Goal: Task Accomplishment & Management: Manage account settings

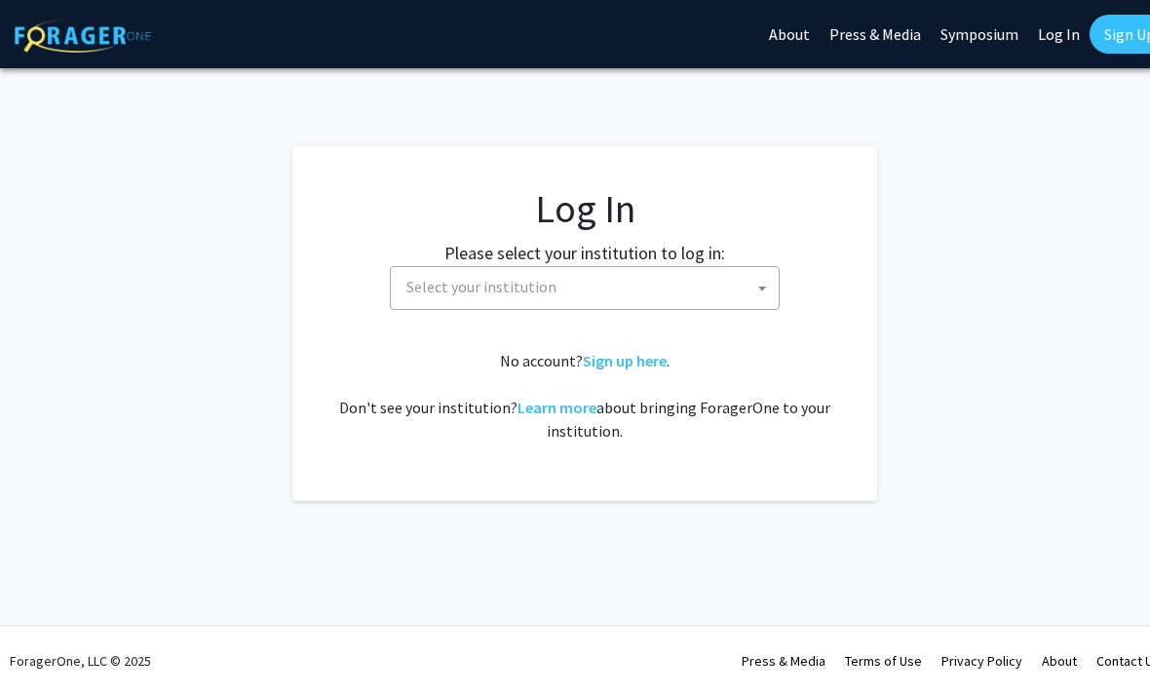
click at [493, 302] on span "Select your institution" at bounding box center [589, 287] width 380 height 40
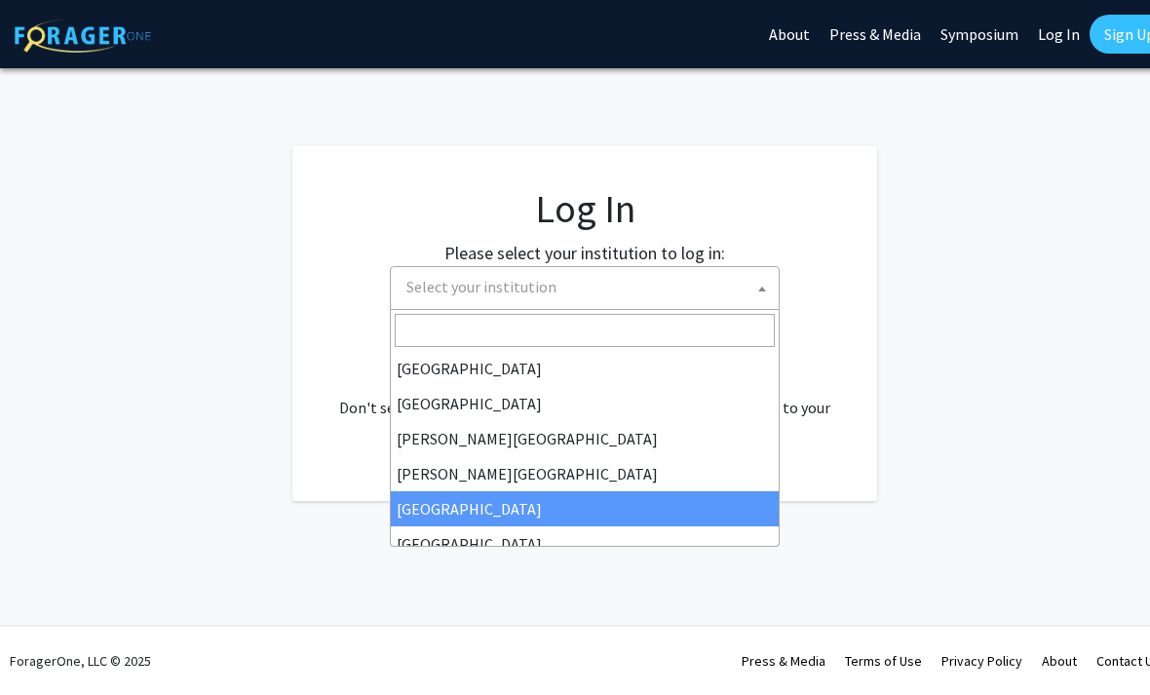
select select "6"
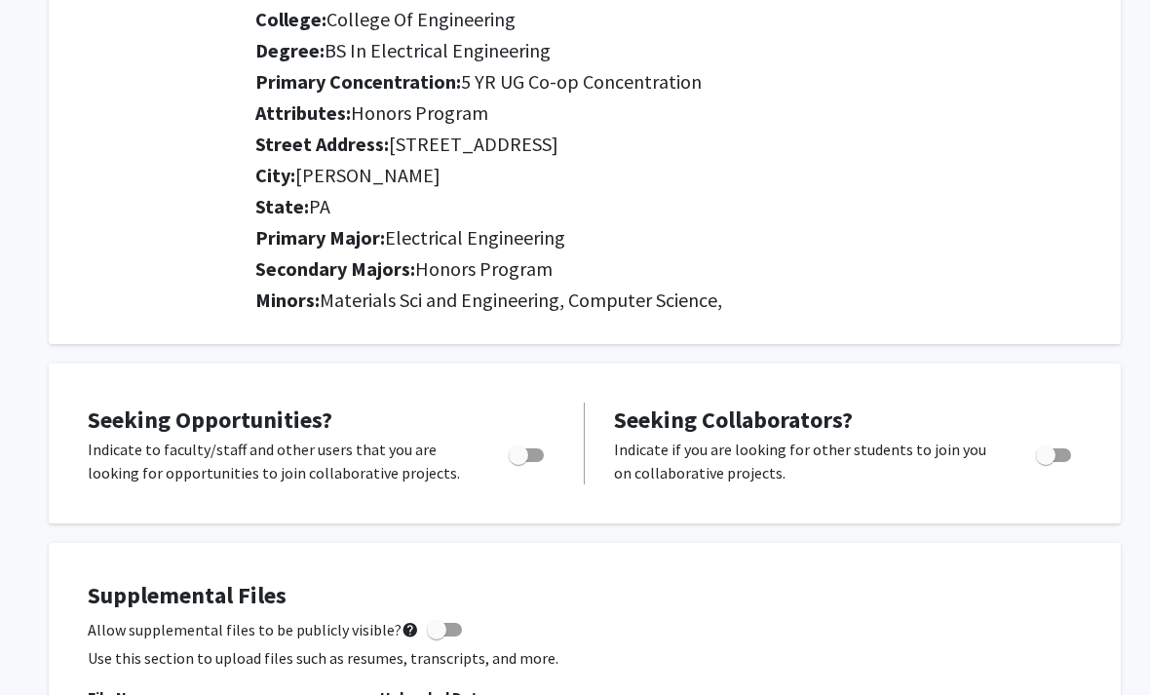
scroll to position [349, 0]
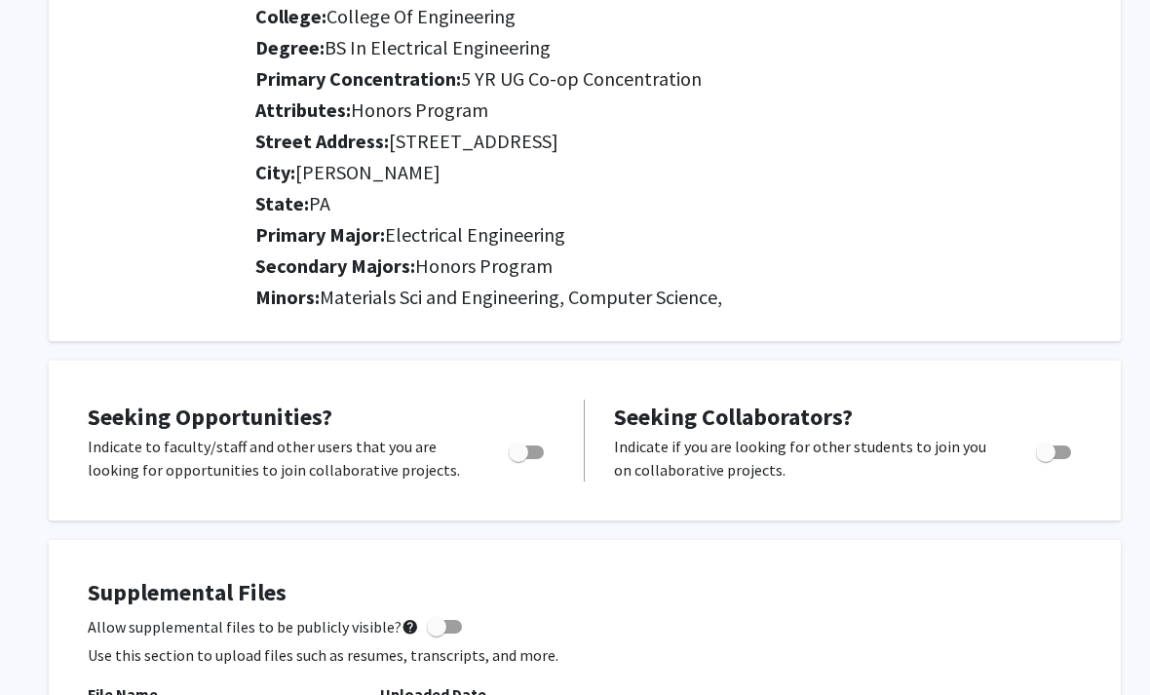
click at [399, 305] on span "Materials Sci and Engineering, Computer Science," at bounding box center [521, 297] width 403 height 24
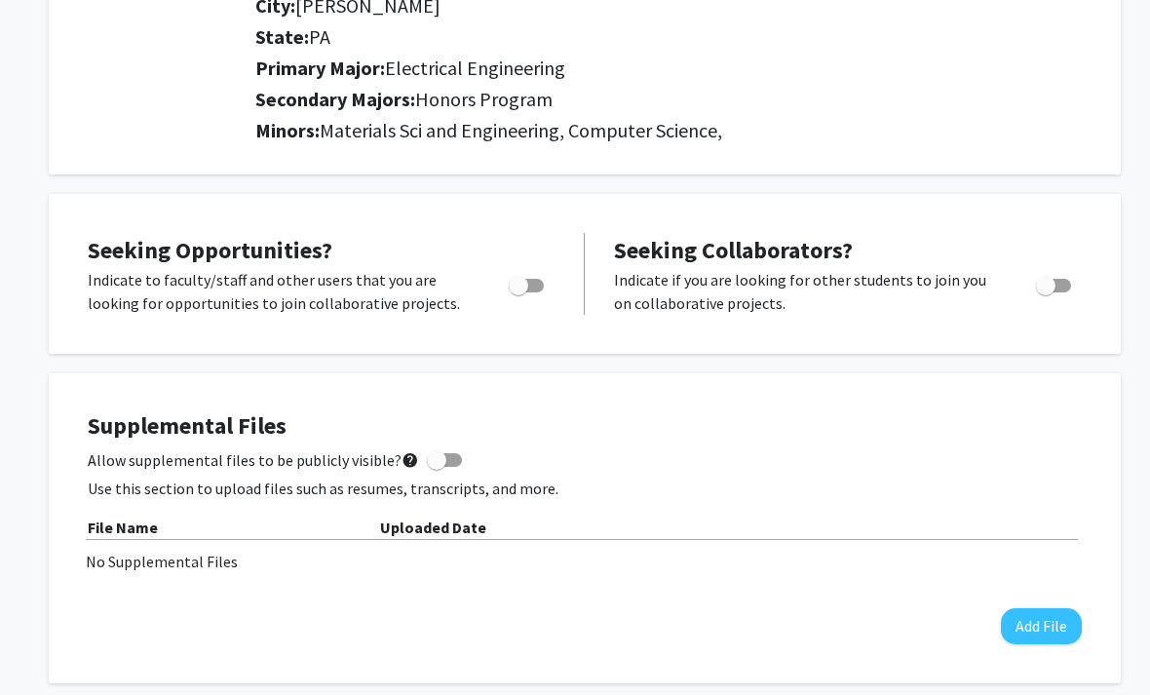
scroll to position [516, 0]
click at [521, 280] on span "Toggle" at bounding box center [518, 285] width 19 height 19
click at [519, 292] on input "Are you actively seeking opportunities?" at bounding box center [518, 292] width 1 height 1
checkbox input "true"
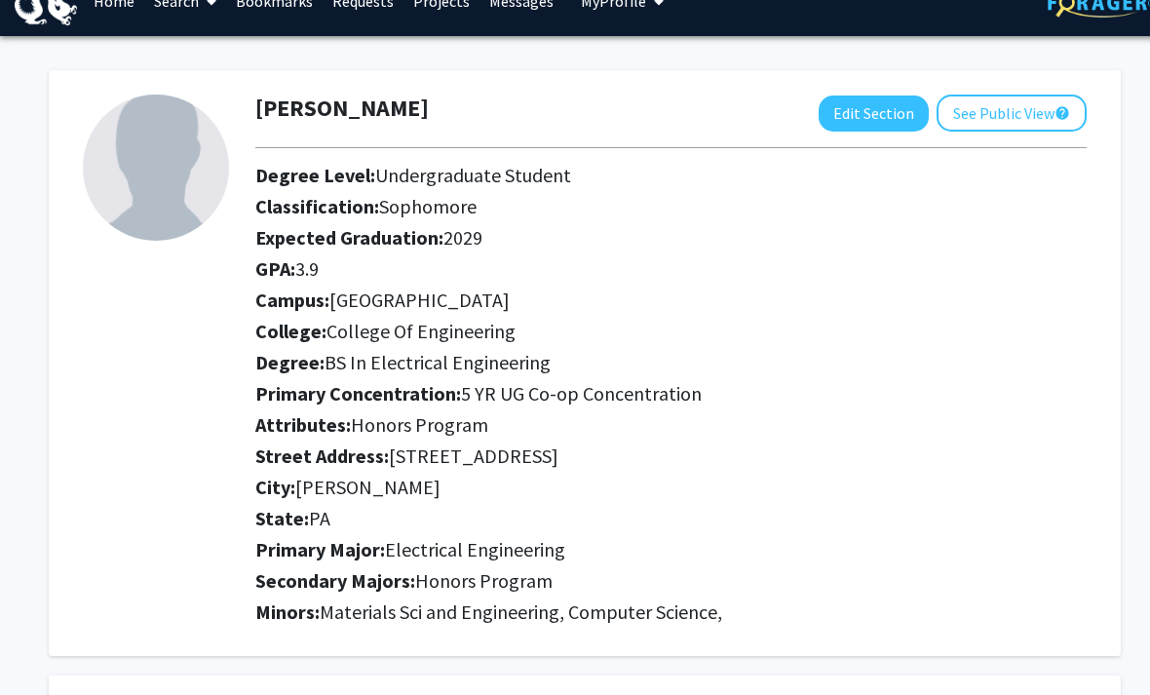
scroll to position [48, 0]
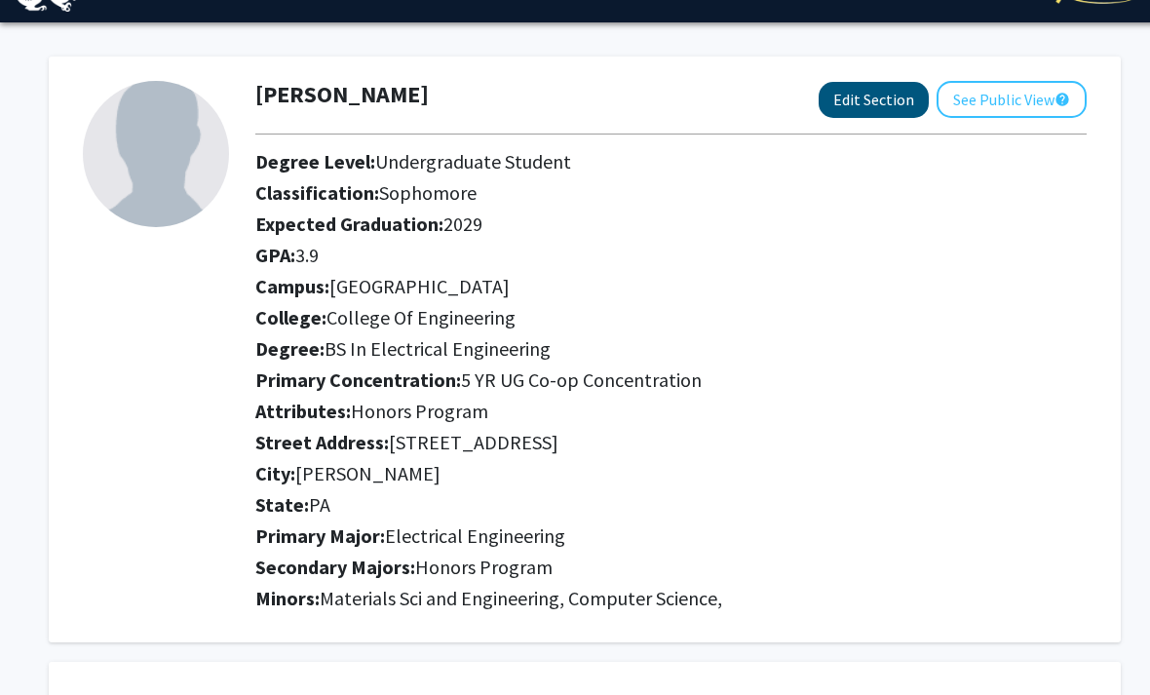
click at [886, 106] on button "Edit Section" at bounding box center [874, 100] width 110 height 36
select select "sophomore"
select select "University City"
select select "College of Engineering"
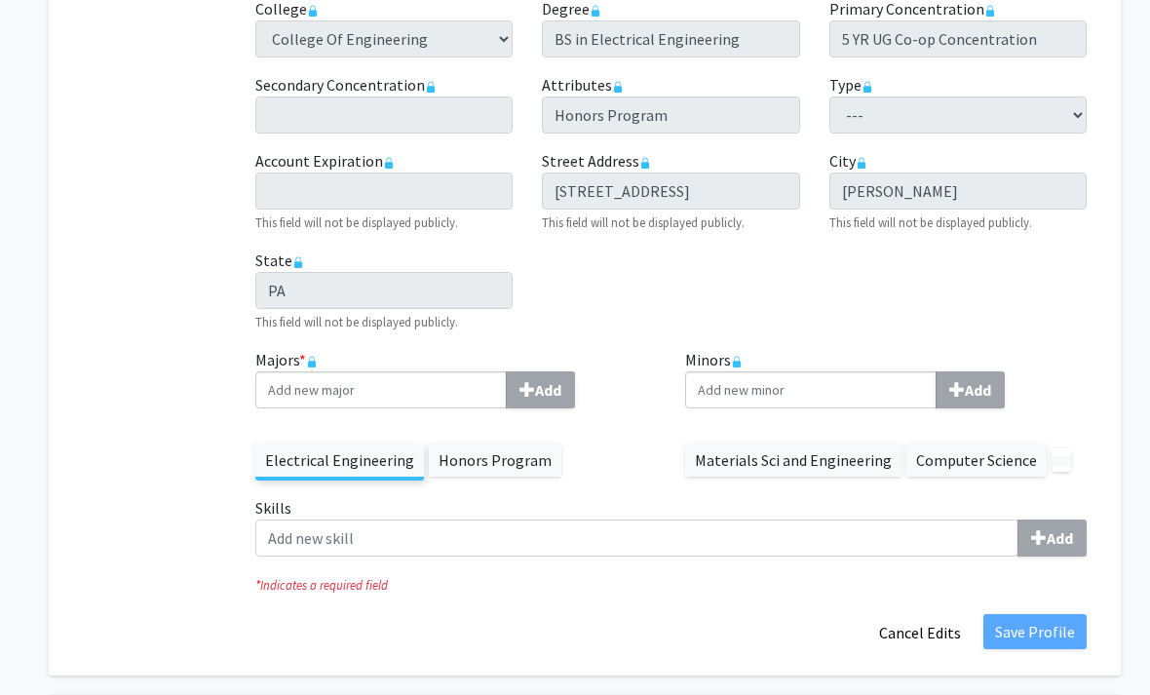
scroll to position [540, 0]
click at [343, 463] on label "Electrical Engineering" at bounding box center [339, 460] width 169 height 33
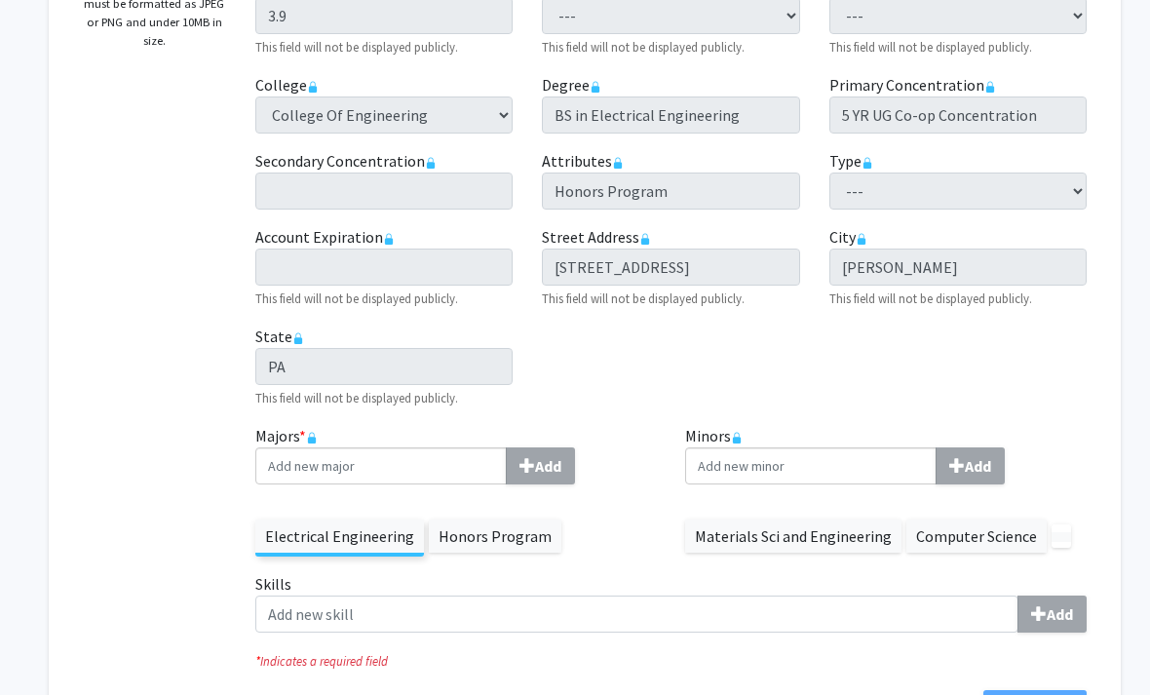
scroll to position [463, 0]
click at [507, 542] on label "Honors Program" at bounding box center [495, 537] width 133 height 33
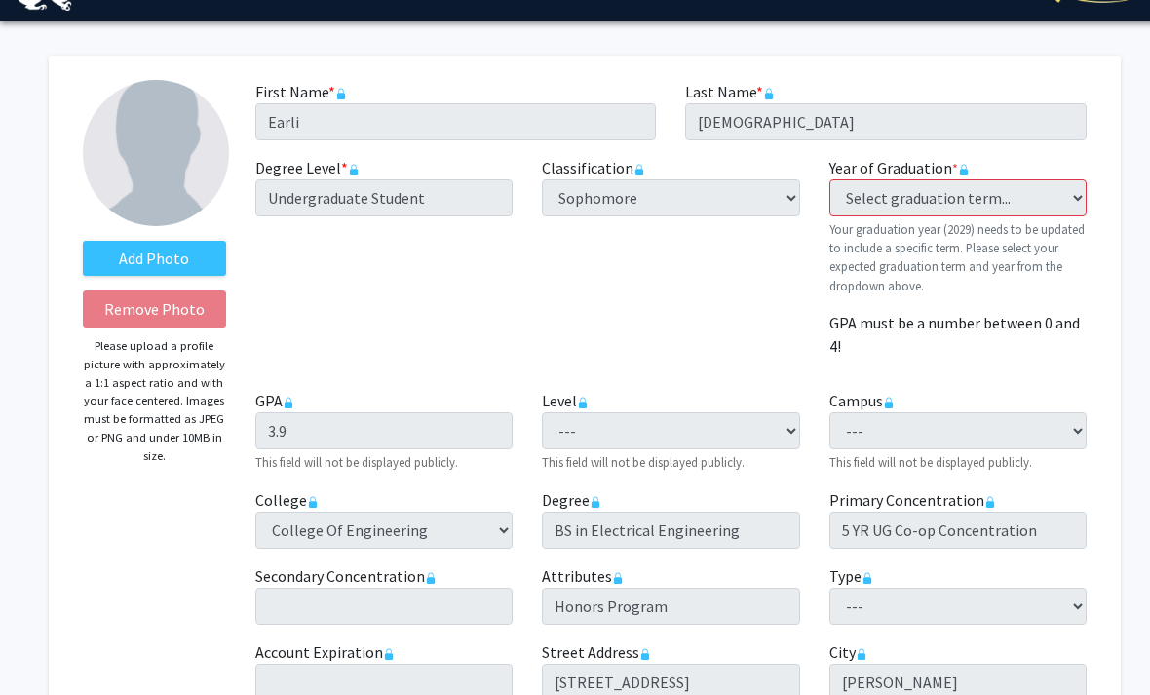
scroll to position [26, 0]
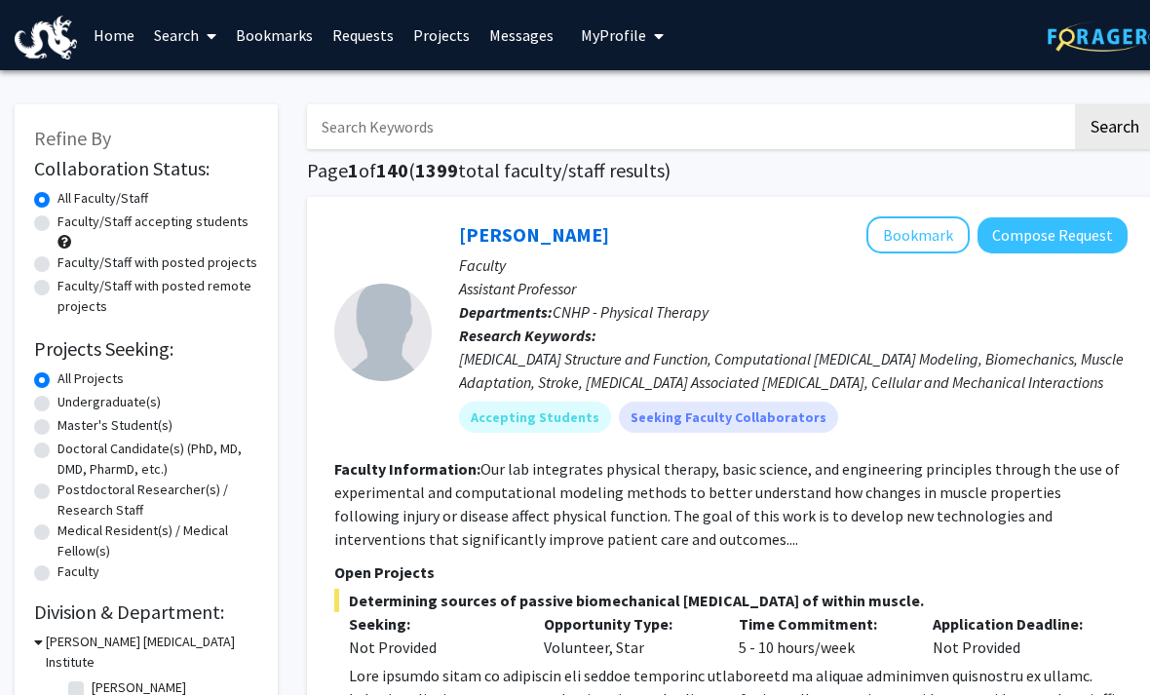
click at [441, 133] on input "Search Keywords" at bounding box center [689, 126] width 765 height 45
type input "VIP"
click at [1114, 125] on button "Search" at bounding box center [1115, 126] width 80 height 45
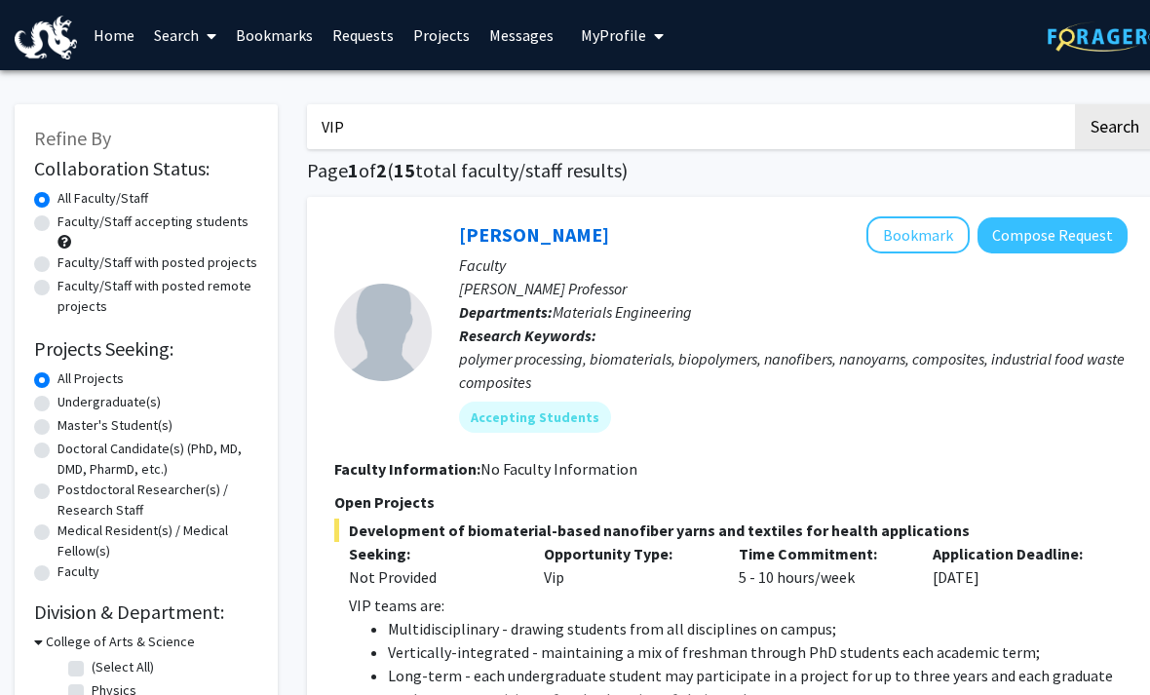
click at [1114, 125] on button "Search" at bounding box center [1115, 126] width 80 height 45
click at [630, 42] on span "My Profile" at bounding box center [613, 34] width 65 height 19
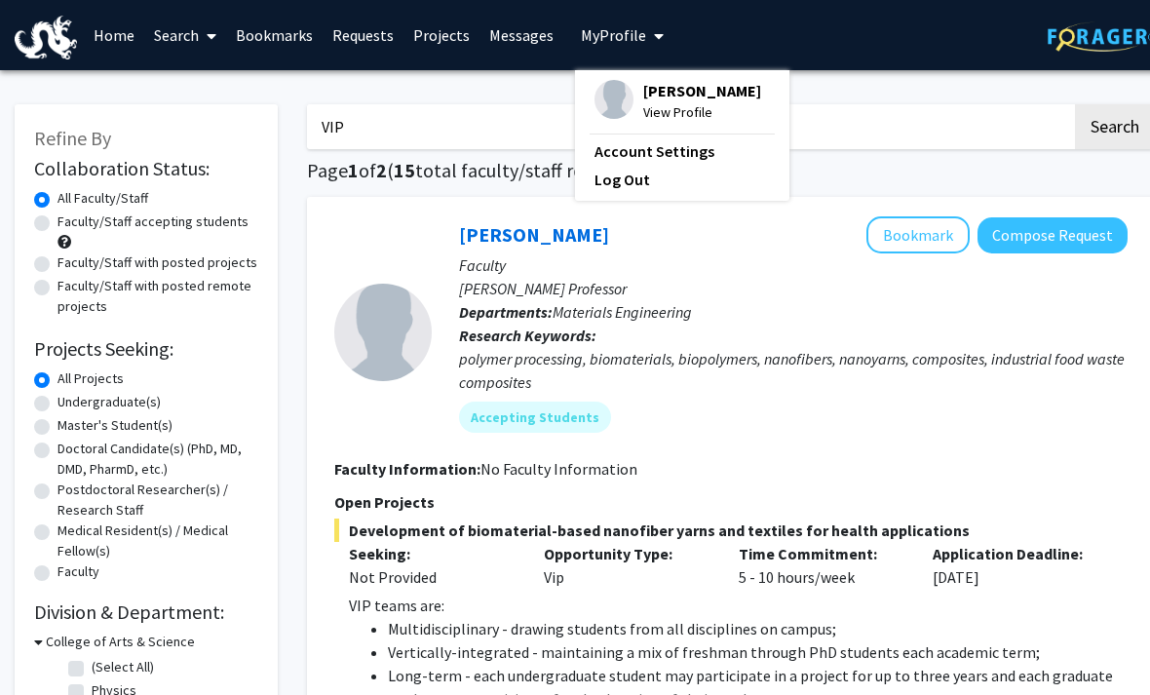
click at [675, 104] on span "View Profile" at bounding box center [702, 111] width 118 height 21
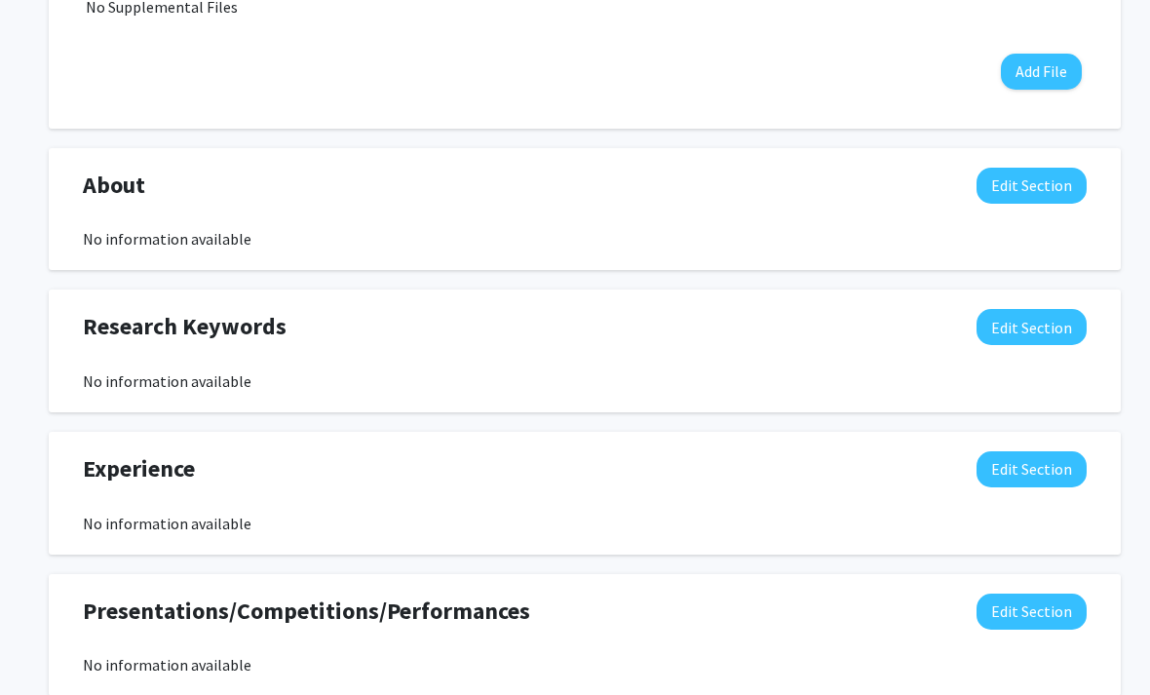
scroll to position [821, 0]
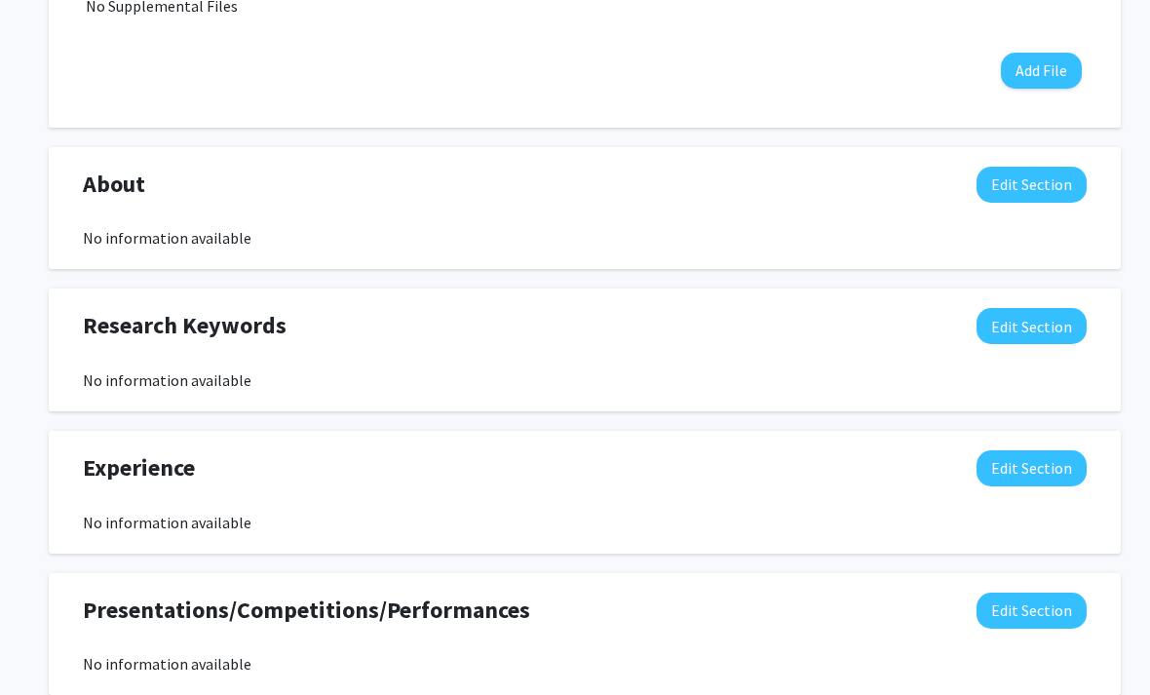
click at [1027, 477] on button "Edit Section" at bounding box center [1032, 469] width 110 height 36
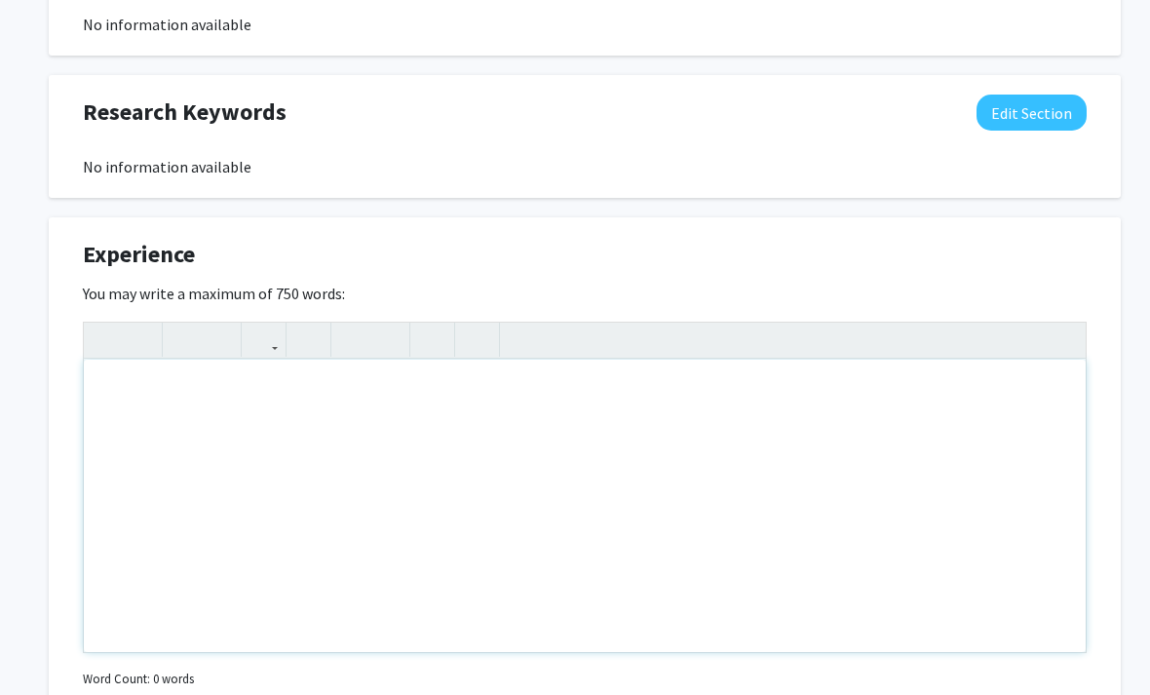
scroll to position [1035, 0]
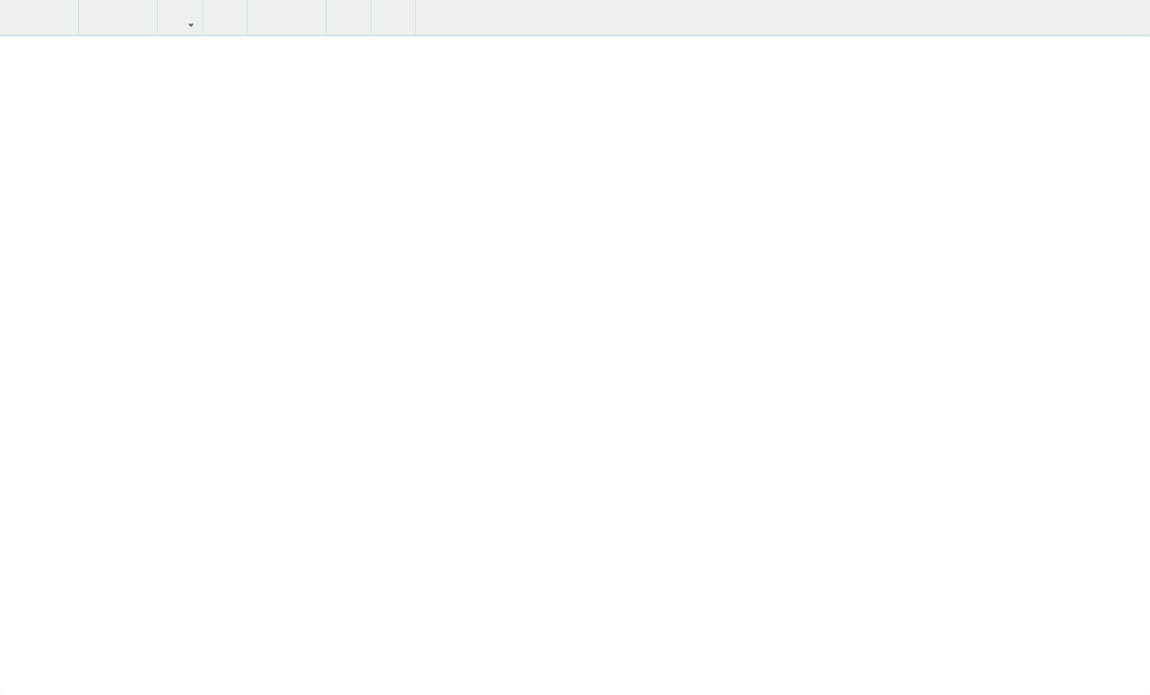
click at [1073, 594] on div "Insert link Remove link" at bounding box center [575, 347] width 1150 height 695
click at [1132, 10] on div "[PERSON_NAME] Edit Section See Public View help Degree Level: Undergraduate Stu…" at bounding box center [585, 281] width 1170 height 1996
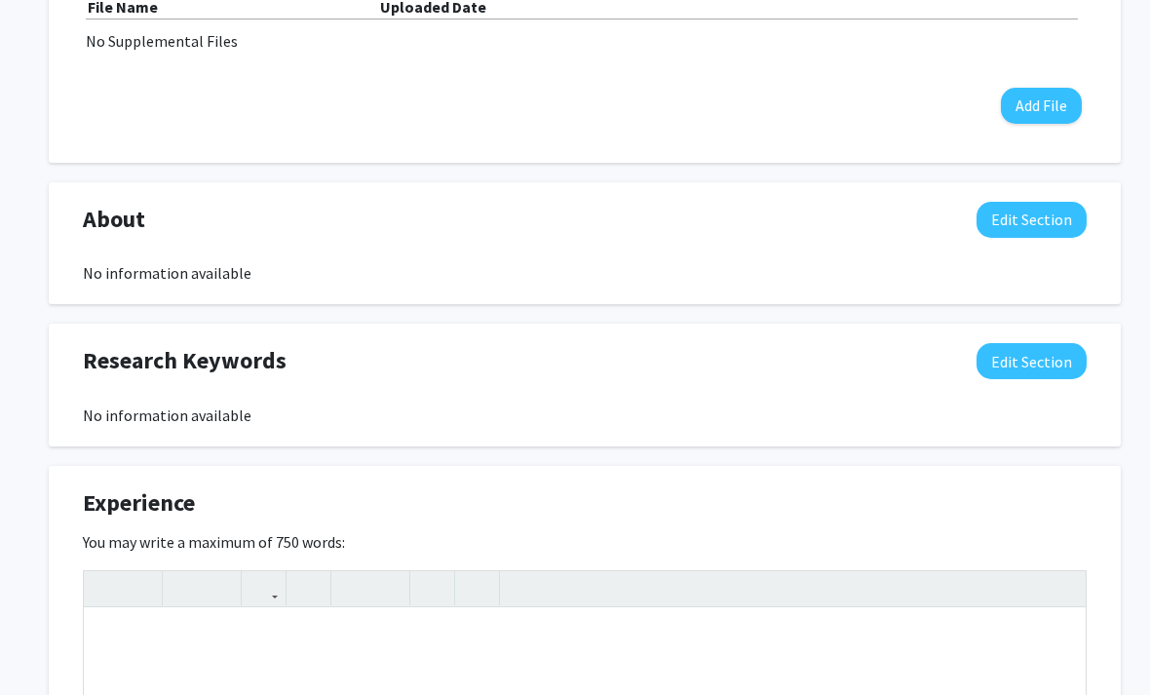
click at [813, 497] on div "Experience Edit Section" at bounding box center [584, 507] width 1033 height 45
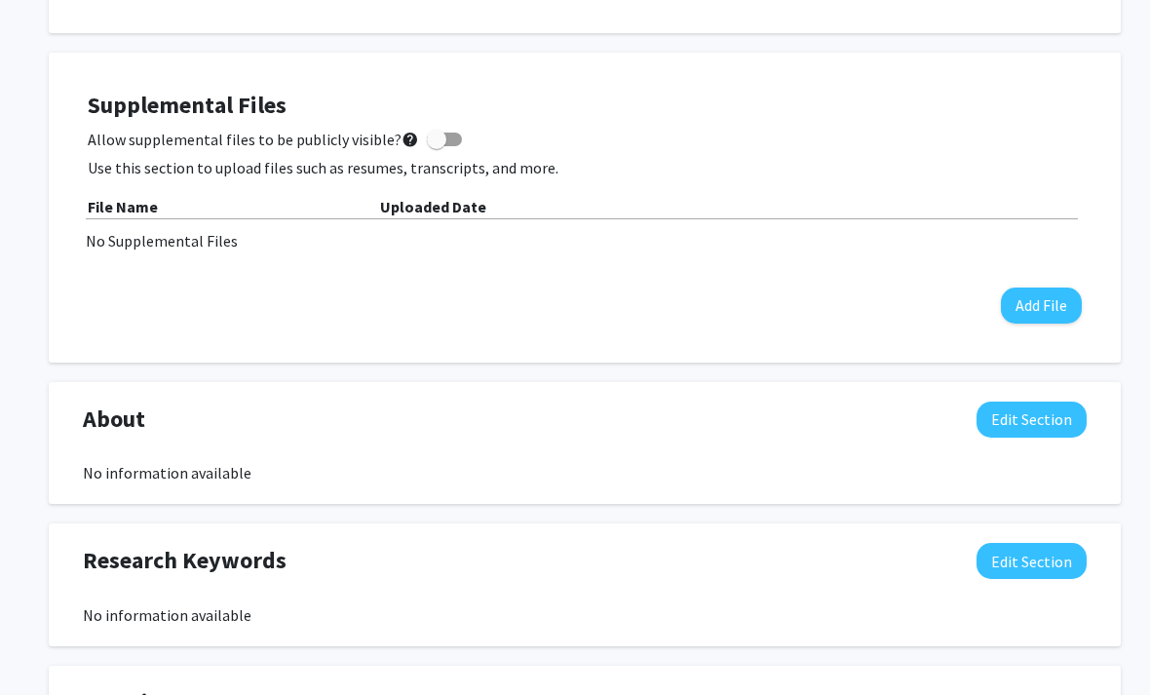
click at [1022, 423] on button "Edit Section" at bounding box center [1032, 421] width 110 height 36
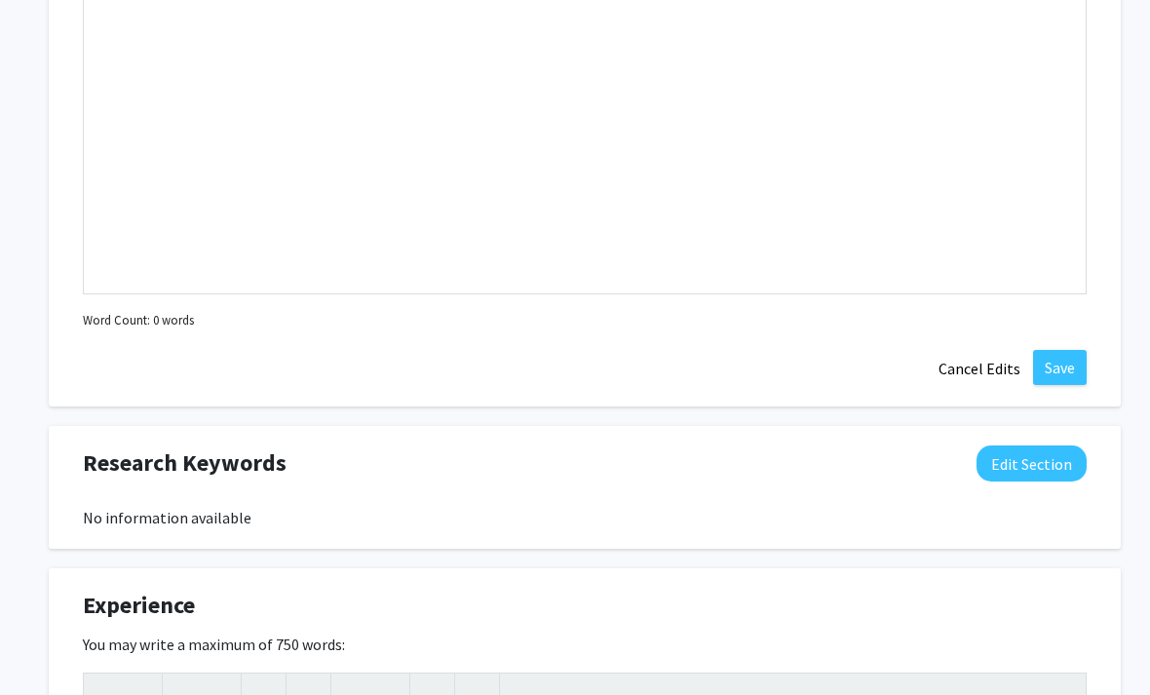
click at [1031, 467] on button "Edit Section" at bounding box center [1032, 464] width 110 height 36
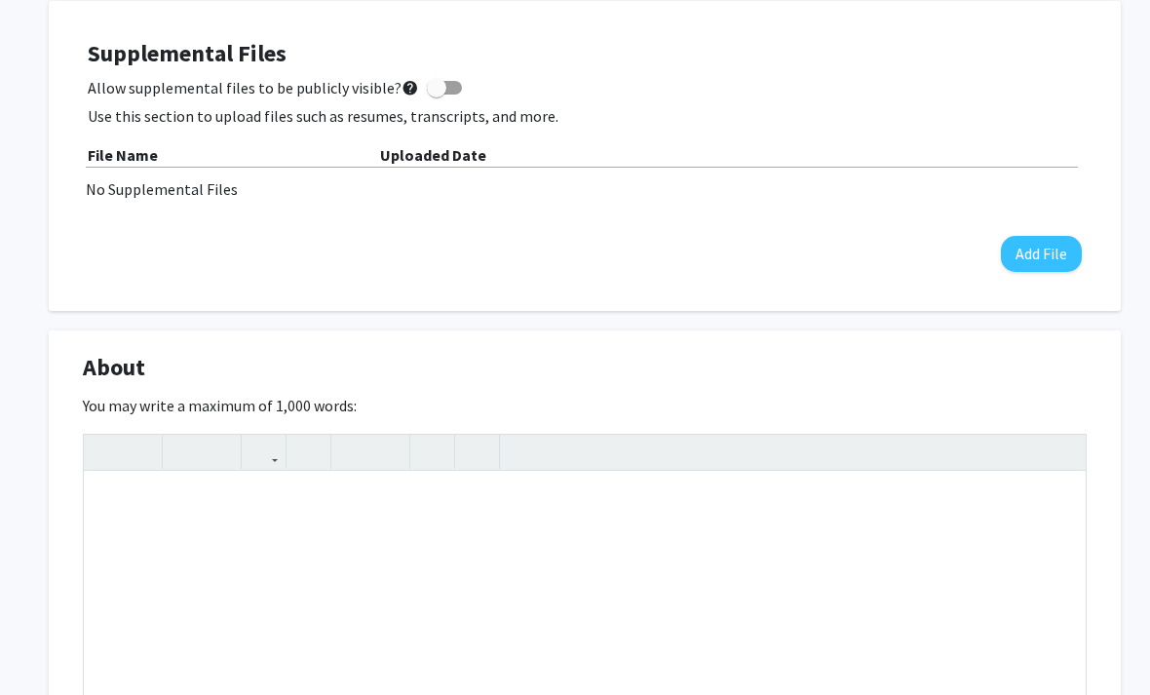
scroll to position [641, 0]
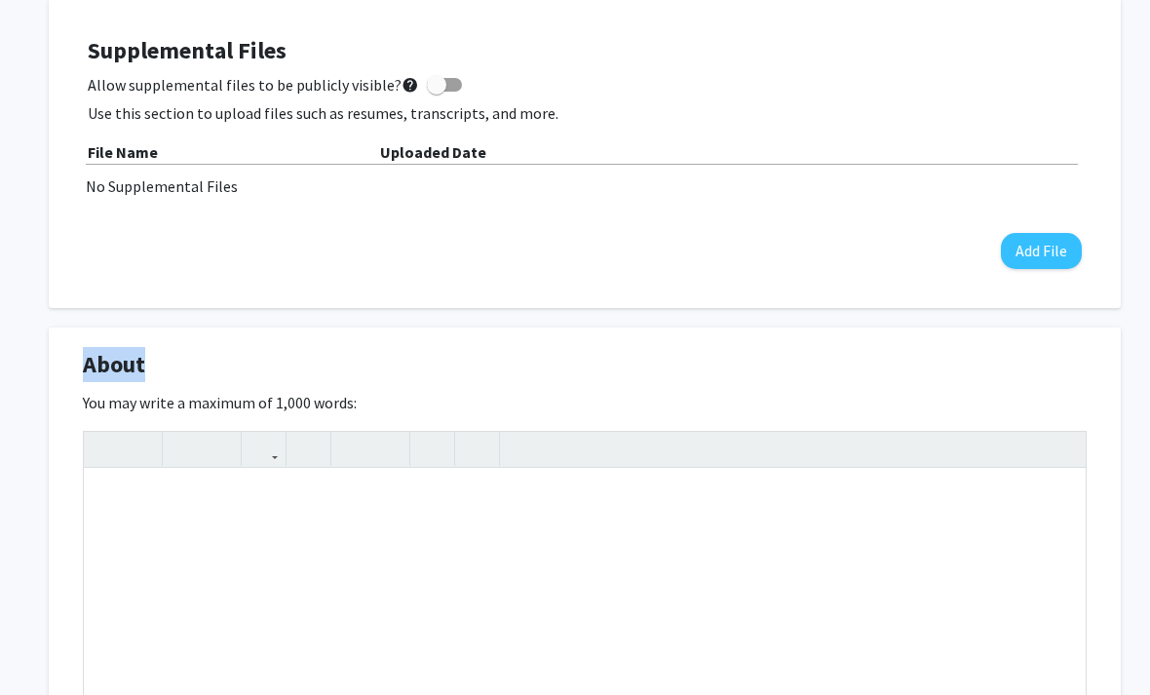
drag, startPoint x: 165, startPoint y: 368, endPoint x: 143, endPoint y: 366, distance: 21.5
click at [143, 366] on div "About Edit Section" at bounding box center [584, 369] width 1033 height 45
copy span "About"
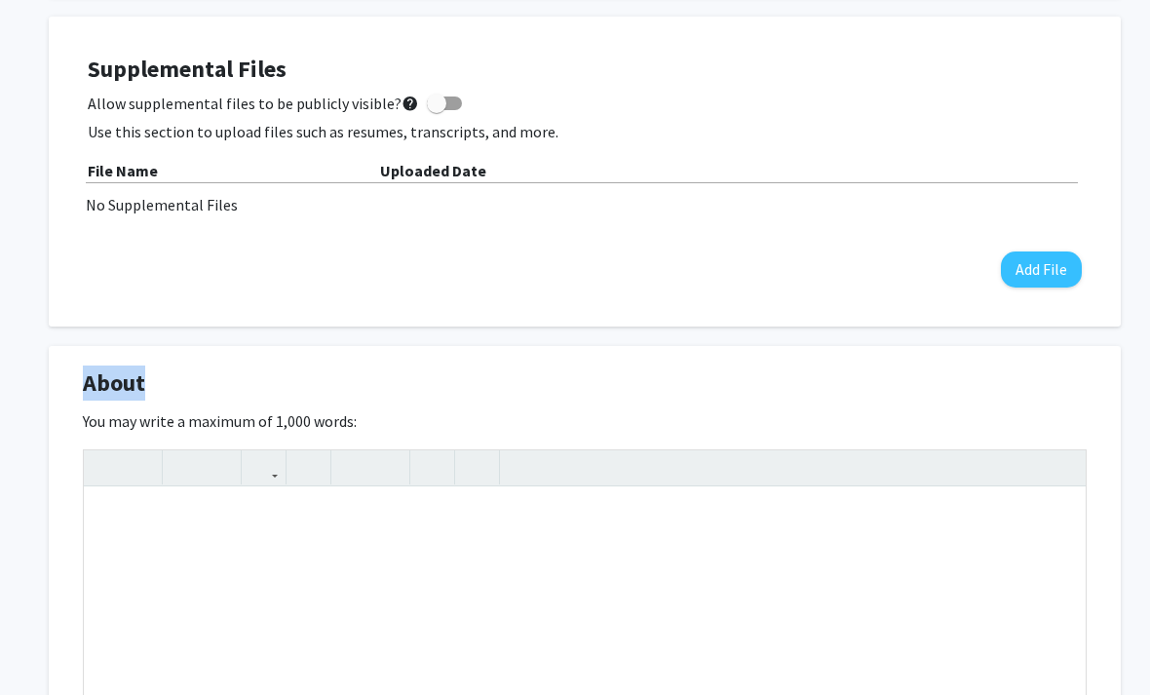
click at [550, 395] on div "About Edit Section" at bounding box center [584, 388] width 1033 height 45
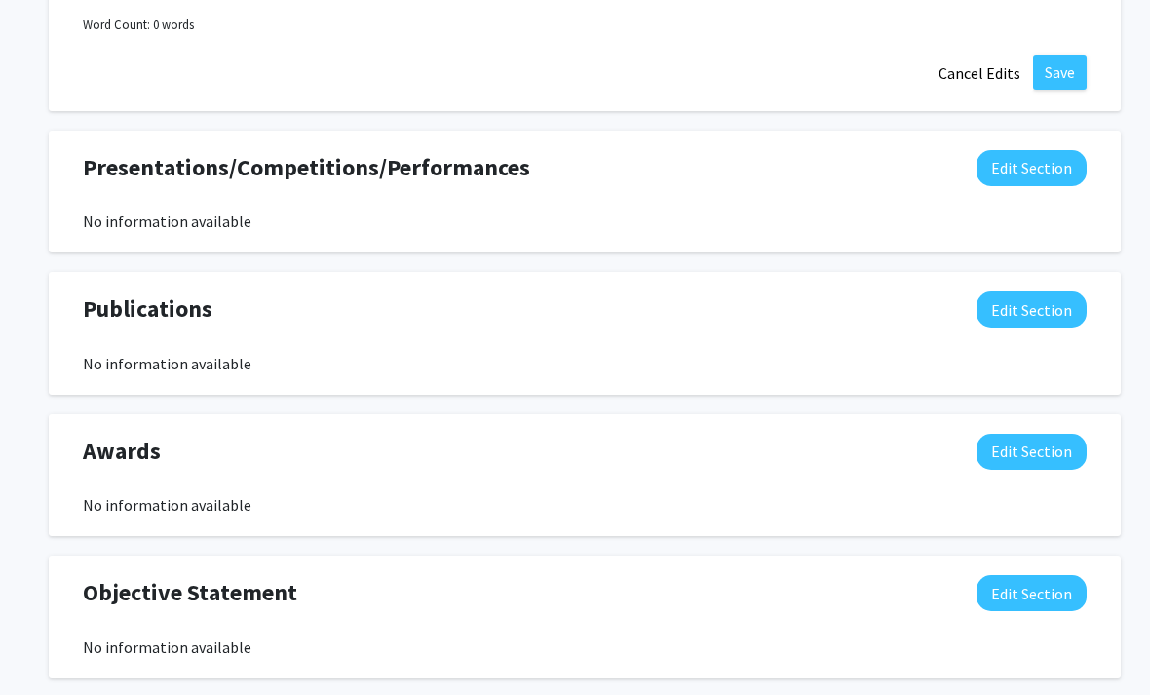
scroll to position [2579, 0]
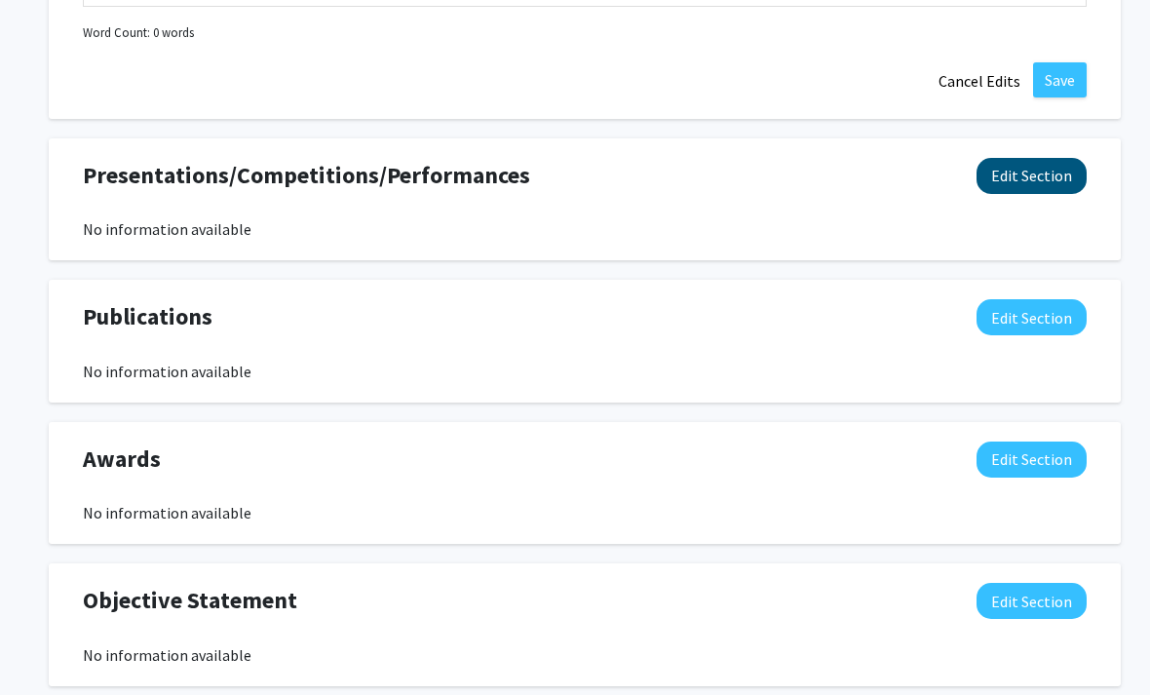
click at [1059, 173] on button "Edit Section" at bounding box center [1032, 177] width 110 height 36
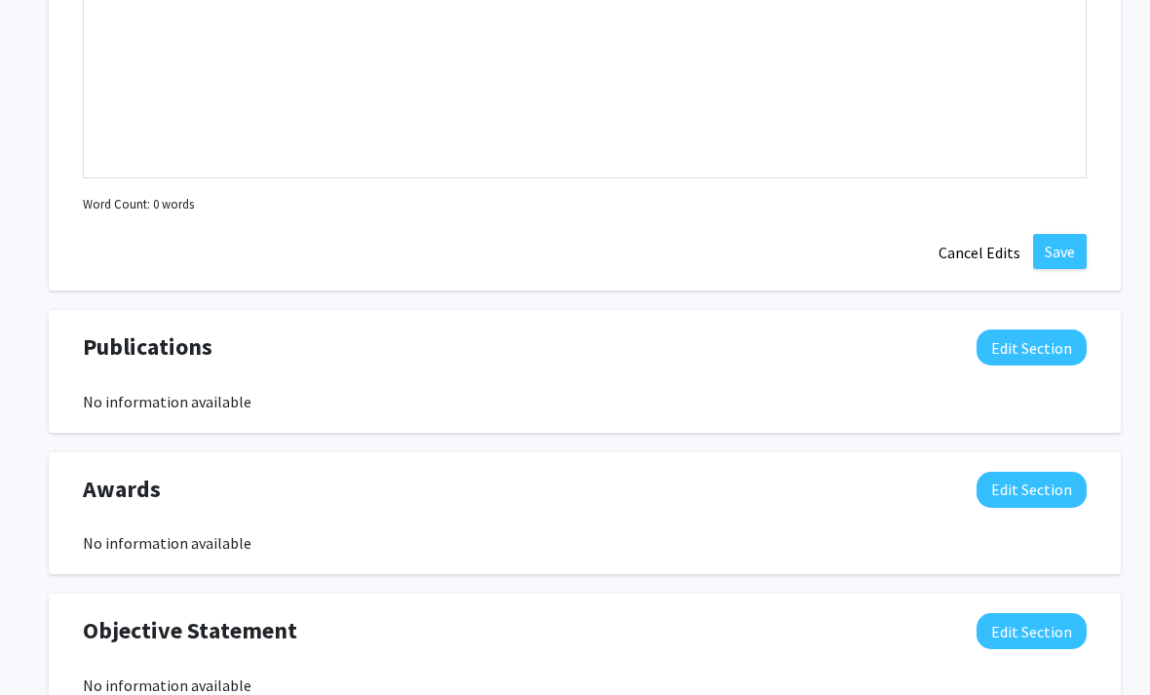
scroll to position [3004, 0]
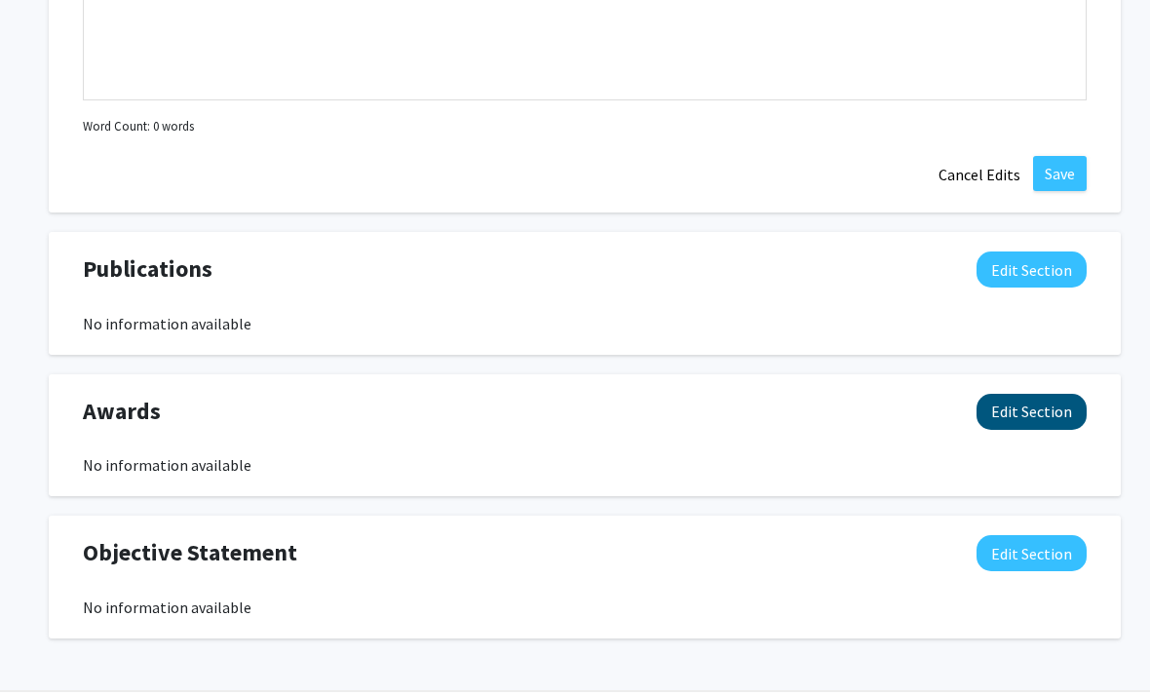
click at [1062, 403] on button "Edit Section" at bounding box center [1032, 412] width 110 height 36
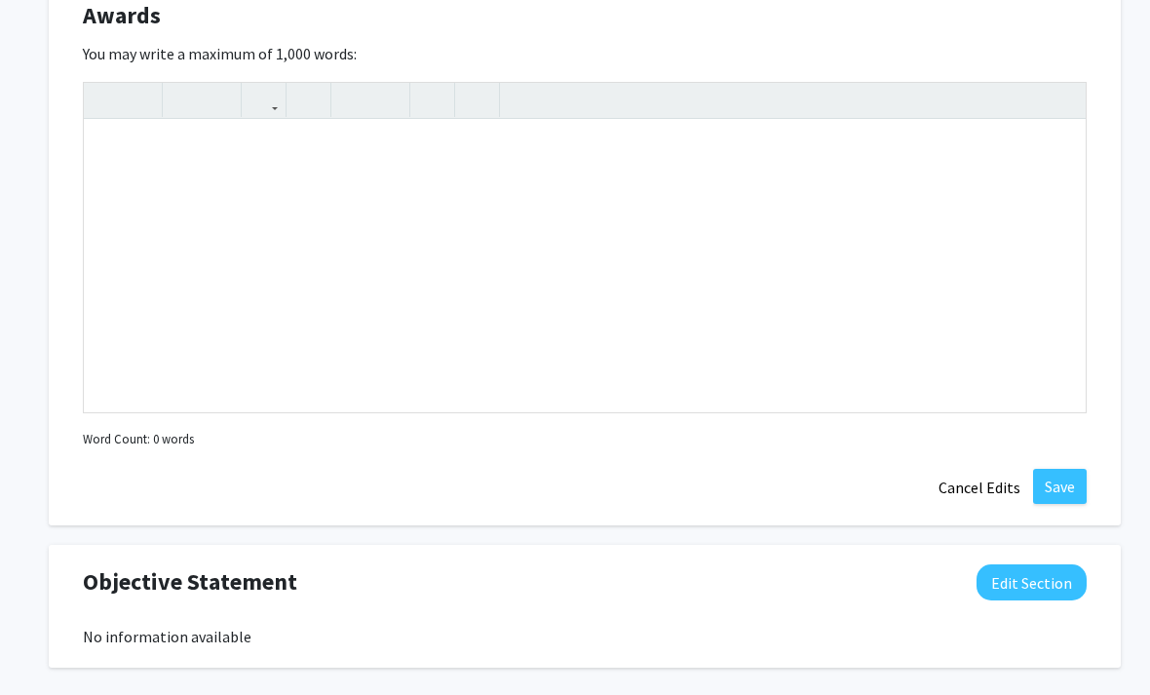
scroll to position [3429, 0]
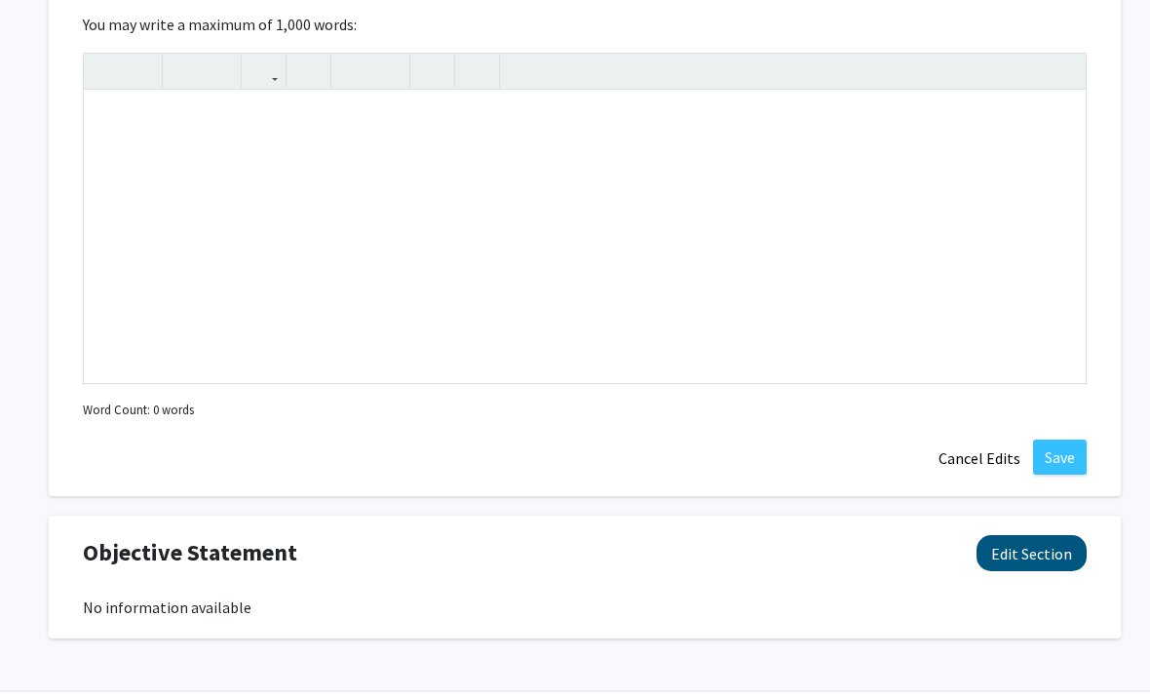
click at [1054, 550] on button "Edit Section" at bounding box center [1032, 553] width 110 height 36
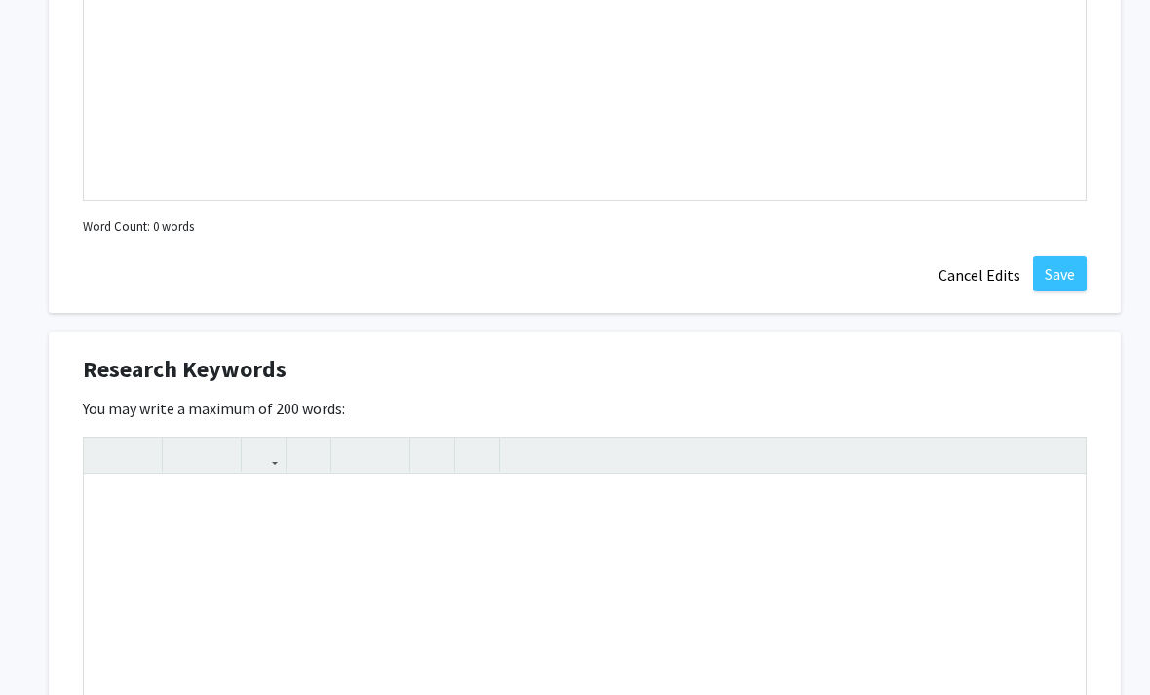
scroll to position [1213, 0]
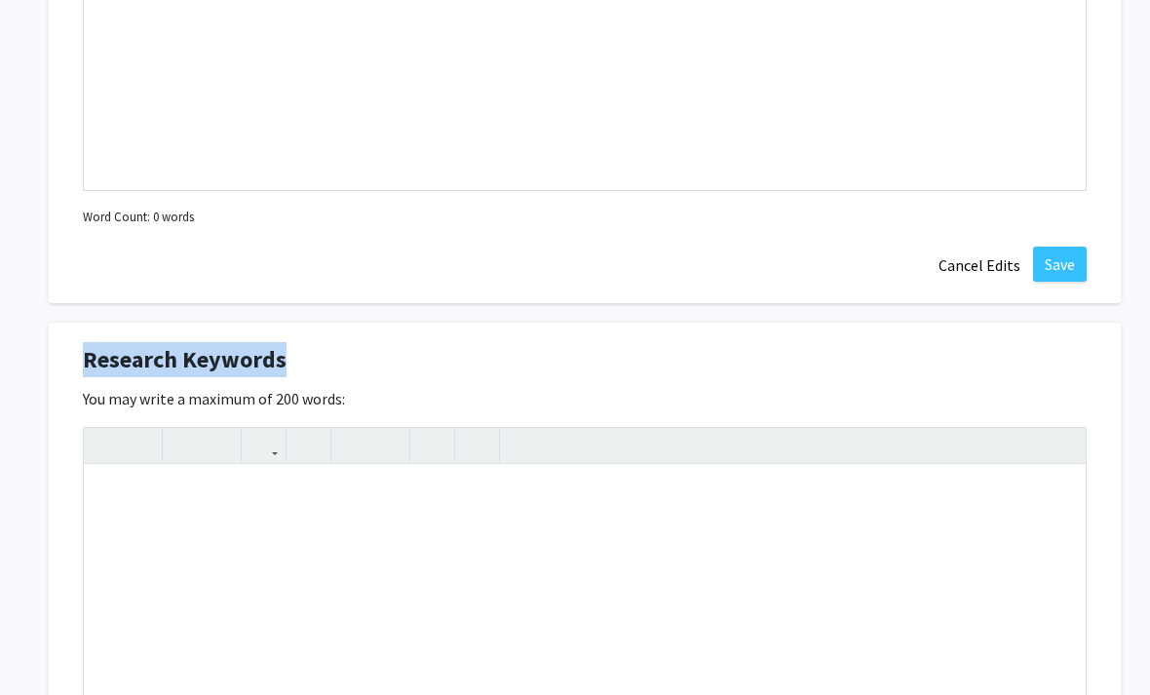
drag, startPoint x: 292, startPoint y: 357, endPoint x: 282, endPoint y: 359, distance: 10.9
click at [282, 359] on div "Research Keywords Edit Section" at bounding box center [584, 364] width 1033 height 45
copy span "Research Keywords"
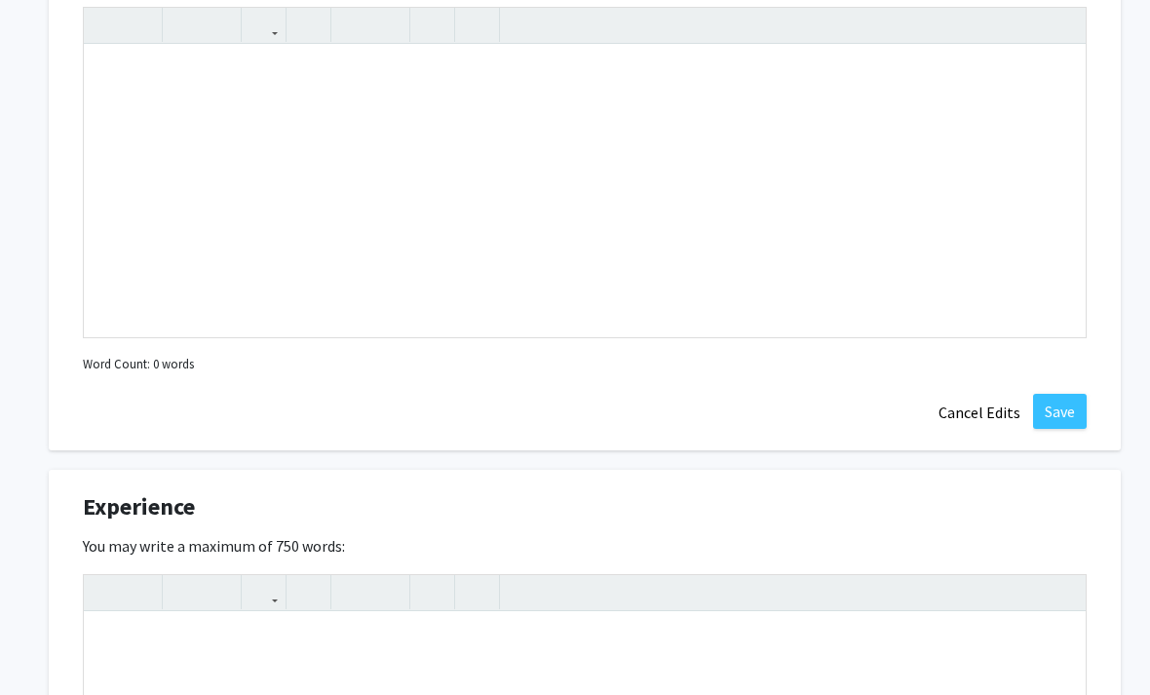
scroll to position [1874, 0]
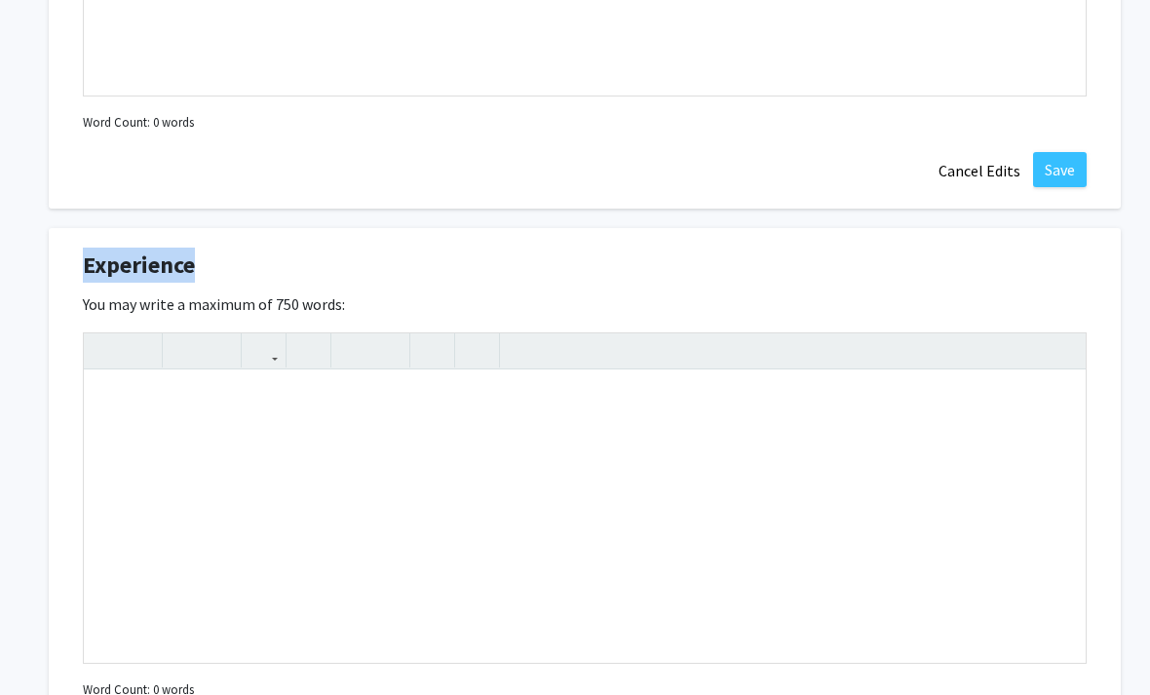
drag, startPoint x: 219, startPoint y: 269, endPoint x: 193, endPoint y: 265, distance: 26.6
click at [192, 265] on div "Experience Edit Section" at bounding box center [584, 271] width 1033 height 45
copy span "Experience"
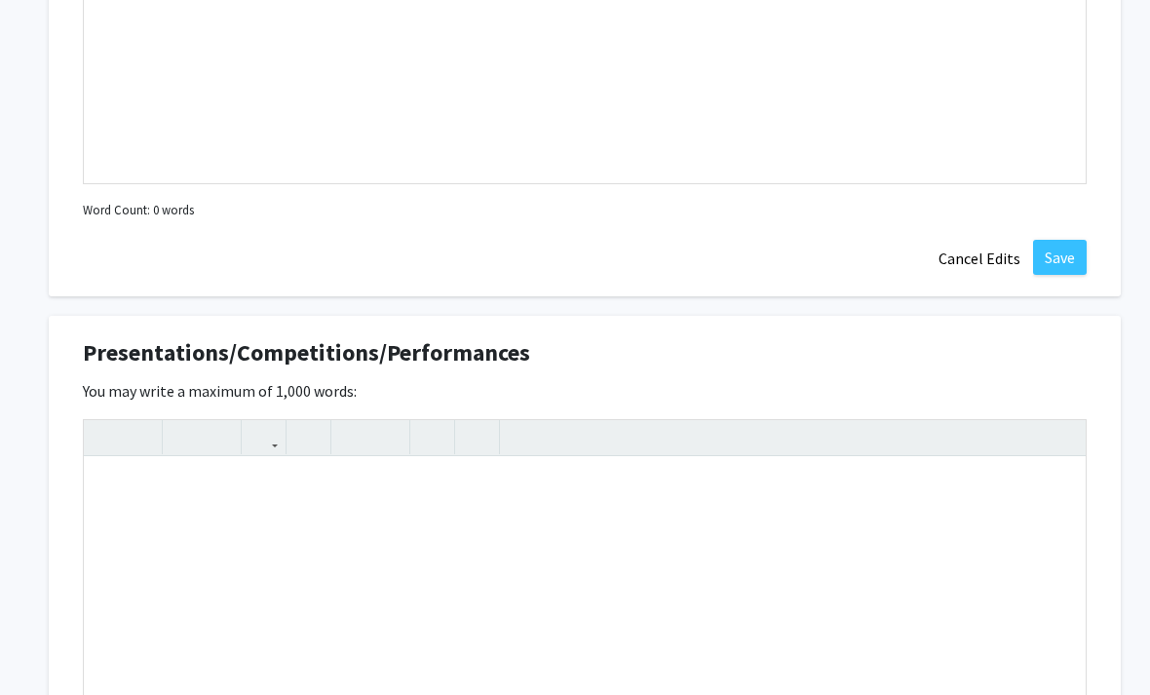
scroll to position [2354, 0]
drag, startPoint x: 88, startPoint y: 347, endPoint x: 526, endPoint y: 347, distance: 438.7
click at [526, 347] on div "Presentations/Competitions/Performances Edit Section" at bounding box center [584, 357] width 1033 height 45
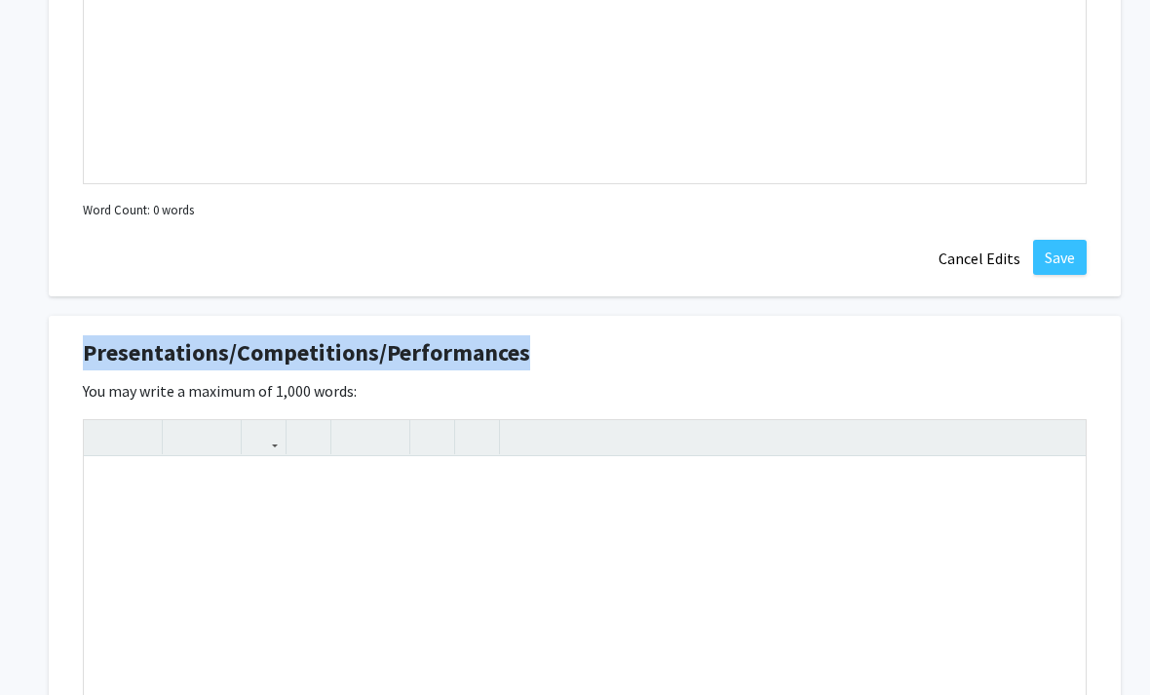
drag, startPoint x: 526, startPoint y: 347, endPoint x: 522, endPoint y: 362, distance: 15.4
click at [522, 362] on div "Presentations/Competitions/Performances Edit Section" at bounding box center [584, 357] width 1033 height 45
copy span "Presentations/Competitions/Performances"
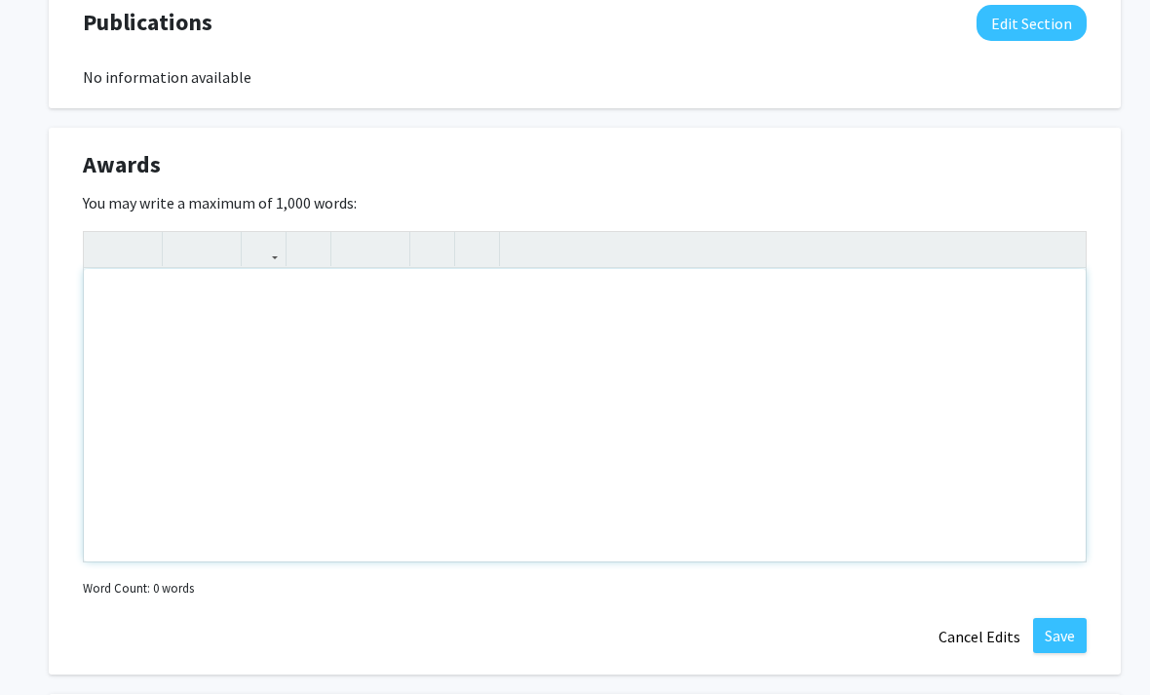
scroll to position [3254, 0]
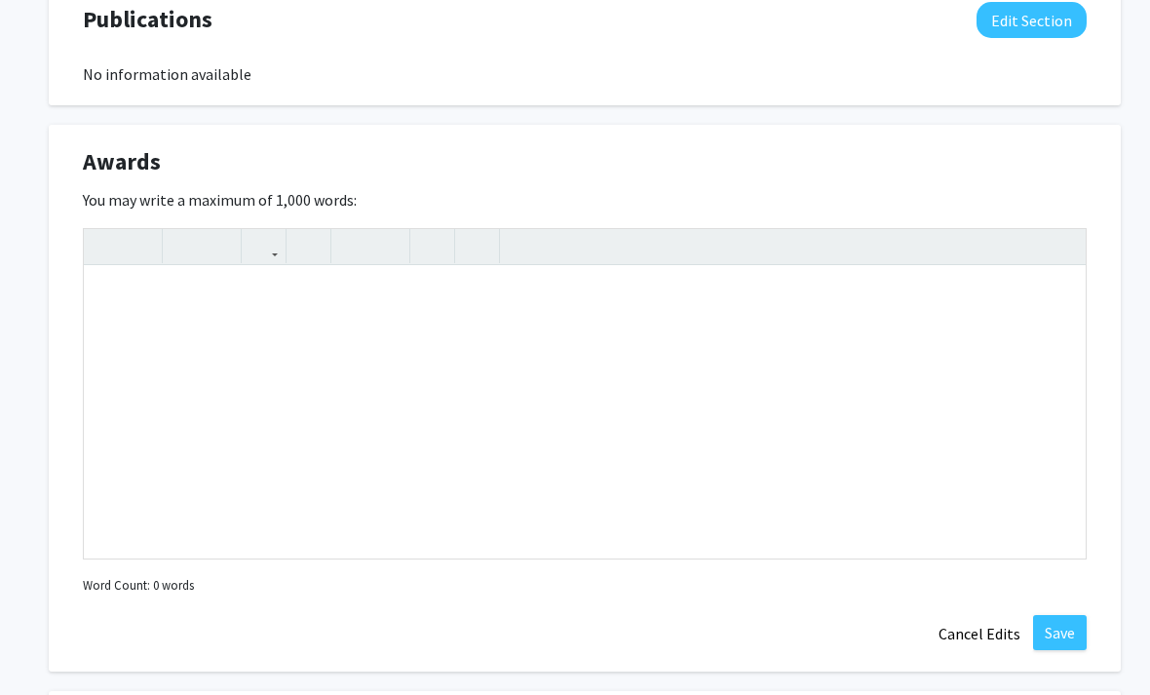
click at [164, 163] on div "Awards Edit Section" at bounding box center [584, 166] width 1033 height 45
click at [159, 161] on div "Awards Edit Section" at bounding box center [584, 166] width 1033 height 45
copy span "Awards"
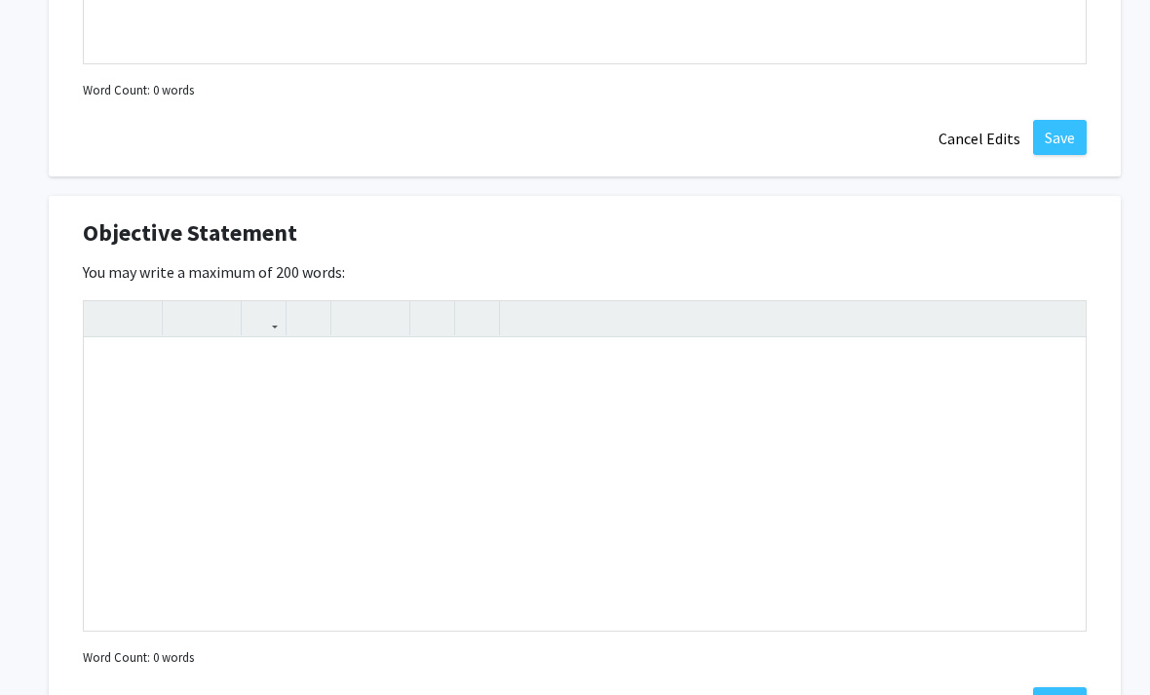
scroll to position [3736, 0]
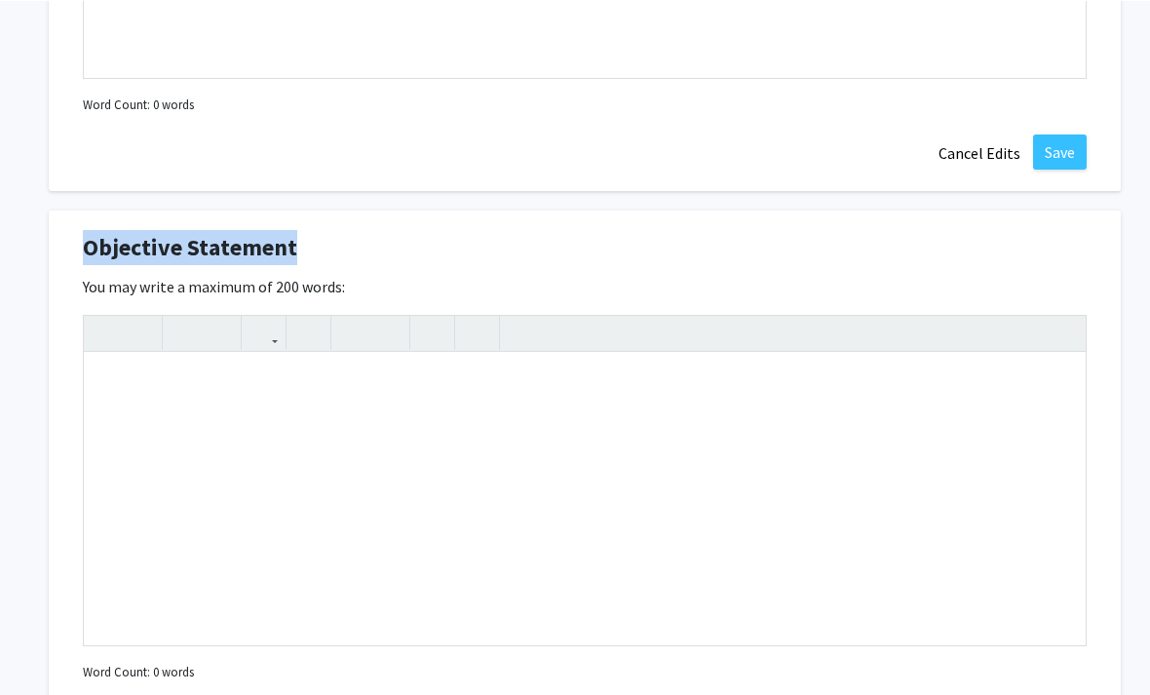
drag, startPoint x: 307, startPoint y: 242, endPoint x: 292, endPoint y: 249, distance: 16.1
click at [292, 249] on div "Objective Statement Edit Section" at bounding box center [584, 251] width 1033 height 45
copy span "Objective Statement"
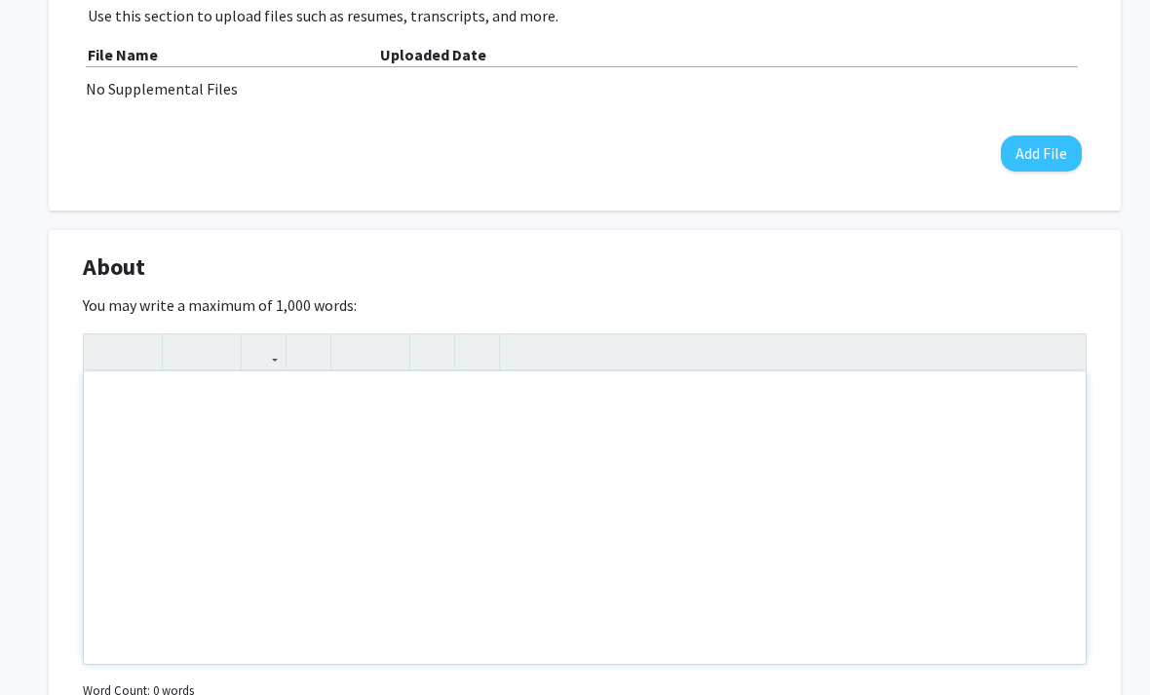
scroll to position [739, 0]
click at [613, 419] on div "Note to users with screen readers: Please deactivate our accessibility plugin f…" at bounding box center [585, 517] width 1002 height 292
paste div "Note to users with screen readers: Please deactivate our accessibility plugin f…"
type textarea "<p>I am an Honors student at [GEOGRAPHIC_DATA] pursuing a B.S. in Electrical an…"
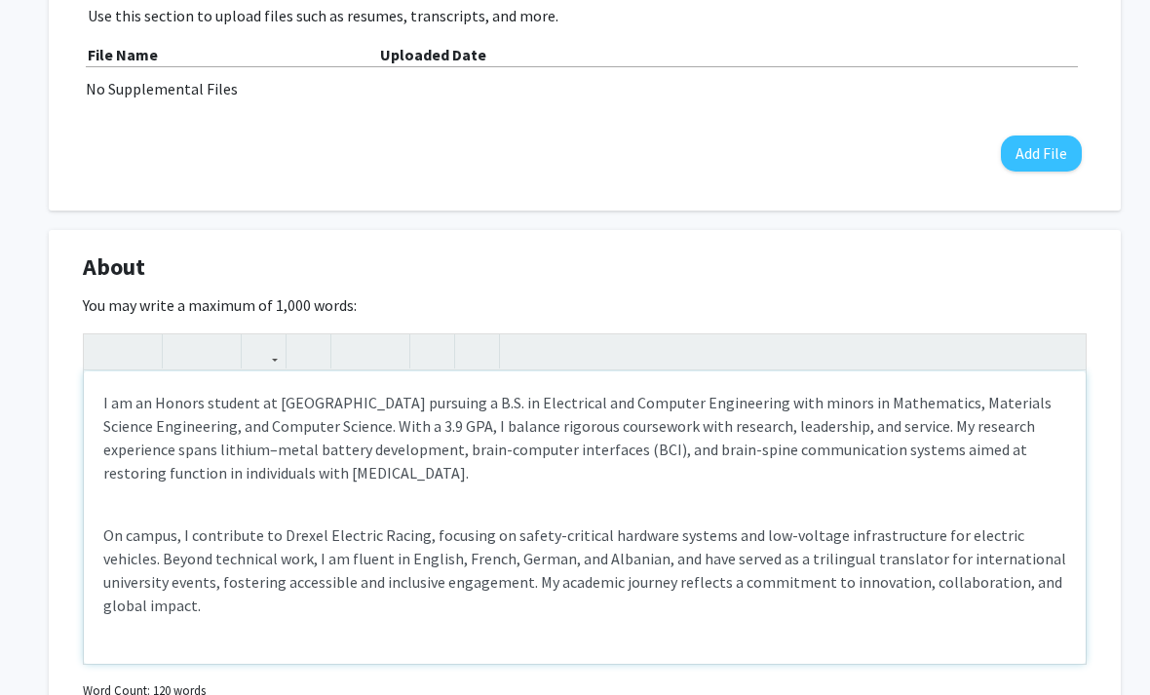
click at [119, 500] on div "I am an Honors student at [GEOGRAPHIC_DATA] pursuing a B.S. in Electrical and C…" at bounding box center [585, 517] width 1002 height 292
type textarea "<p>I am an Honors student at [GEOGRAPHIC_DATA] pursuing a B.S. in Electrical an…"
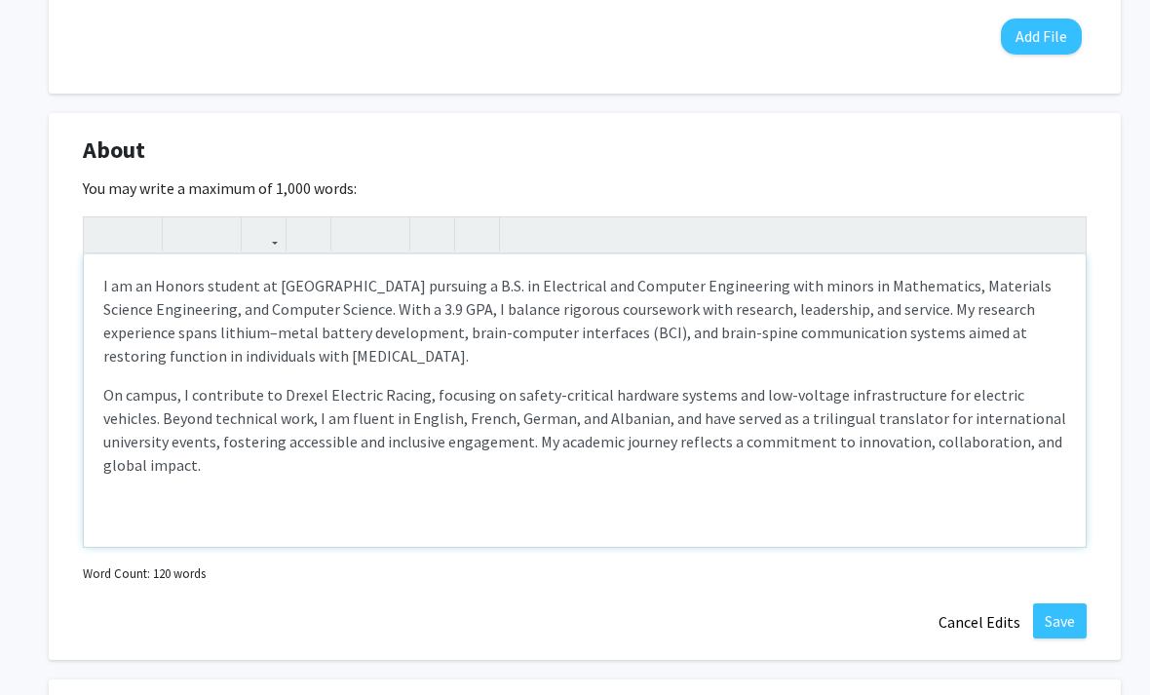
scroll to position [856, 0]
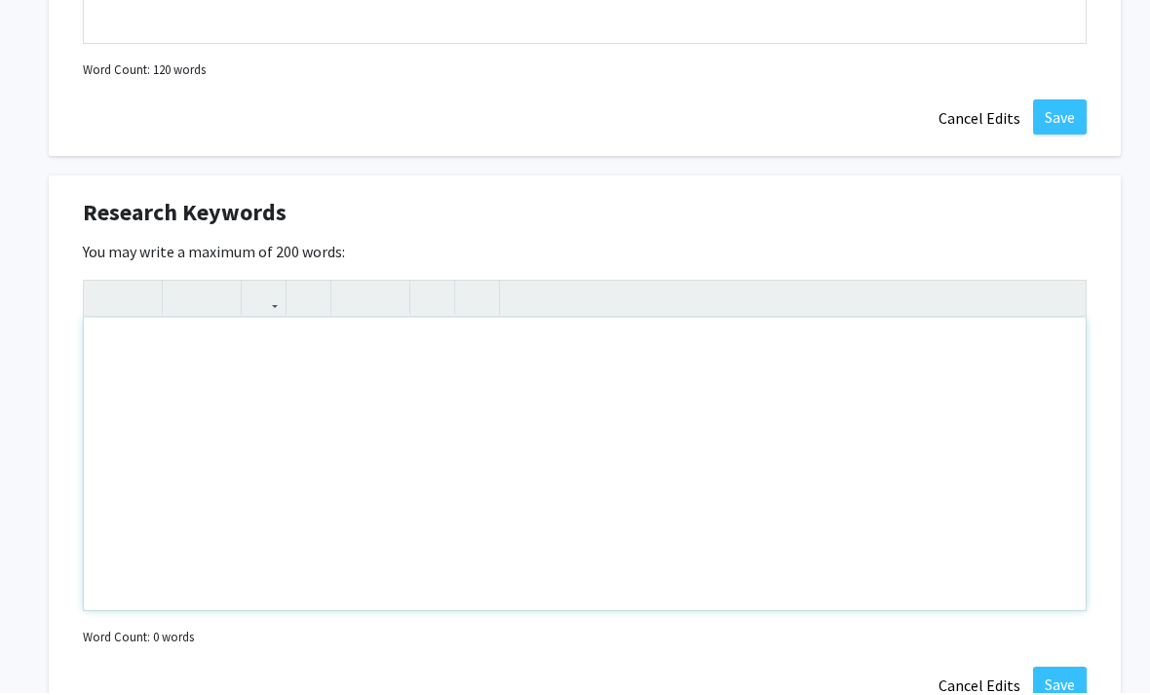
click at [874, 366] on div "Note to users with screen readers: Please deactivate our accessibility plugin f…" at bounding box center [585, 466] width 1002 height 292
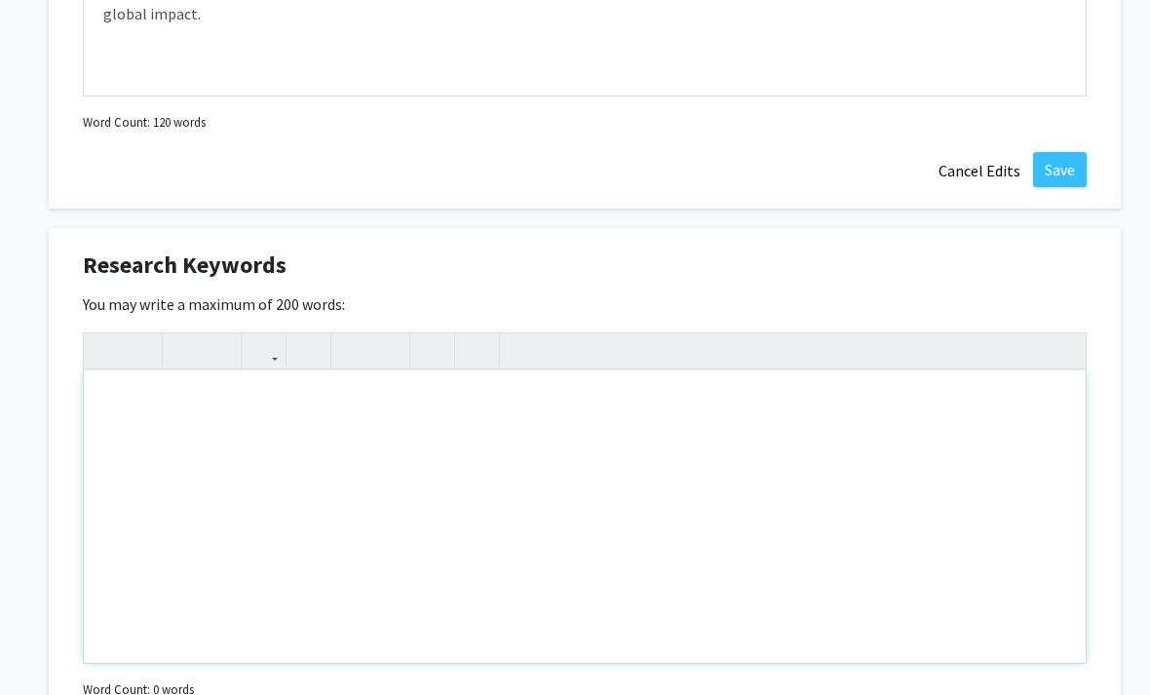
click at [389, 399] on div "Note to users with screen readers: Please deactivate our accessibility plugin f…" at bounding box center [585, 516] width 1002 height 292
paste div "Note to users with screen readers: Please deactivate our accessibility plugin f…"
type textarea "<p>&nbsp;• Neuroengineering</p><p>&nbsp;• Brain–Computer Interfaces (BCI)</p><p…"
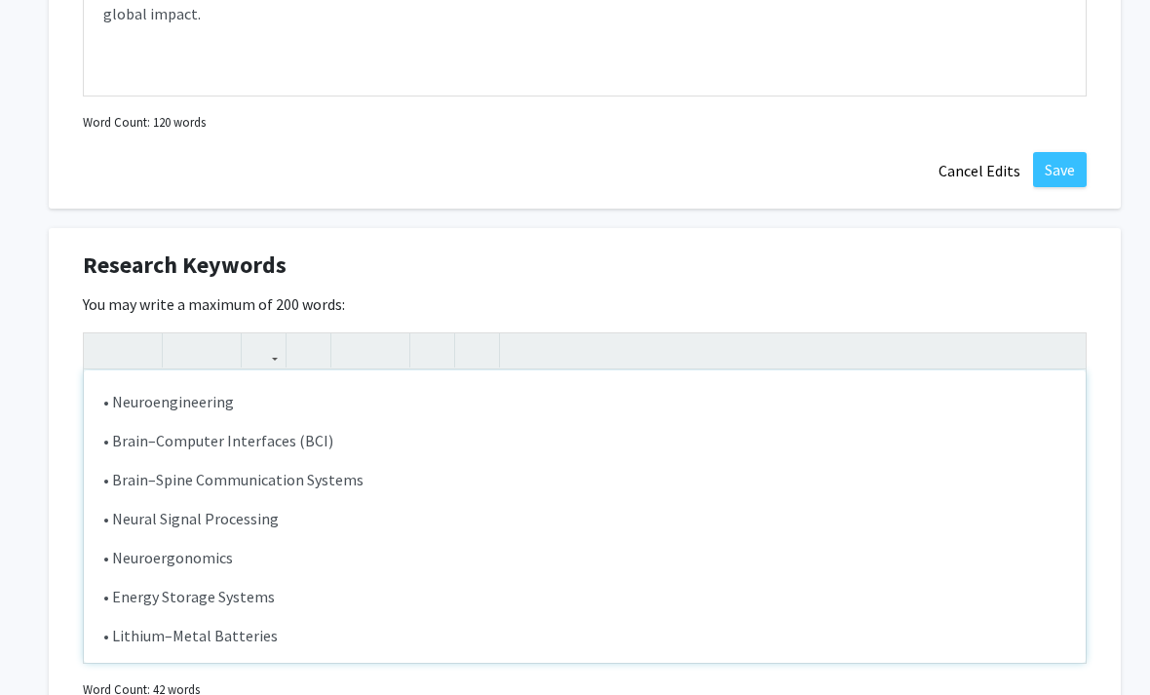
scroll to position [0, 0]
click at [182, 560] on p "• Neuroergonomics" at bounding box center [584, 557] width 963 height 23
drag, startPoint x: 377, startPoint y: 482, endPoint x: 118, endPoint y: 484, distance: 259.3
click at [118, 484] on p "• Brain–Spine Communication Systems" at bounding box center [584, 479] width 963 height 23
click at [241, 403] on p "• Neuroengineering" at bounding box center [584, 401] width 963 height 23
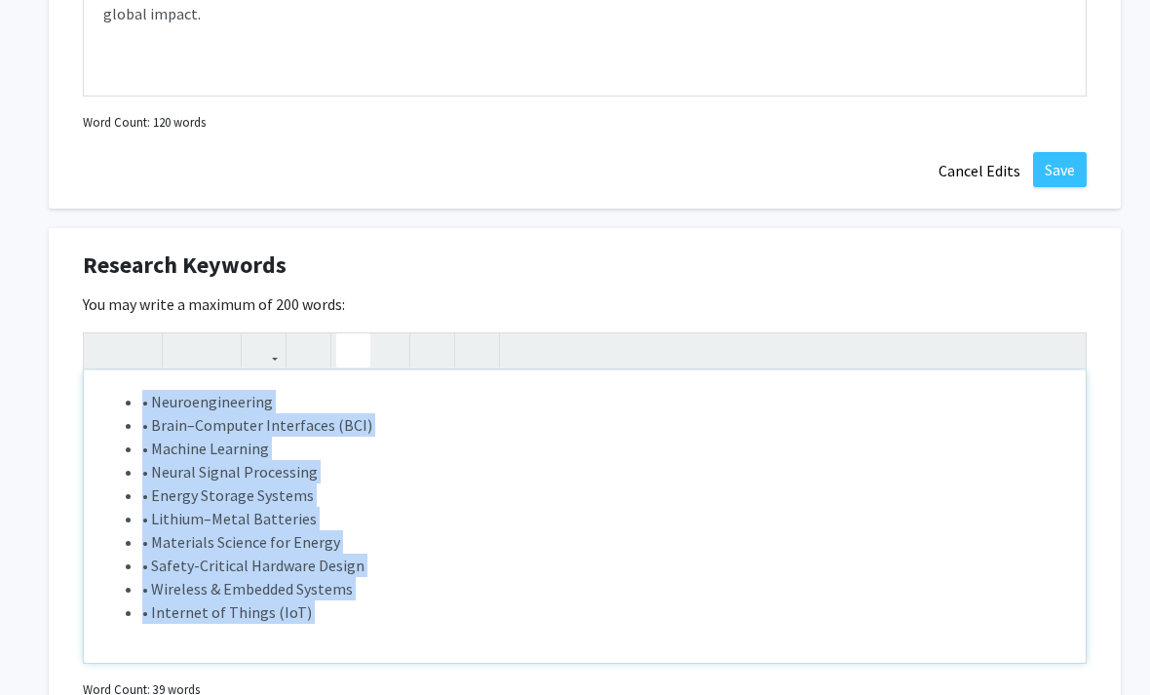
click at [343, 351] on button "button" at bounding box center [353, 350] width 34 height 34
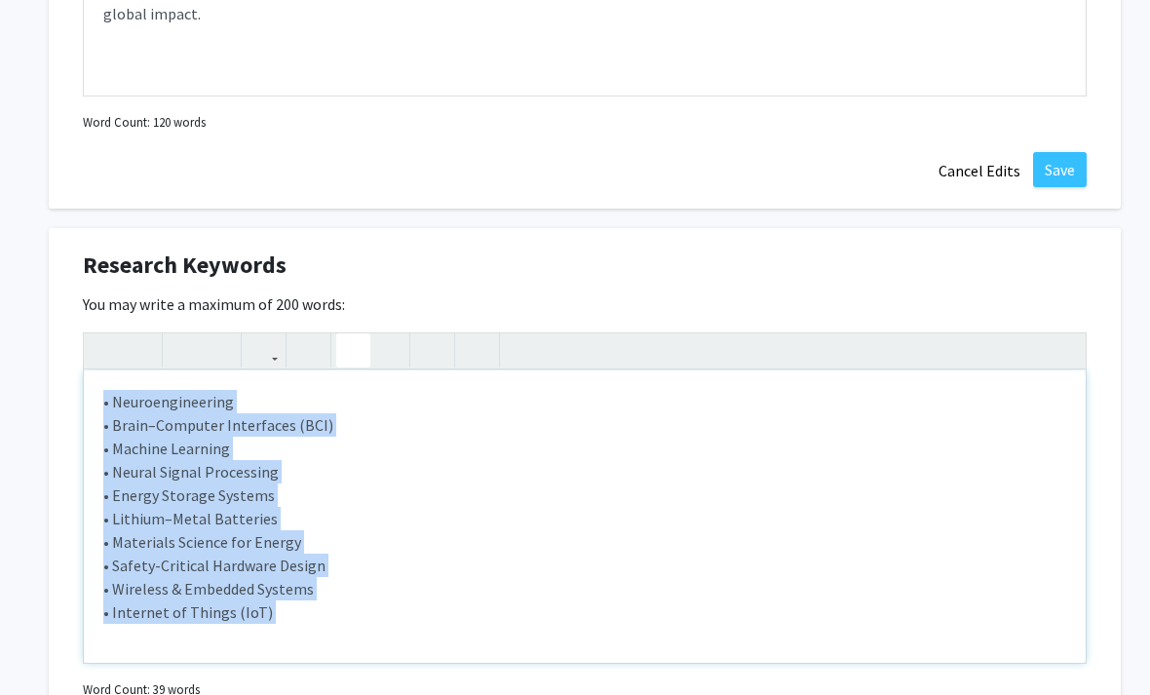
click at [344, 351] on button "button" at bounding box center [353, 350] width 34 height 34
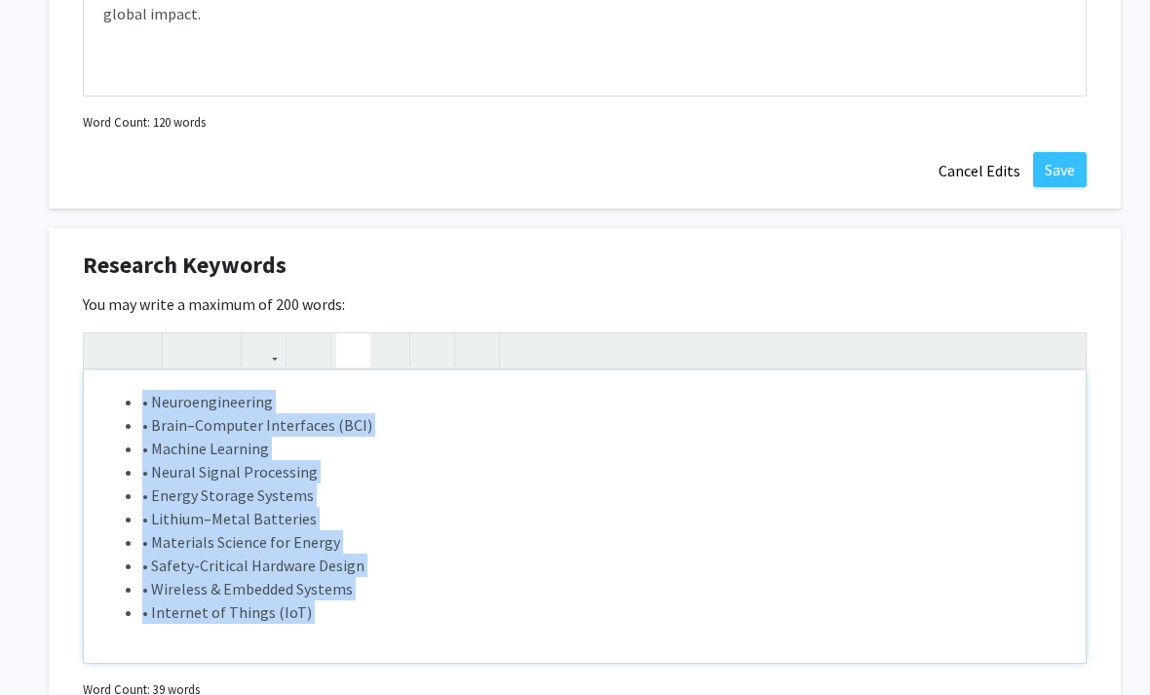
click at [344, 351] on button "button" at bounding box center [353, 350] width 34 height 34
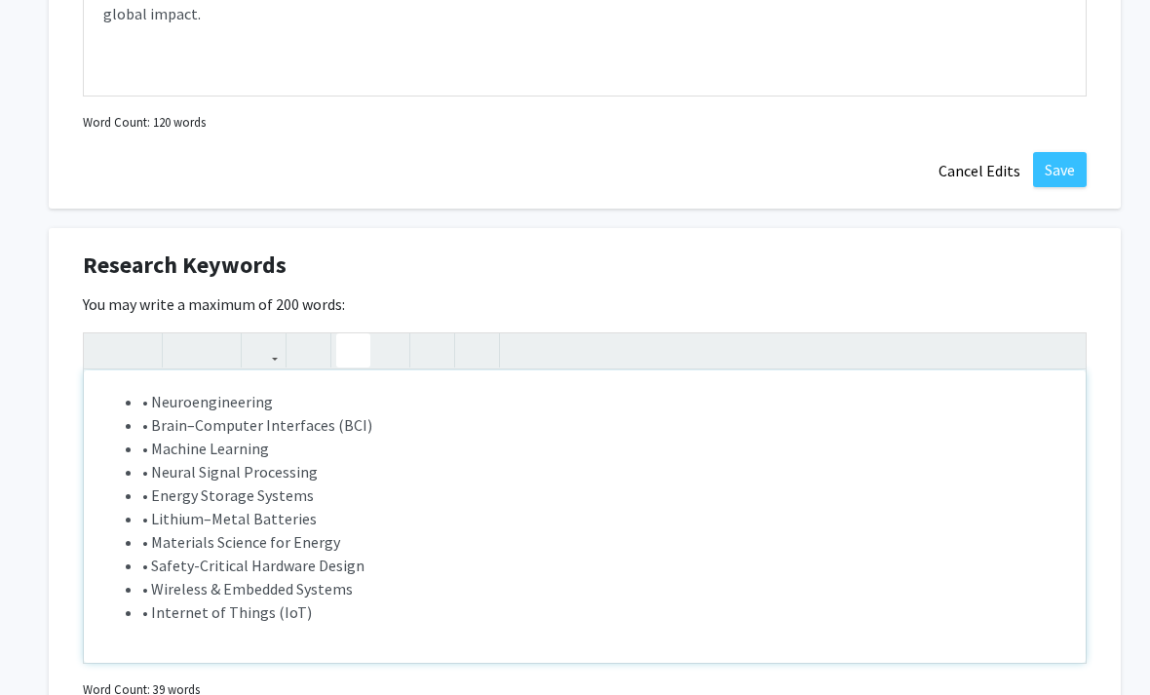
click at [344, 351] on button "button" at bounding box center [353, 350] width 34 height 34
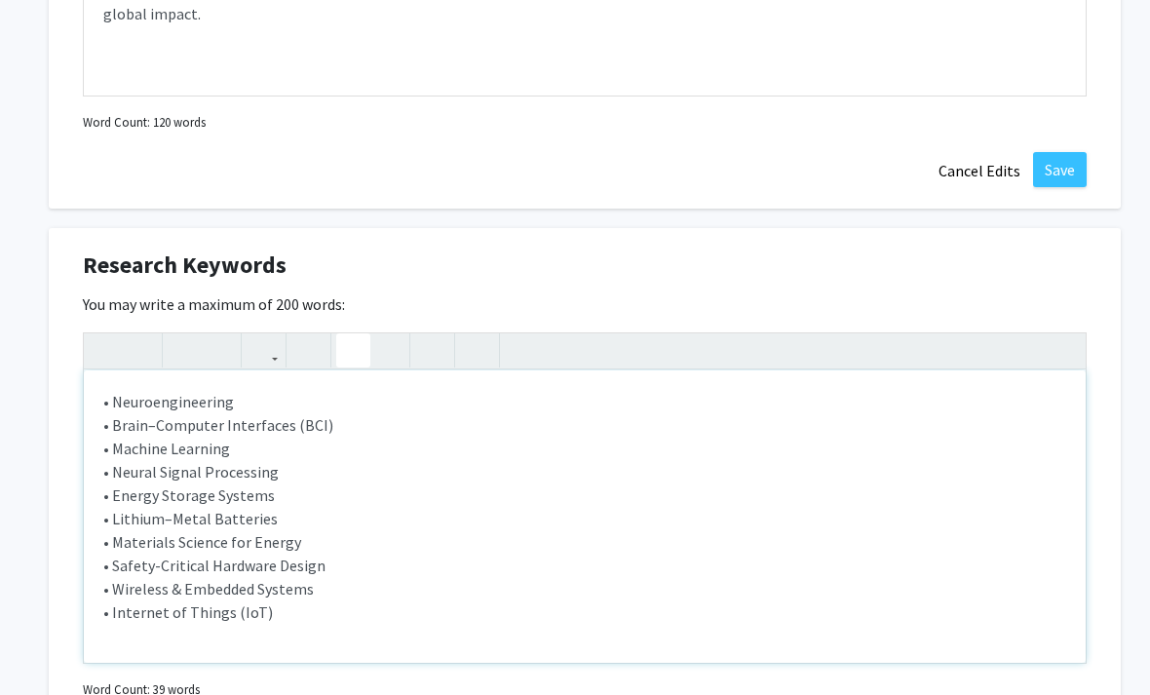
click at [344, 351] on button "button" at bounding box center [353, 350] width 34 height 34
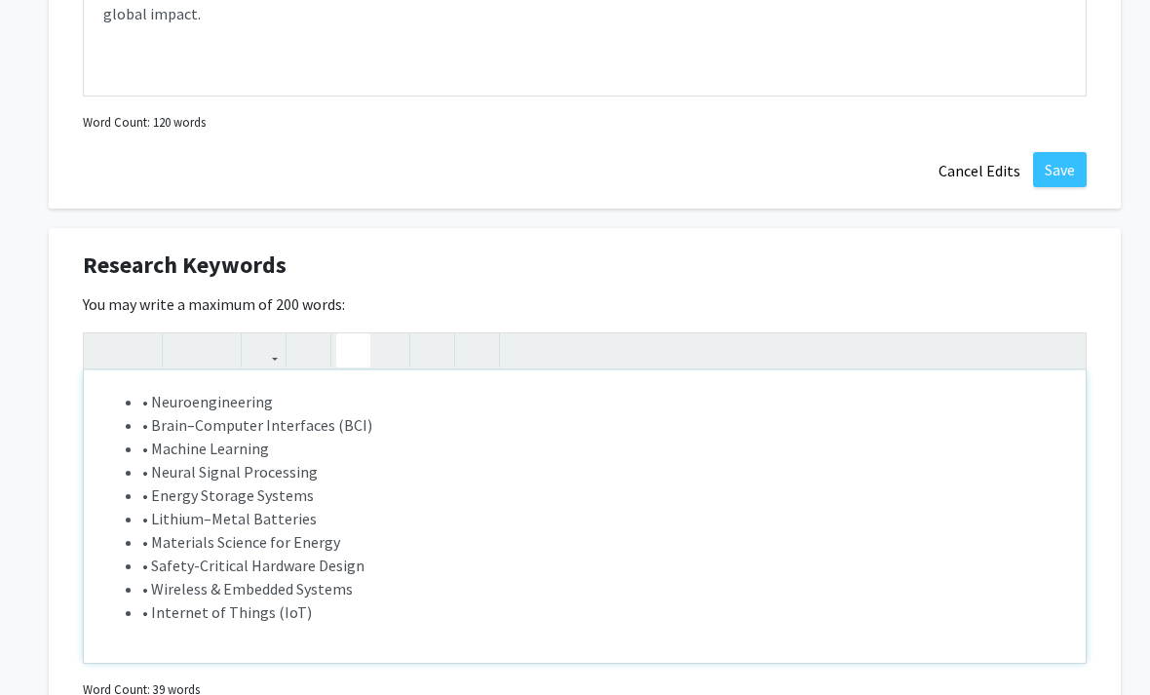
click at [242, 431] on span "• Brain–Computer Interfaces (BCI)" at bounding box center [257, 424] width 230 height 19
click at [155, 403] on span "• Neuroengineering" at bounding box center [207, 401] width 131 height 19
type textarea "<l><i><do></s><am><co><adip elits="doei-temp: 2inc; -utlabo-etd-magnaaliq-enima…"
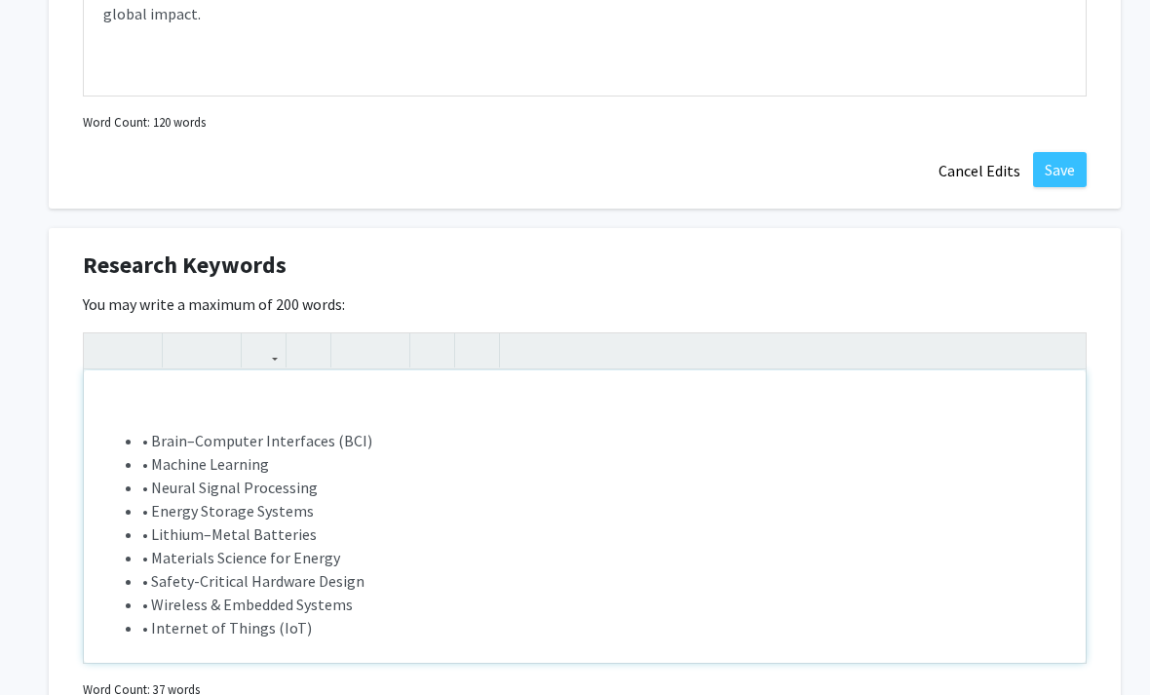
click at [317, 631] on li "• Internet of Things (IoT)" at bounding box center [604, 627] width 924 height 23
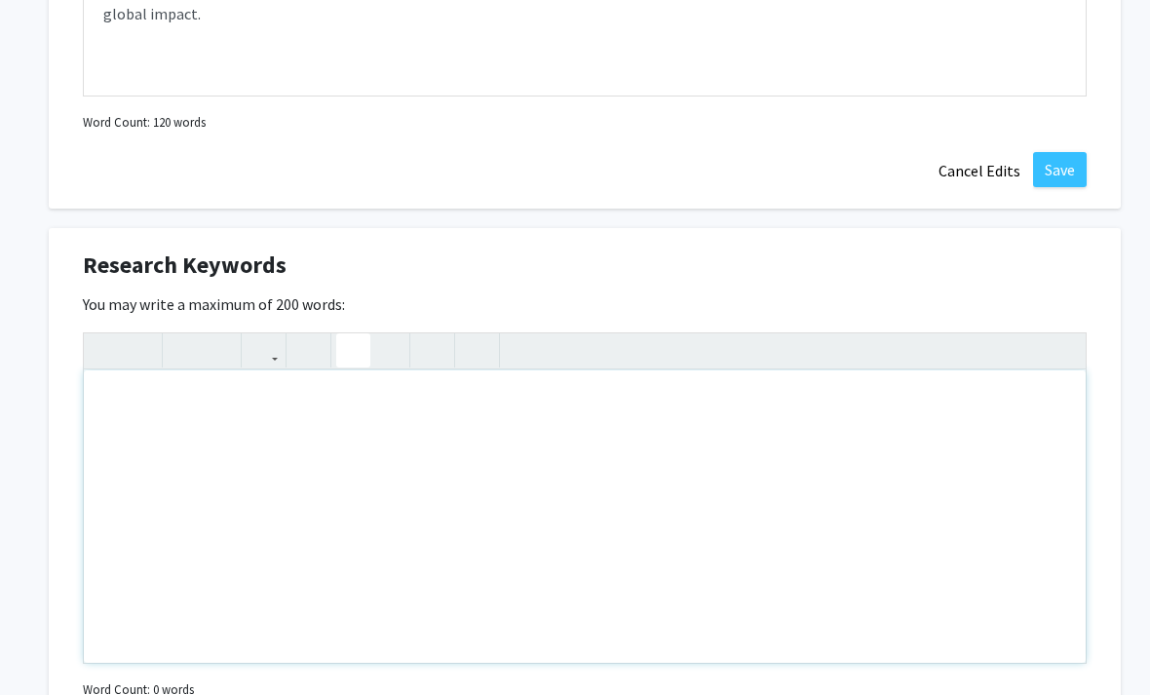
click at [355, 346] on icon "button" at bounding box center [353, 350] width 17 height 32
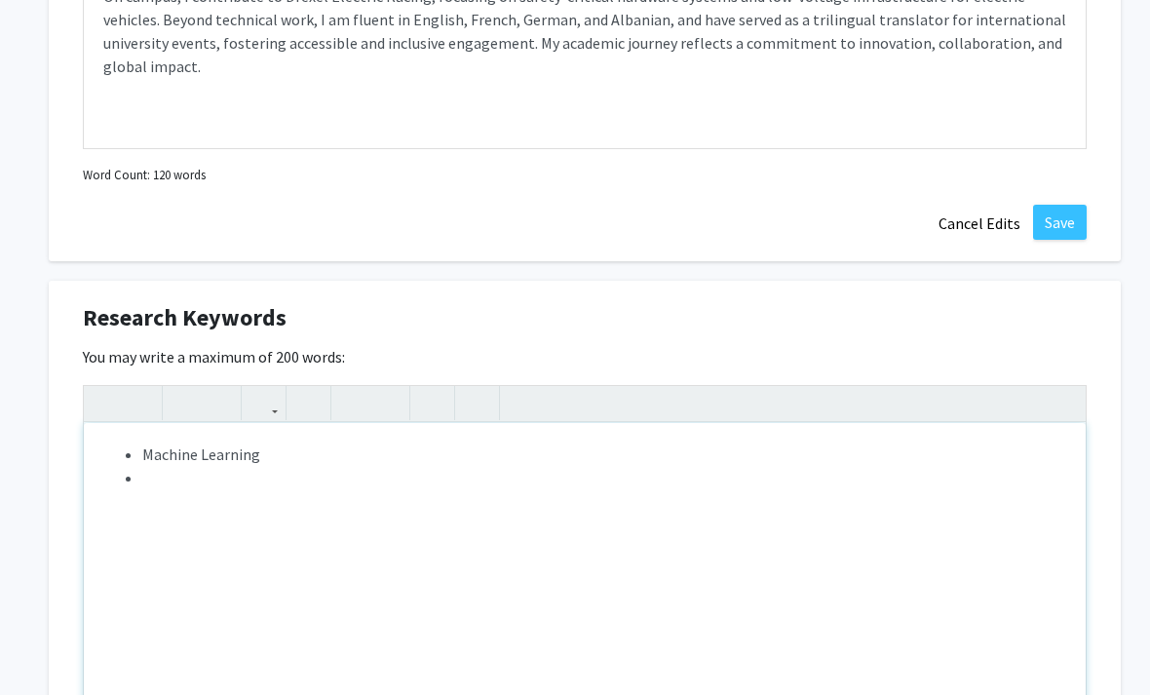
click at [195, 490] on div "Machine Learning" at bounding box center [585, 569] width 1002 height 292
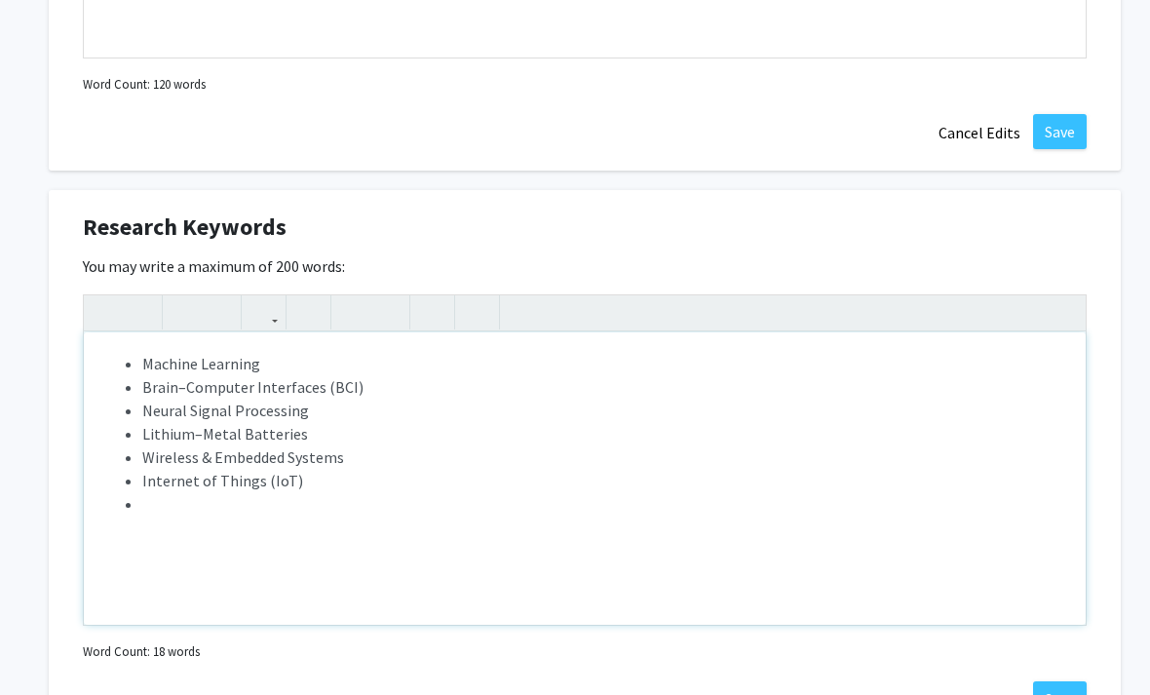
scroll to position [1293, 0]
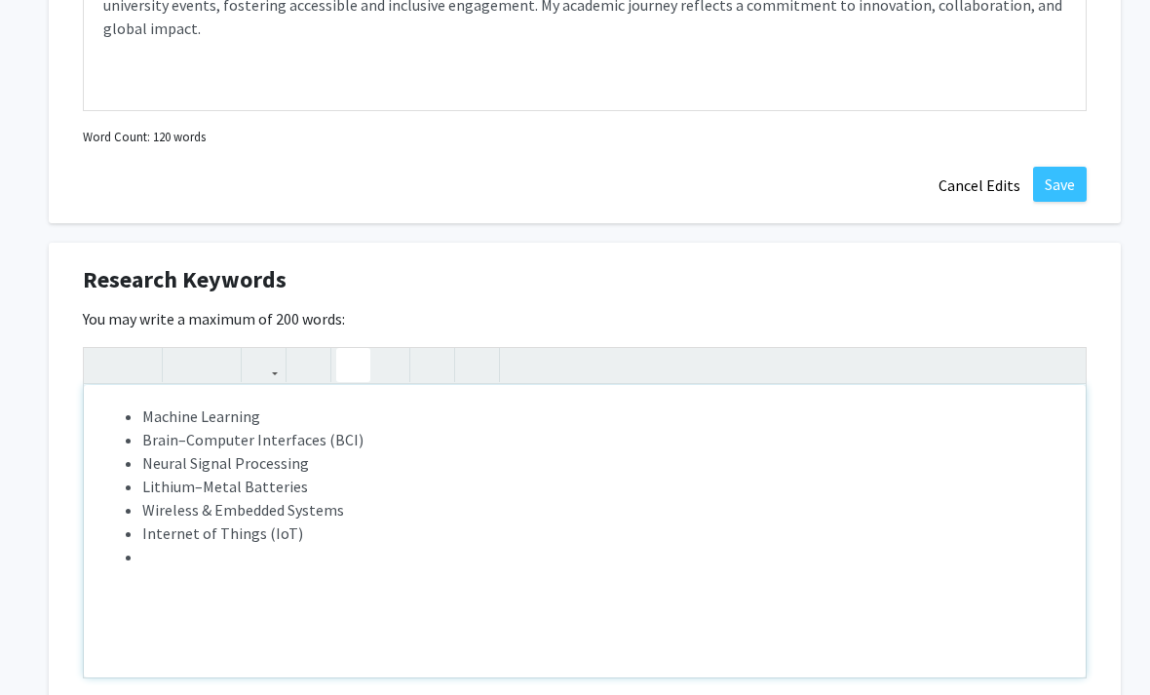
type textarea "<p><p><ul><li>Machine Learning</li><li>Brain–Computer Interfaces (BCI)</li><li>…"
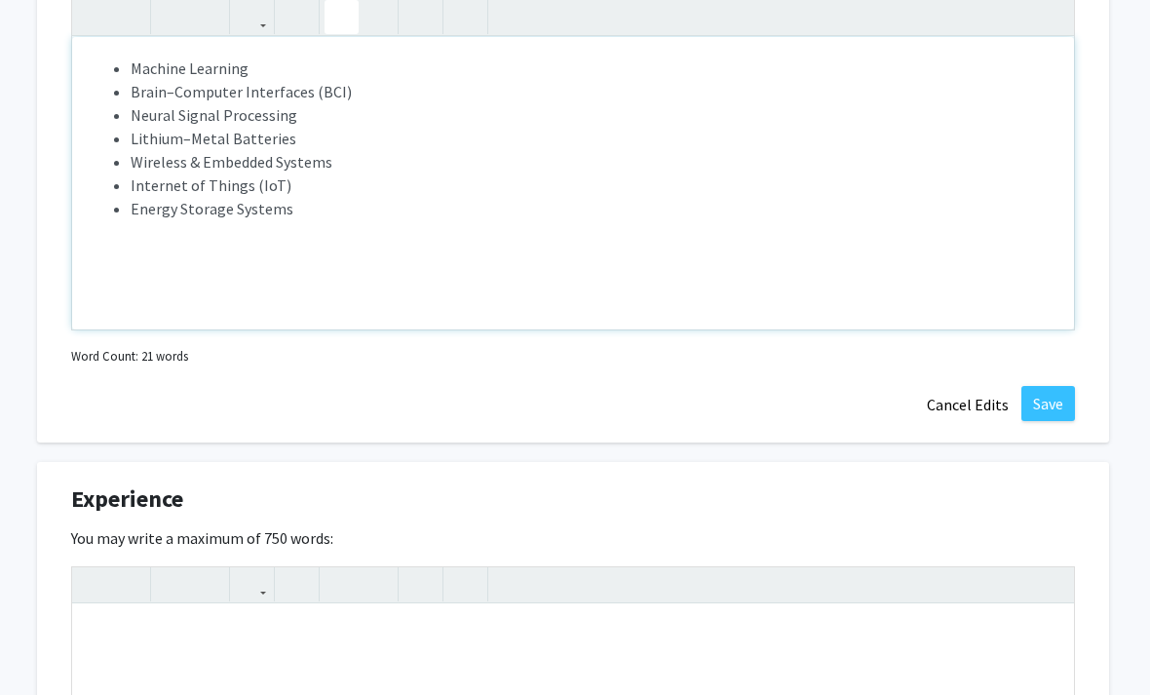
scroll to position [1673, 11]
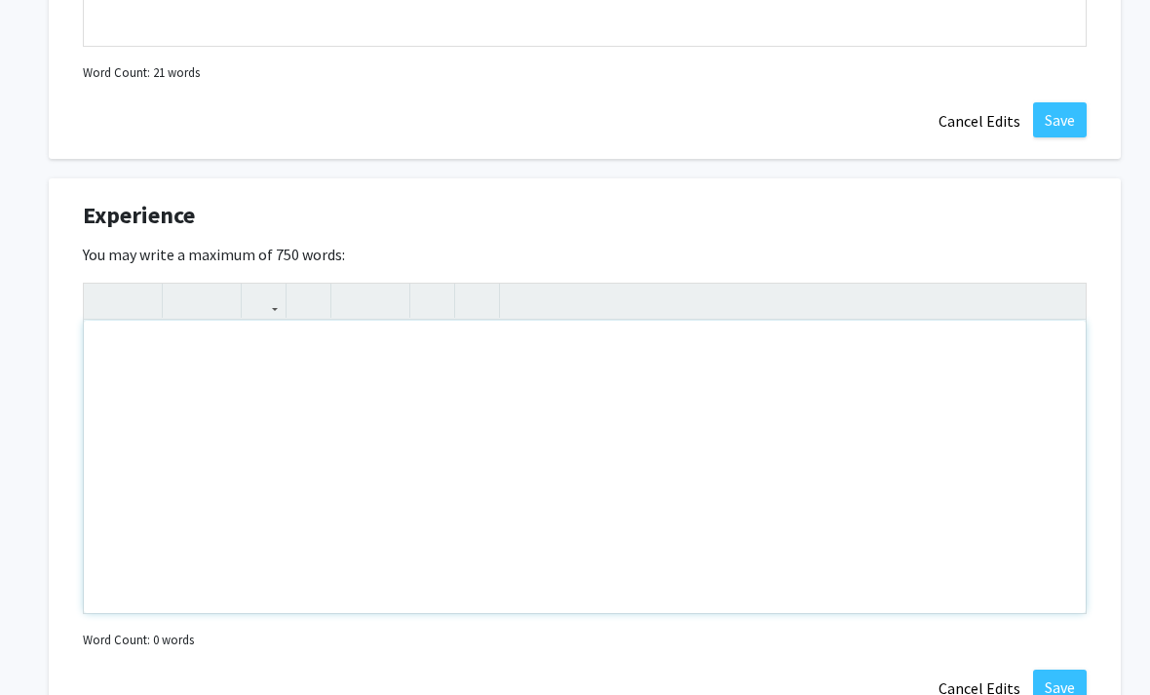
click at [665, 357] on div "Note to users with screen readers: Please deactivate our accessibility plugin f…" at bounding box center [585, 468] width 1002 height 292
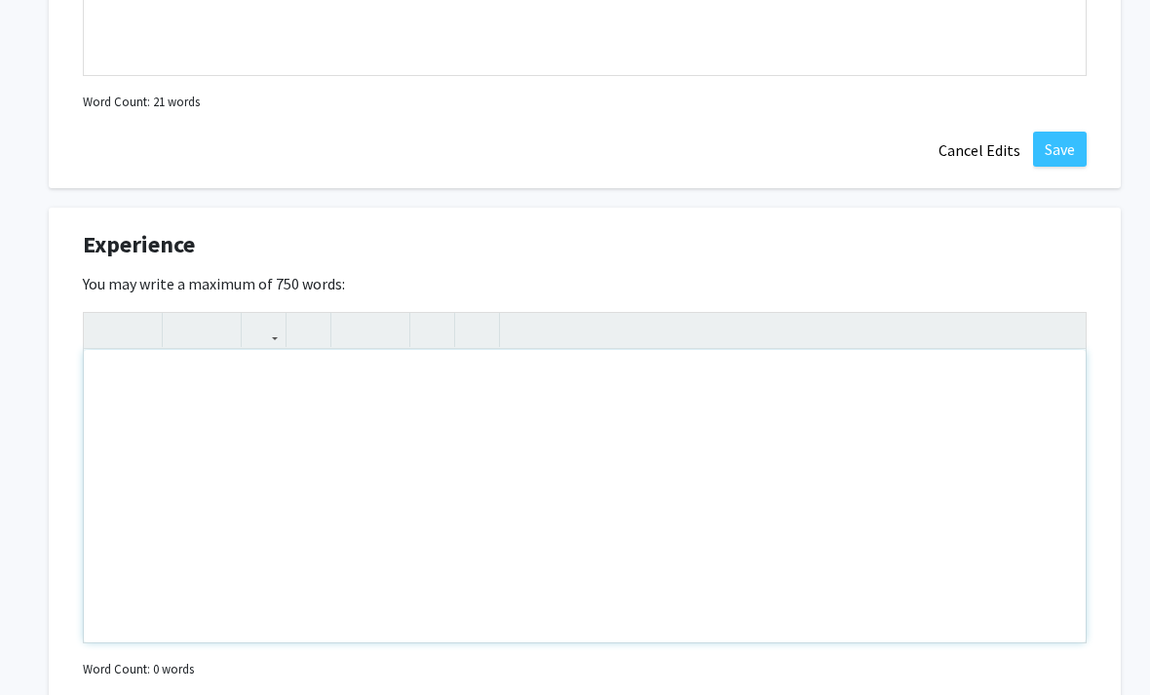
scroll to position [1839, 0]
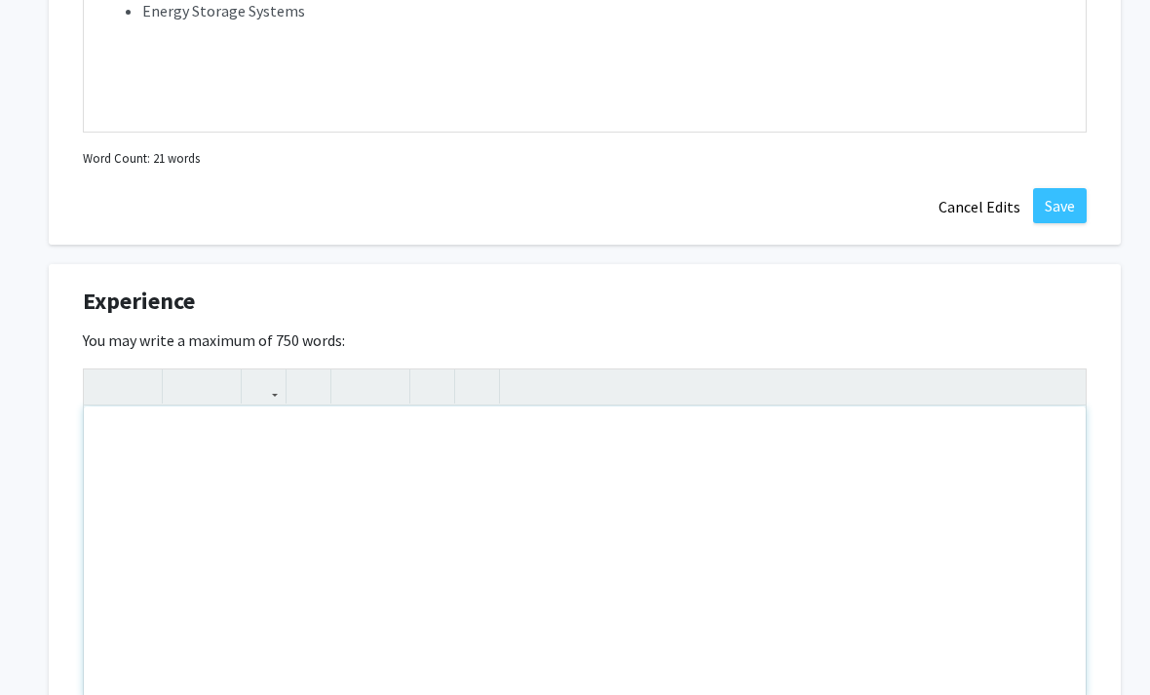
click at [372, 461] on div "Note to users with screen readers: Please deactivate our accessibility plugin f…" at bounding box center [585, 553] width 1002 height 292
paste div "Note to users with screen readers: Please deactivate our accessibility plugin f…"
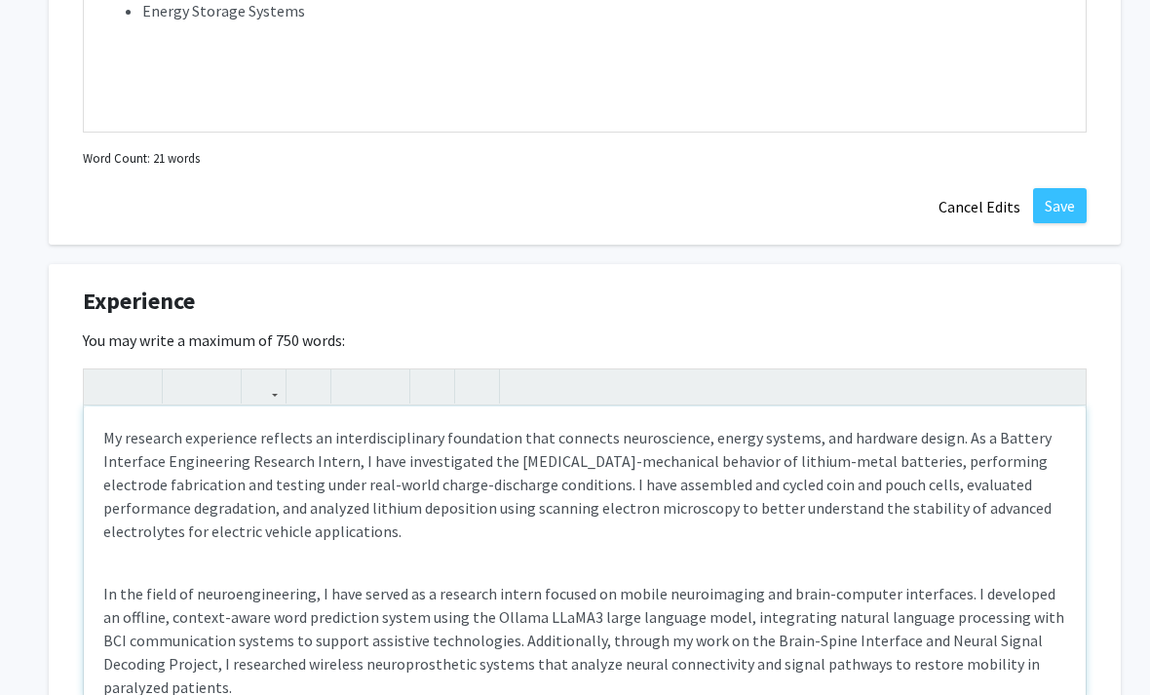
type textarea "<p>My research experience reflects an interdisciplinary foundation that connect…"
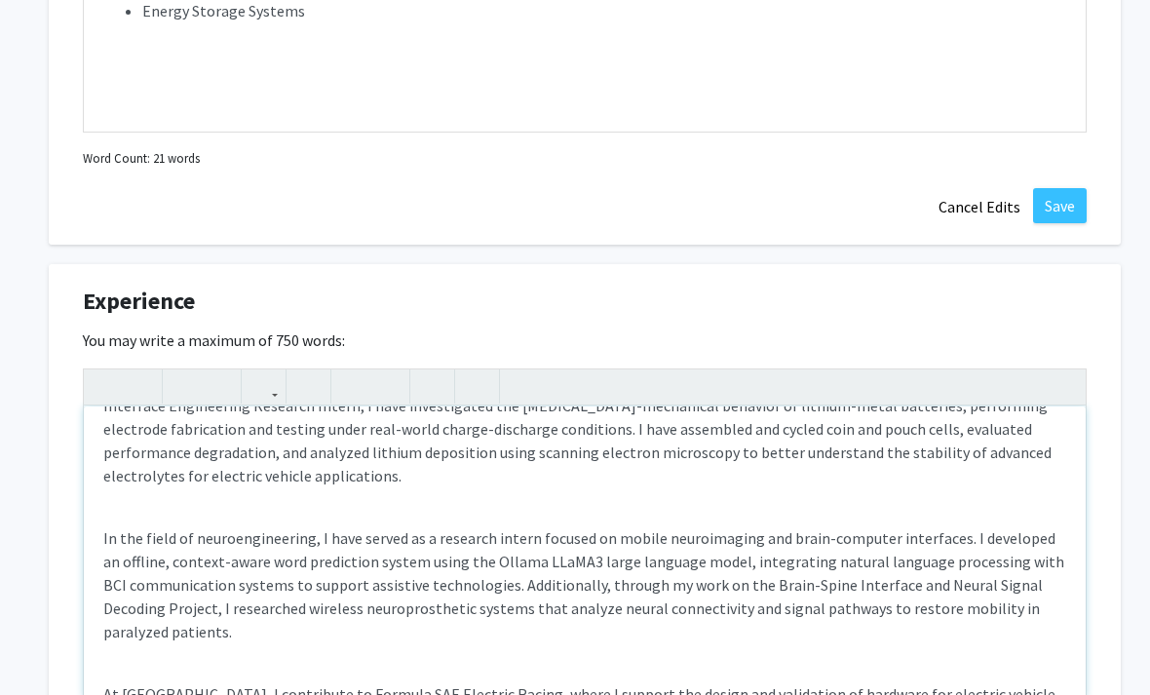
click at [587, 513] on div "My research experience reflects an interdisciplinary foundation that connects n…" at bounding box center [585, 553] width 1002 height 292
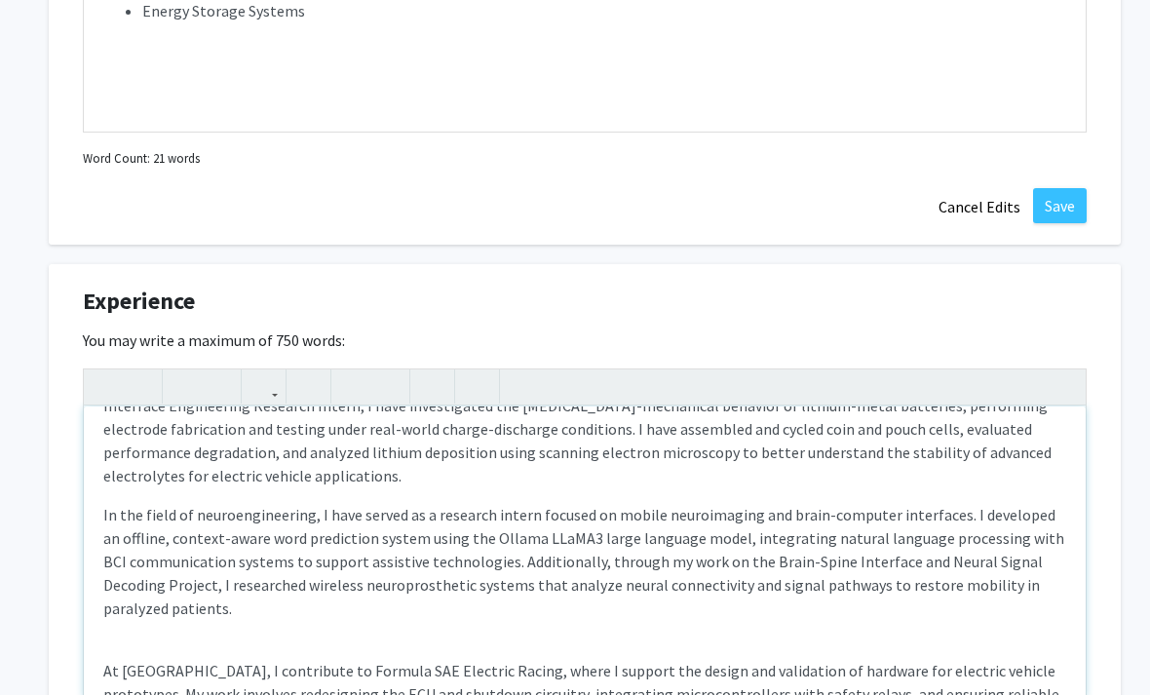
click at [337, 618] on div "My research experience reflects an interdisciplinary foundation that connects n…" at bounding box center [585, 553] width 1002 height 292
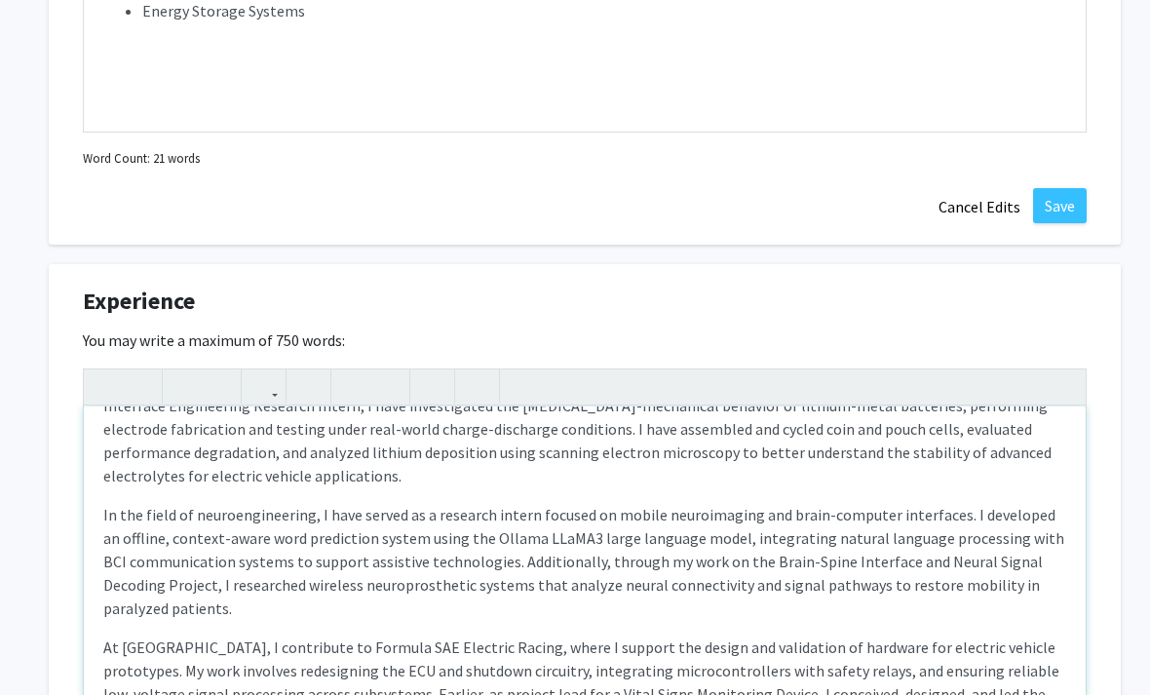
type textarea "<p>My research experience reflects an interdisciplinary foundation that connect…"
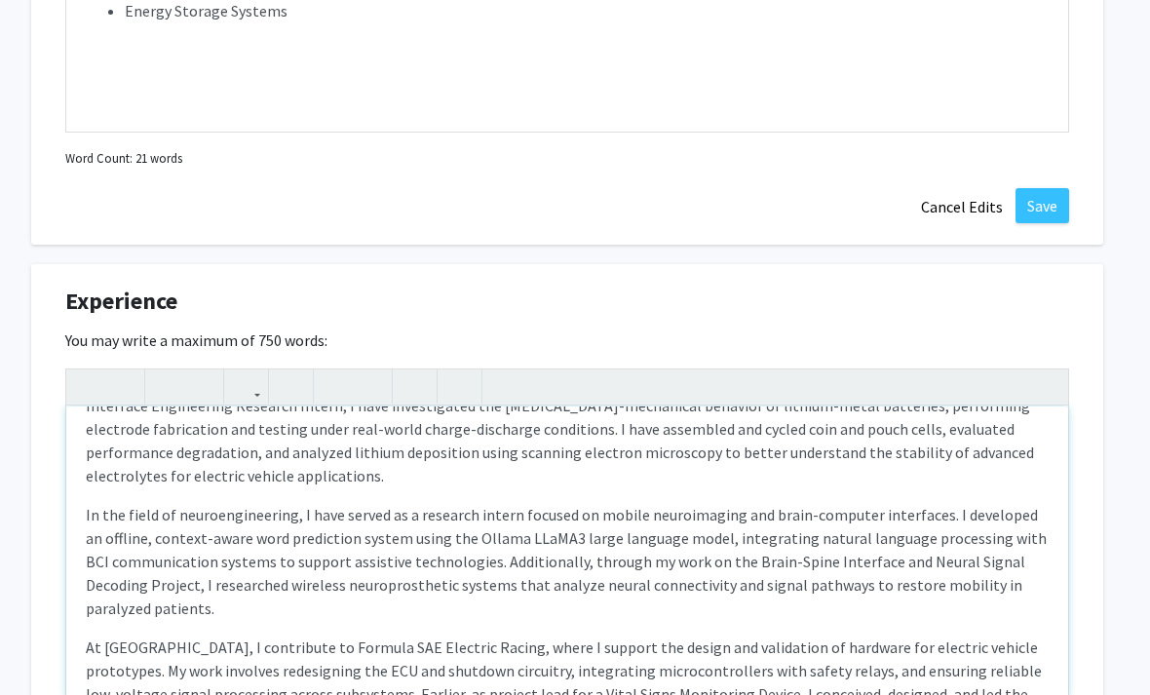
scroll to position [1839, 19]
click at [327, 580] on p "In the field of neuroengineering, I have served as a research intern focused on…" at bounding box center [565, 561] width 963 height 117
click at [341, 601] on div "My research experience reflects an interdisciplinary foundation that connects n…" at bounding box center [565, 553] width 1002 height 292
click at [351, 577] on p "In the field of neuroengineering, I have served as a research intern focused on…" at bounding box center [565, 561] width 963 height 117
click at [382, 583] on p "In the field of neuroengineering, I have served as a research intern focused on…" at bounding box center [565, 561] width 963 height 117
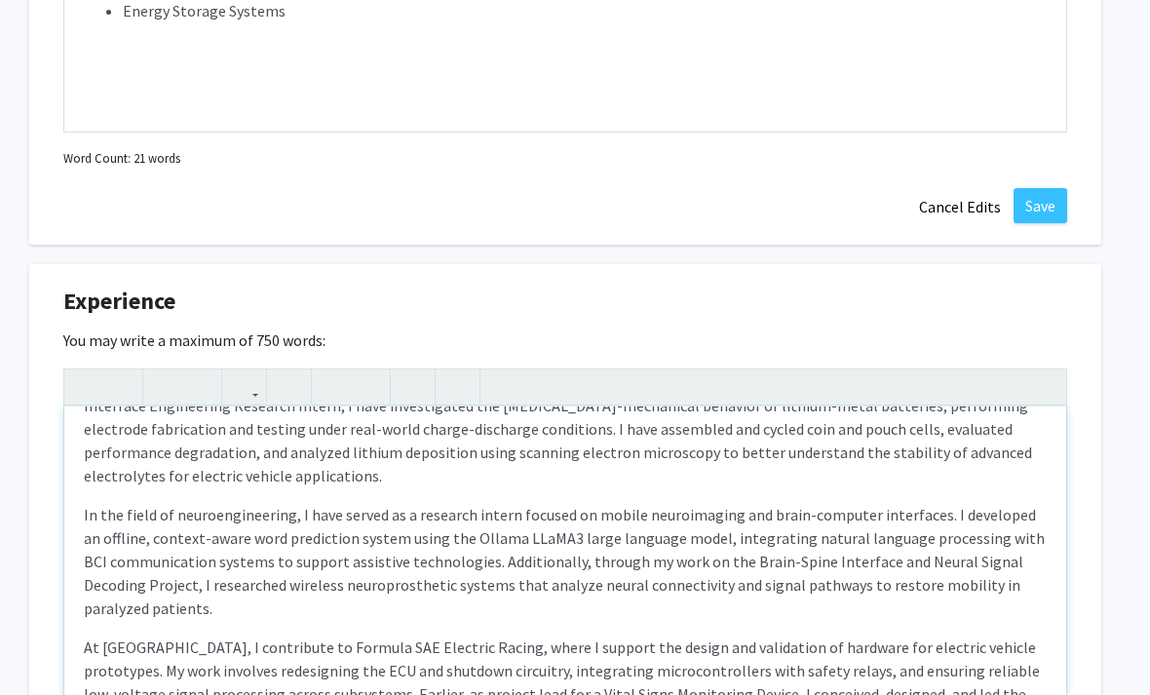
click at [345, 581] on p "In the field of neuroengineering, I have served as a research intern focused on…" at bounding box center [565, 561] width 963 height 117
click at [345, 579] on p "In the field of neuroengineering, I have served as a research intern focused on…" at bounding box center [565, 561] width 963 height 117
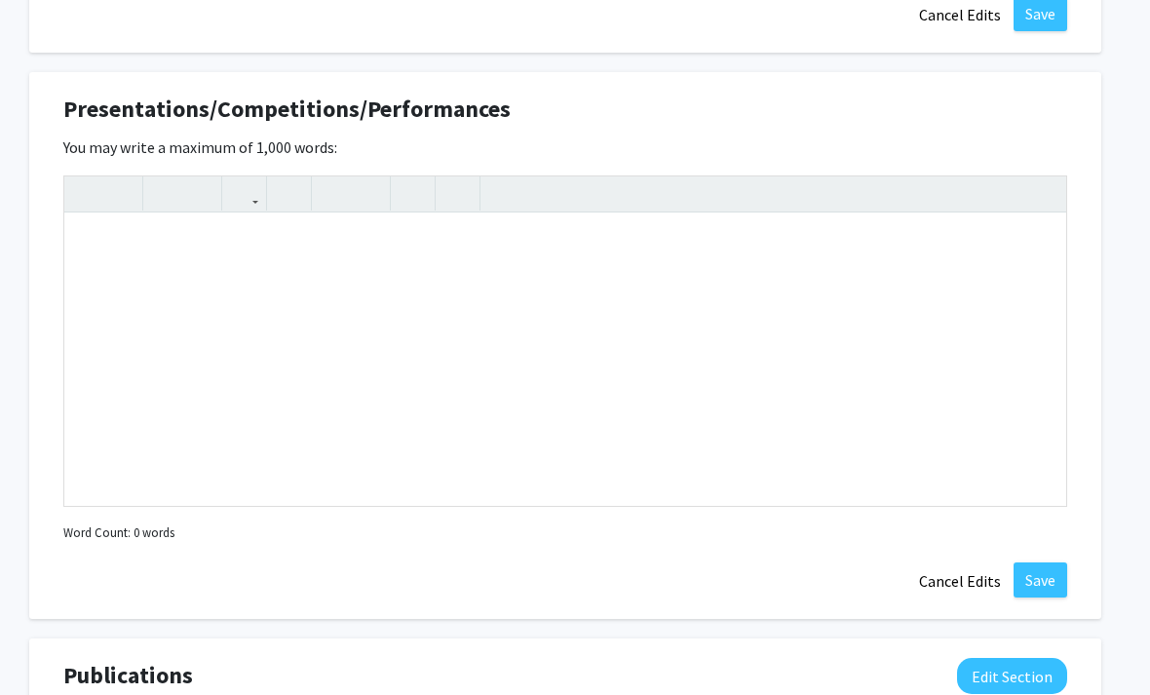
scroll to position [2538, 0]
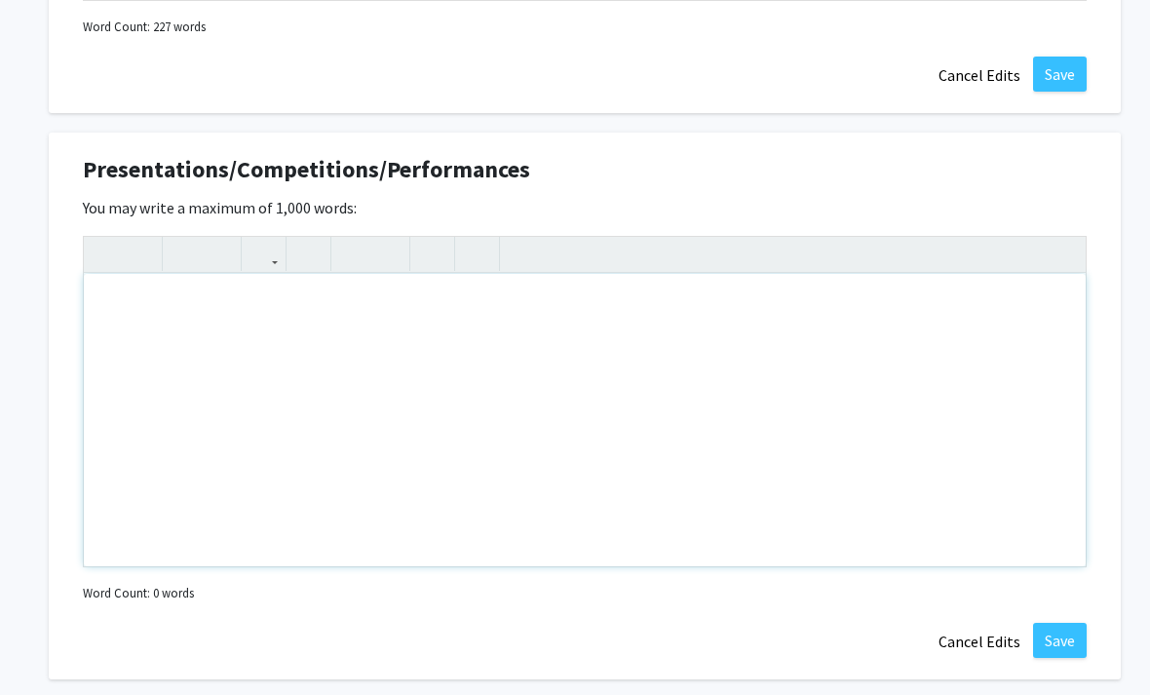
click at [442, 314] on div "Note to users with screen readers: Please deactivate our accessibility plugin f…" at bounding box center [585, 420] width 1002 height 292
paste div "Note to users with screen readers: Please deactivate our accessibility plugin f…"
type textarea "<p>I have participated in a range of technical and creative competitions that h…"
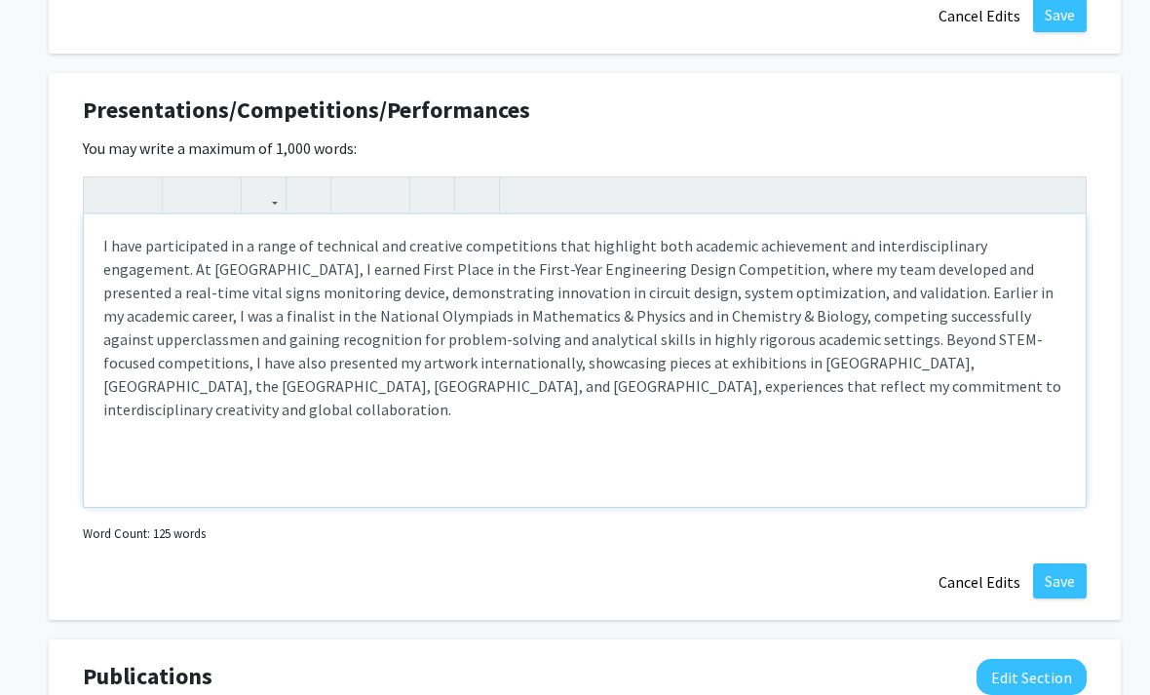
scroll to position [2634, 0]
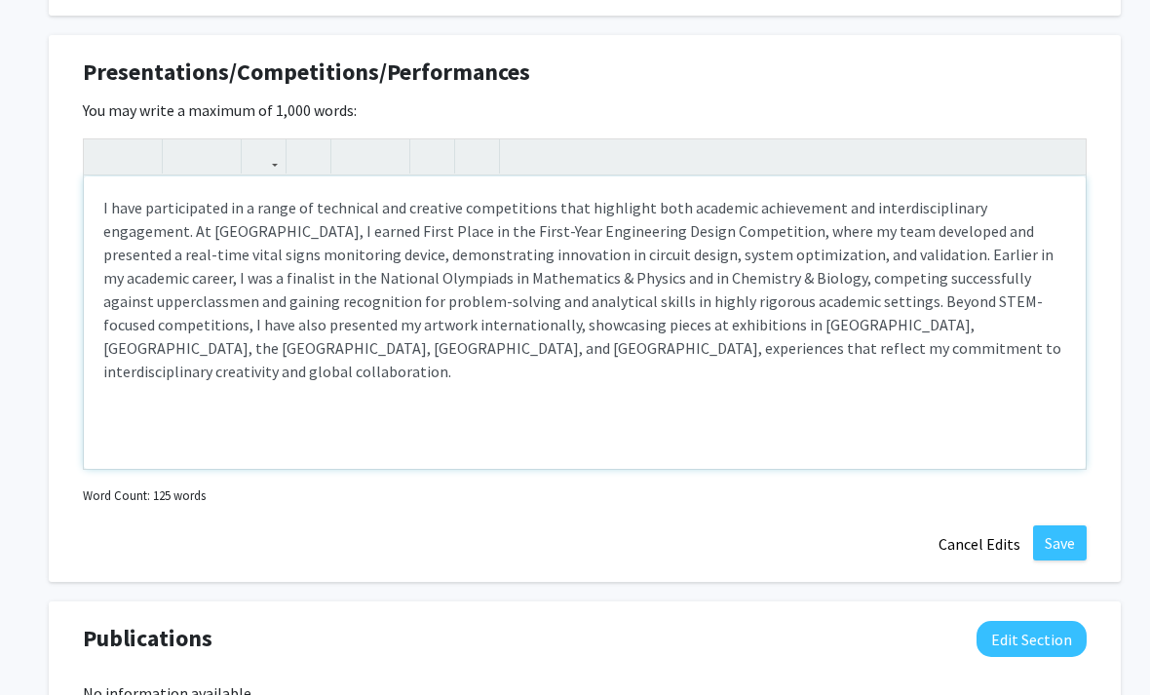
click at [641, 439] on div "I have participated in a range of technical and creative competitions that high…" at bounding box center [585, 323] width 1002 height 292
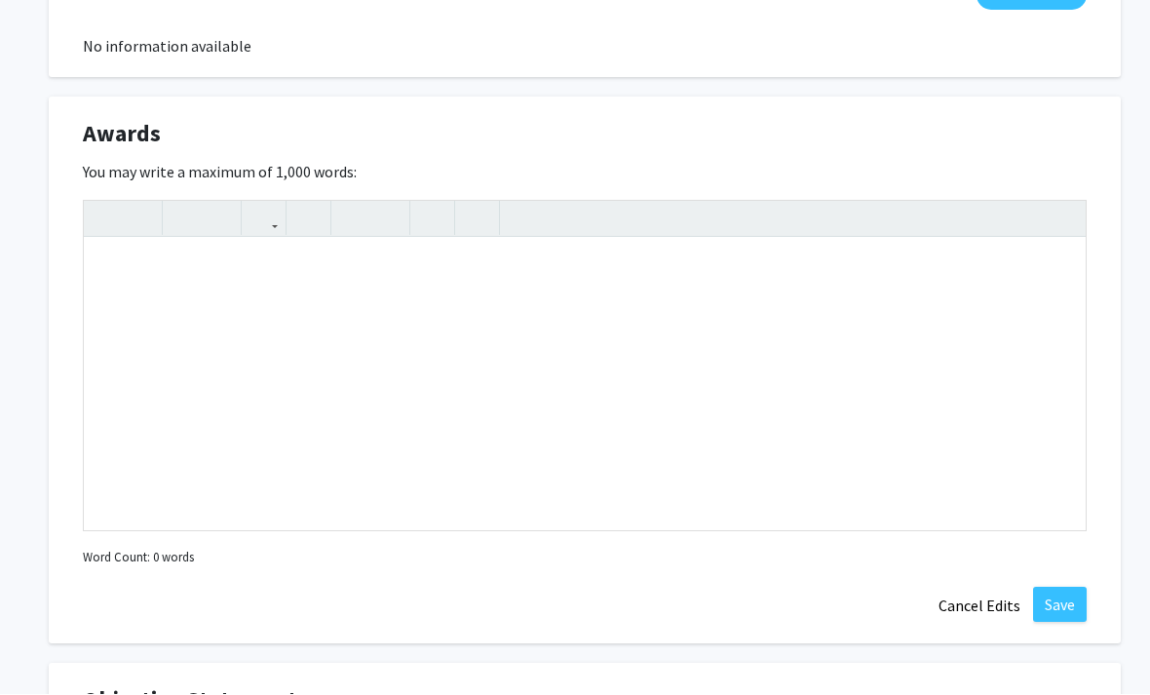
scroll to position [3218, 0]
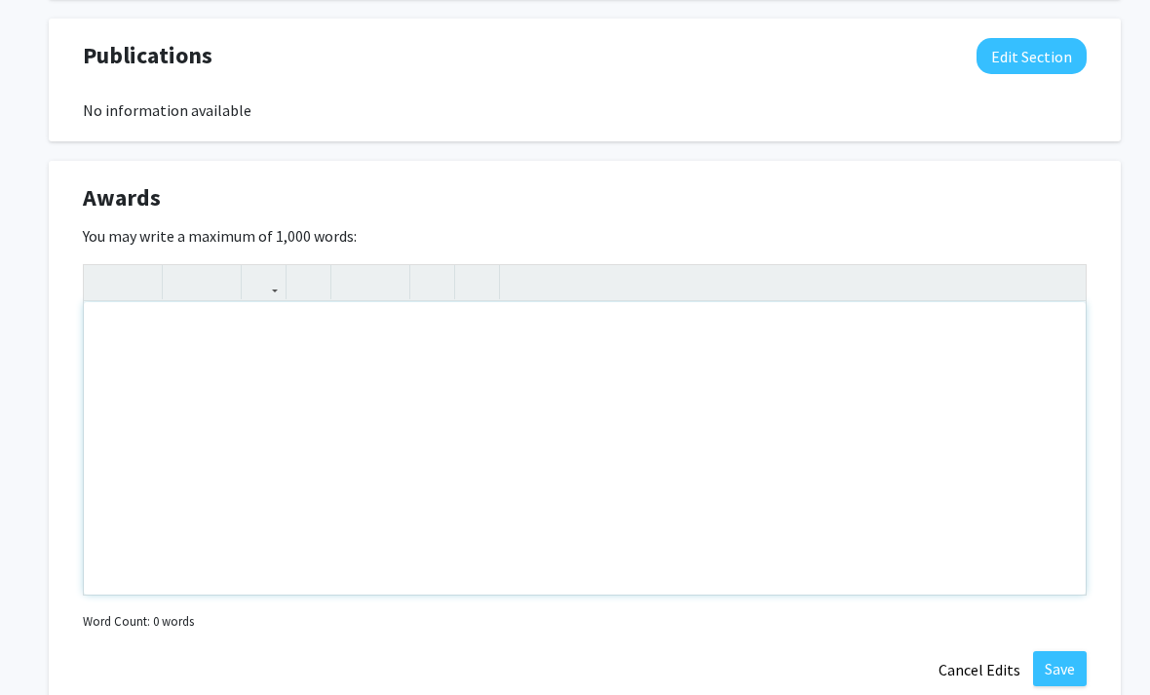
click at [358, 340] on div "Note to users with screen readers: Please deactivate our accessibility plugin f…" at bounding box center [585, 448] width 1002 height 292
paste div "Note to users with screen readers: Please deactivate our accessibility plugin f…"
type textarea "<p>My academic achievements have been recognized through numerous honors. I was…"
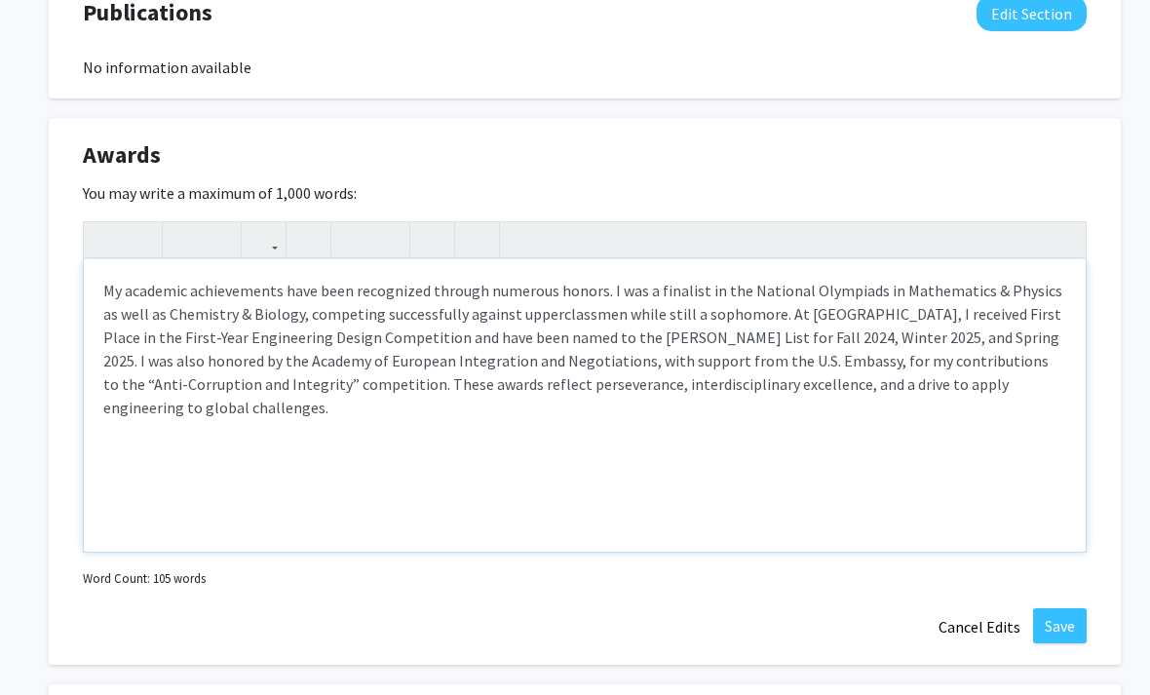
scroll to position [3262, 0]
click at [767, 489] on div "My academic achievements have been recognized through numerous honors. I was a …" at bounding box center [585, 404] width 1002 height 292
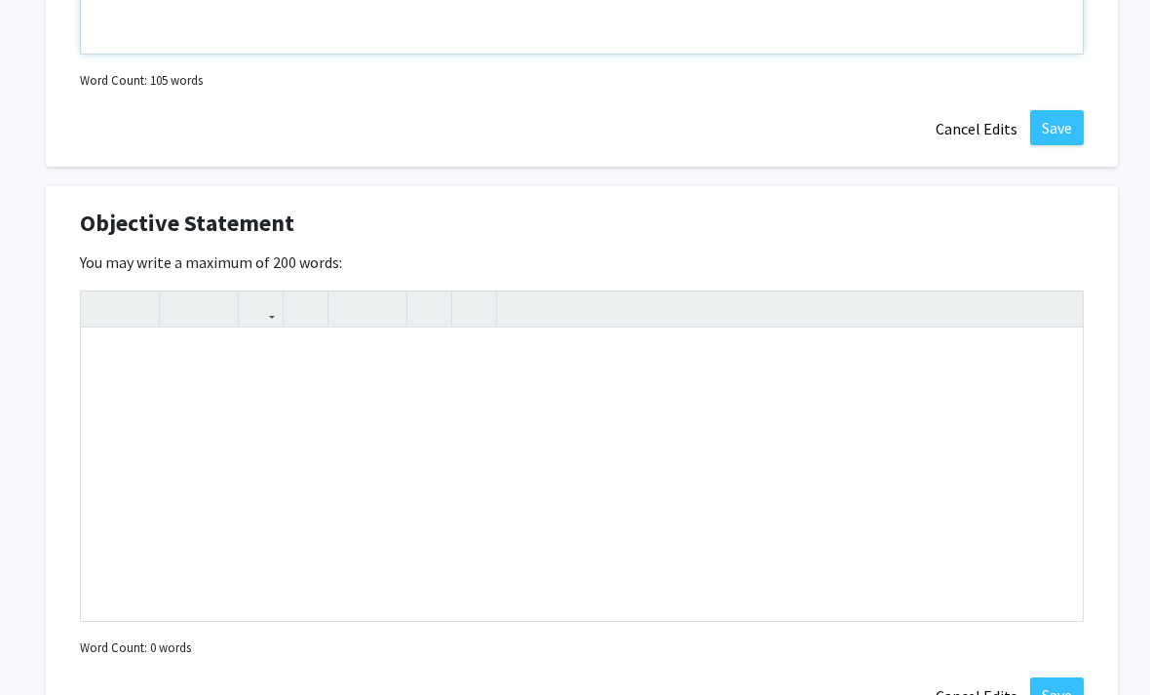
scroll to position [3760, 3]
click at [714, 377] on div "Note to users with screen readers: Please deactivate our accessibility plugin f…" at bounding box center [582, 474] width 1002 height 292
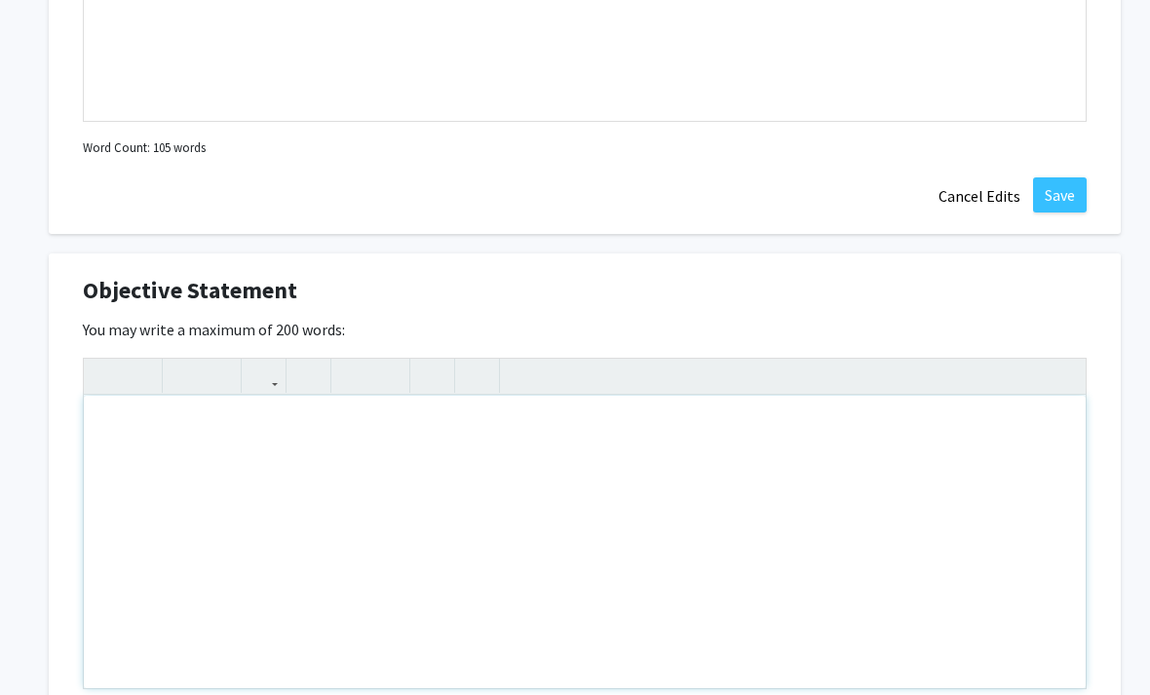
click at [414, 453] on div "Note to users with screen readers: Please deactivate our accessibility plugin f…" at bounding box center [585, 542] width 1002 height 292
paste div "Note to users with screen readers: Please deactivate our accessibility plugin f…"
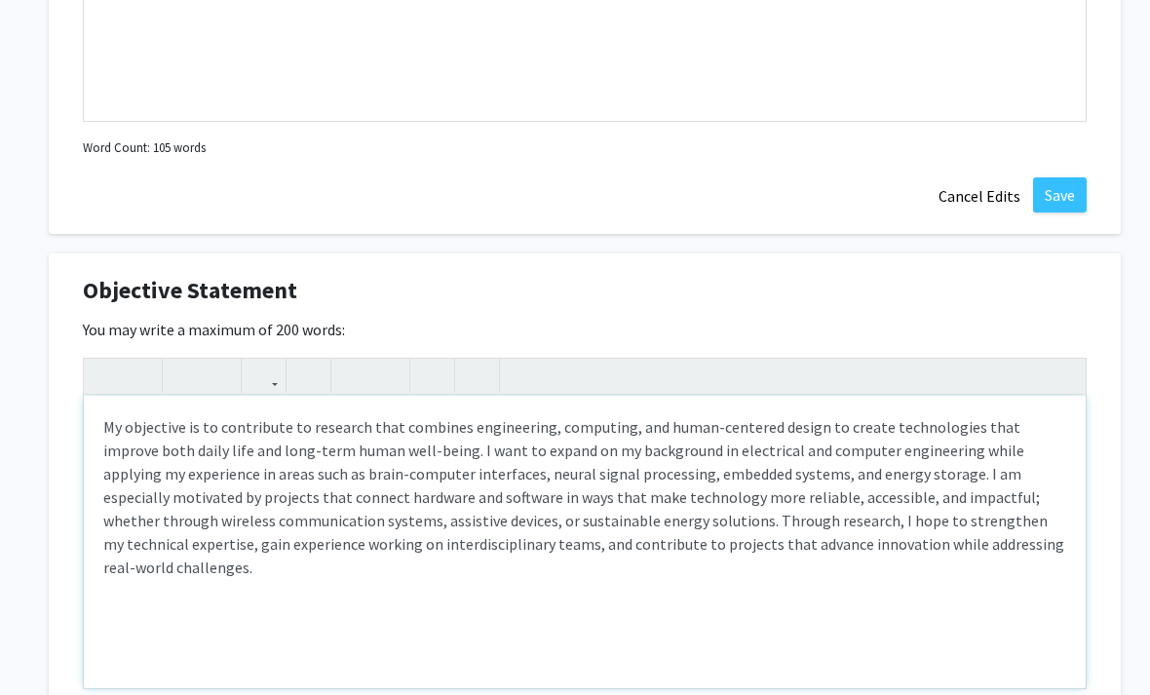
type textarea "<p>My objective is to contribute to research that combines engineering, computi…"
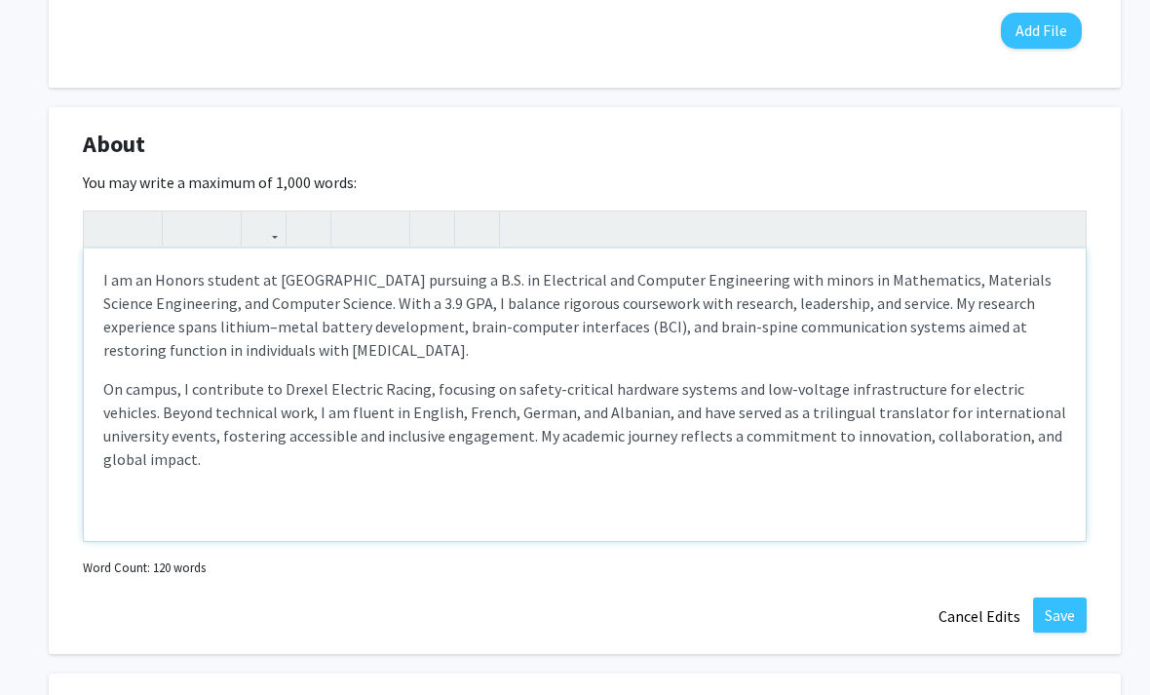
scroll to position [862, 0]
click at [270, 370] on div "I am an Honors student at [GEOGRAPHIC_DATA] pursuing a B.S. in Electrical and C…" at bounding box center [585, 395] width 1002 height 292
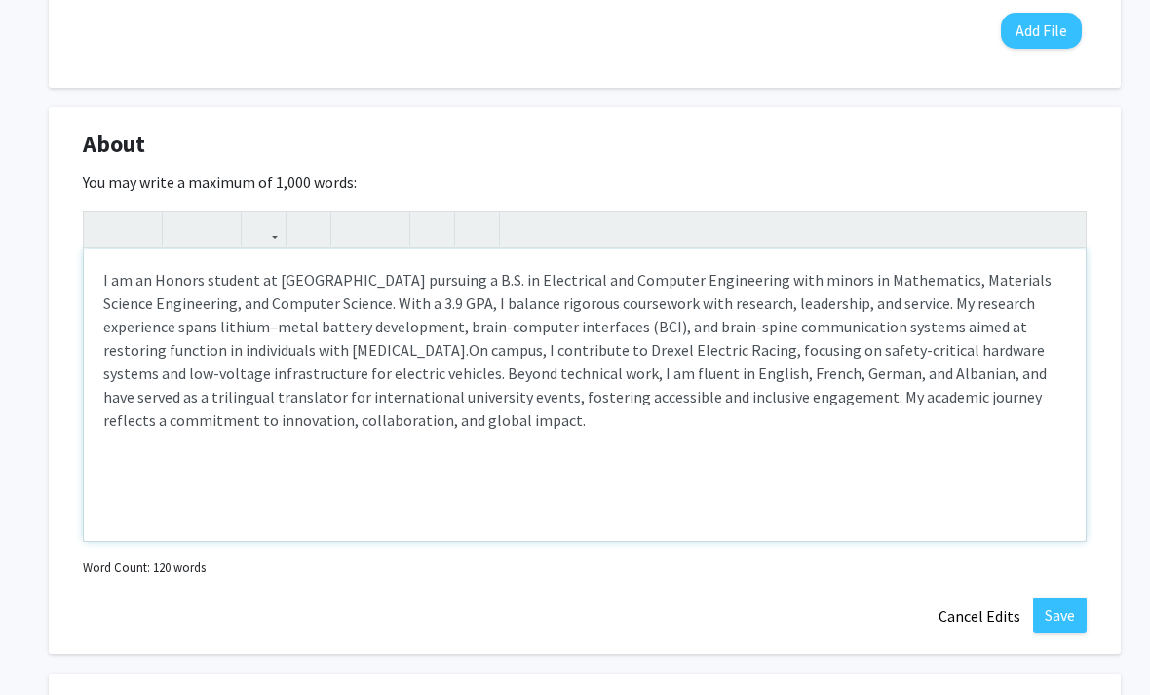
type textarea "<l>I do si Ametco adipisc el Seddoe Temporinci utlabore e D.M. al Enimadmini ve…"
click at [1053, 618] on button "Save" at bounding box center [1060, 615] width 54 height 35
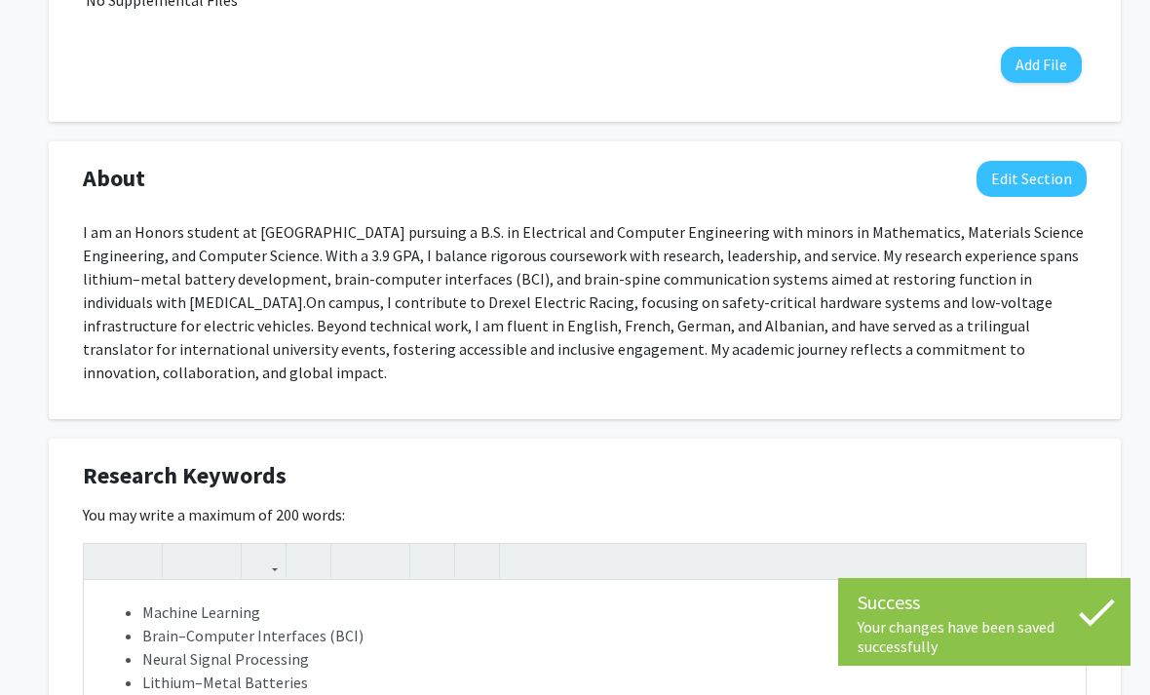
scroll to position [823, 0]
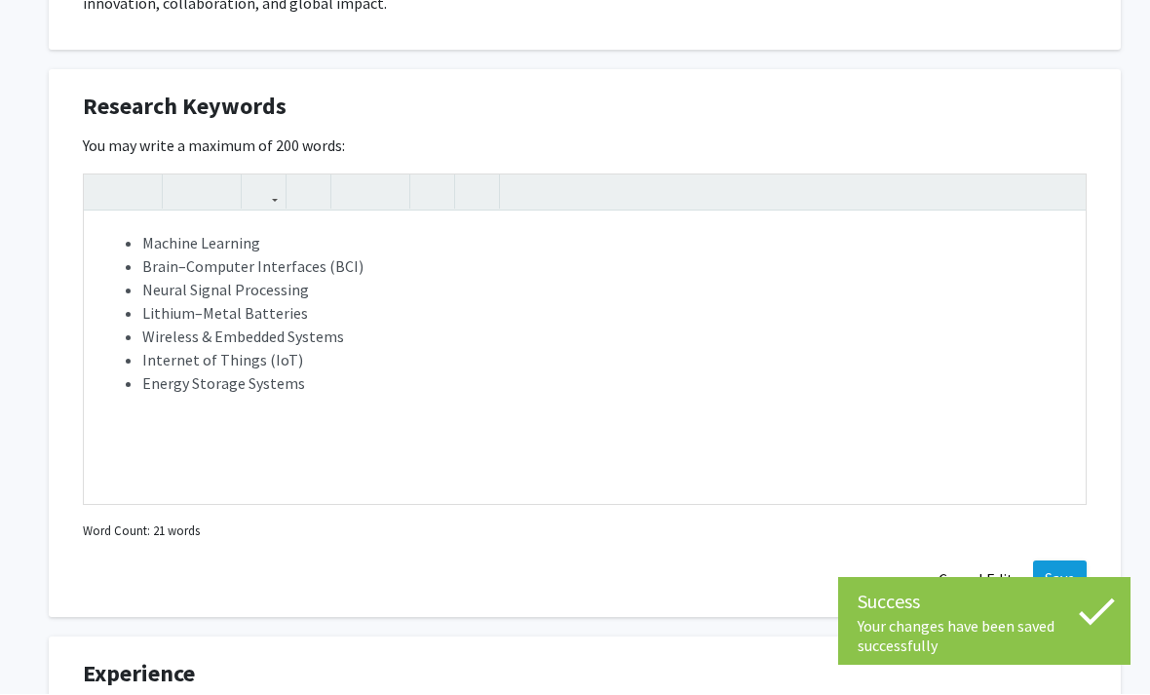
click at [1066, 562] on button "Save" at bounding box center [1060, 579] width 54 height 35
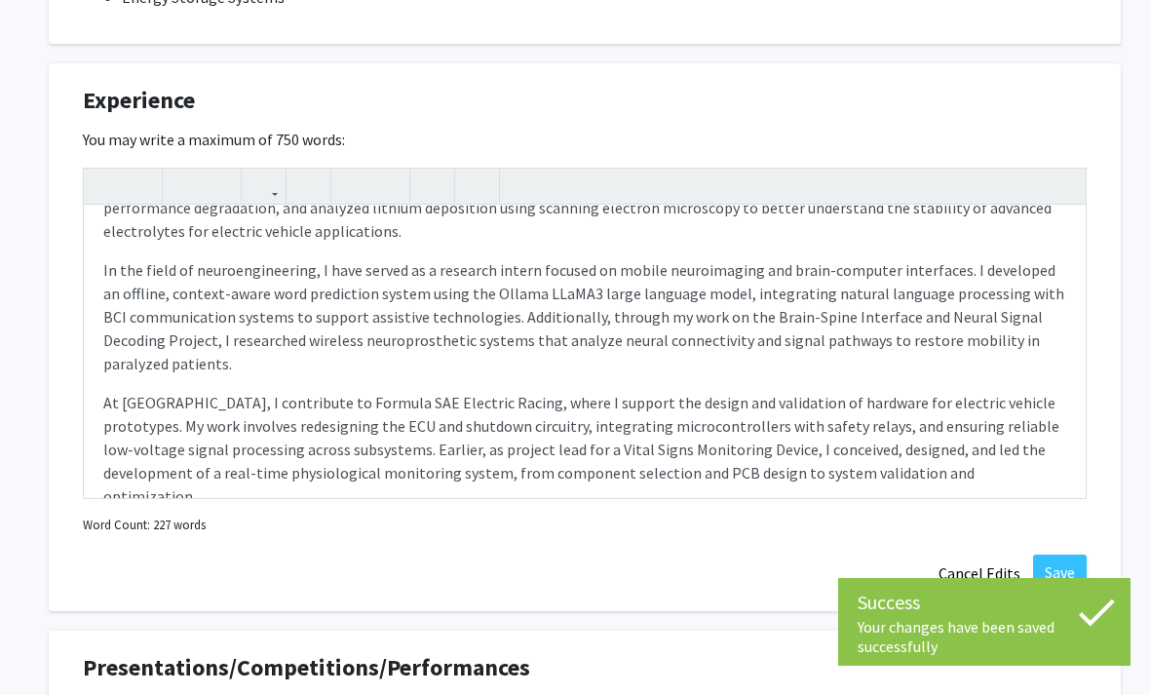
scroll to position [97, 0]
click at [1061, 555] on button "Save" at bounding box center [1060, 572] width 54 height 35
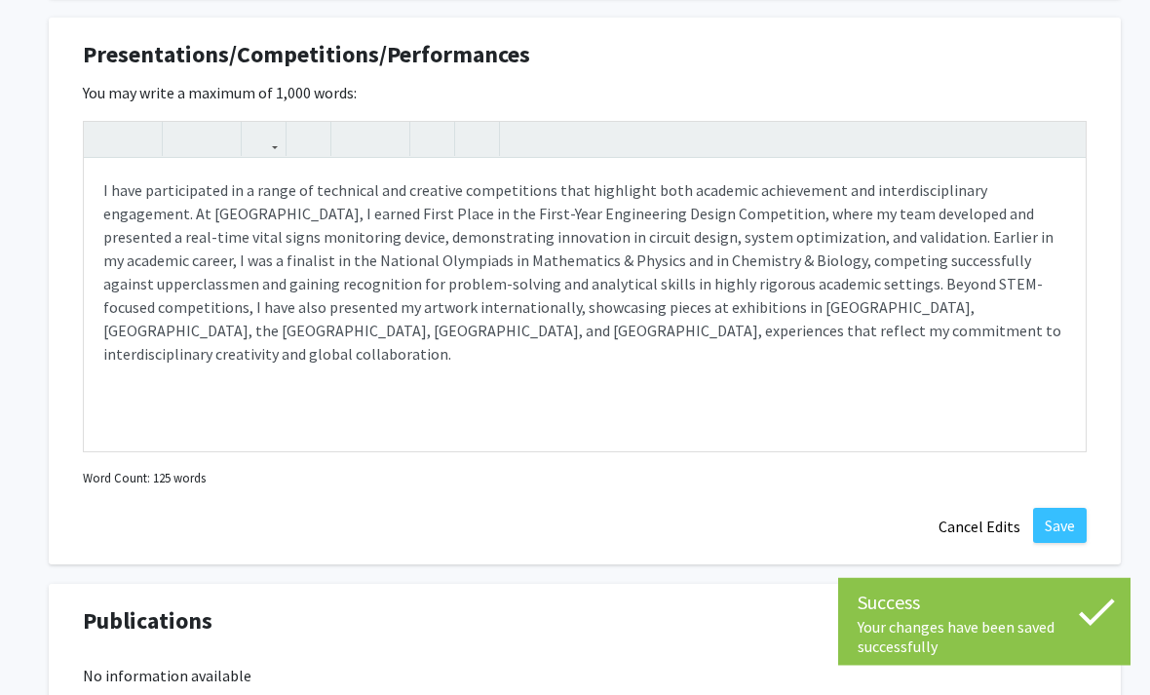
scroll to position [1945, 0]
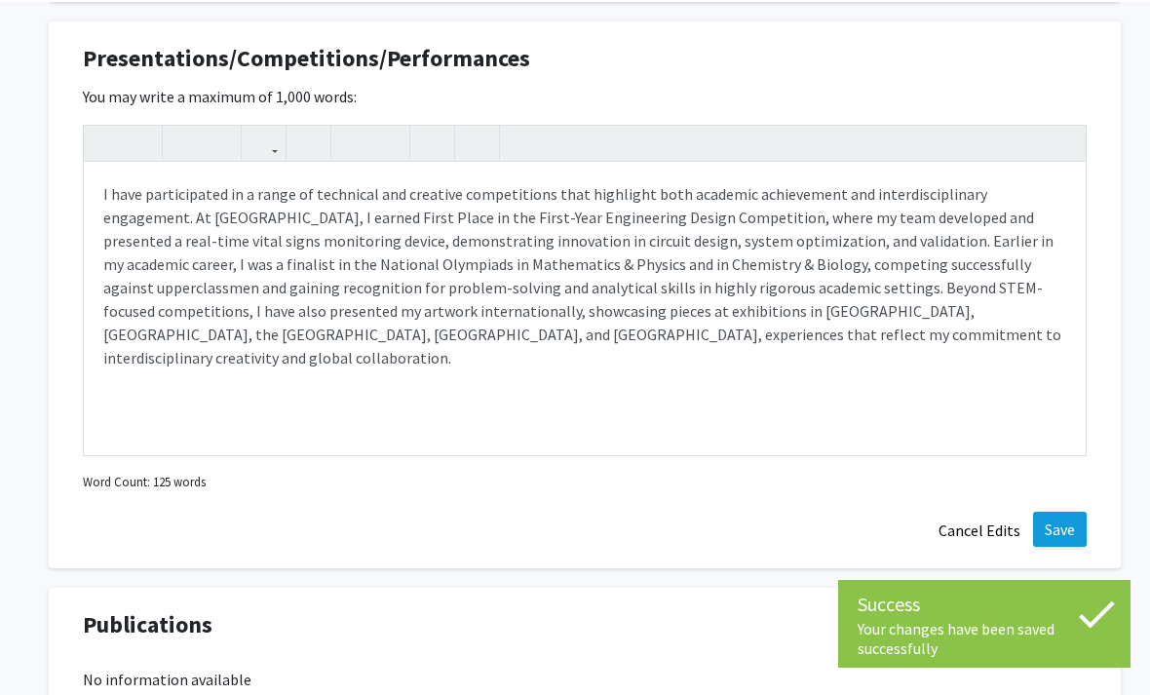
click at [1059, 510] on button "Save" at bounding box center [1060, 527] width 54 height 35
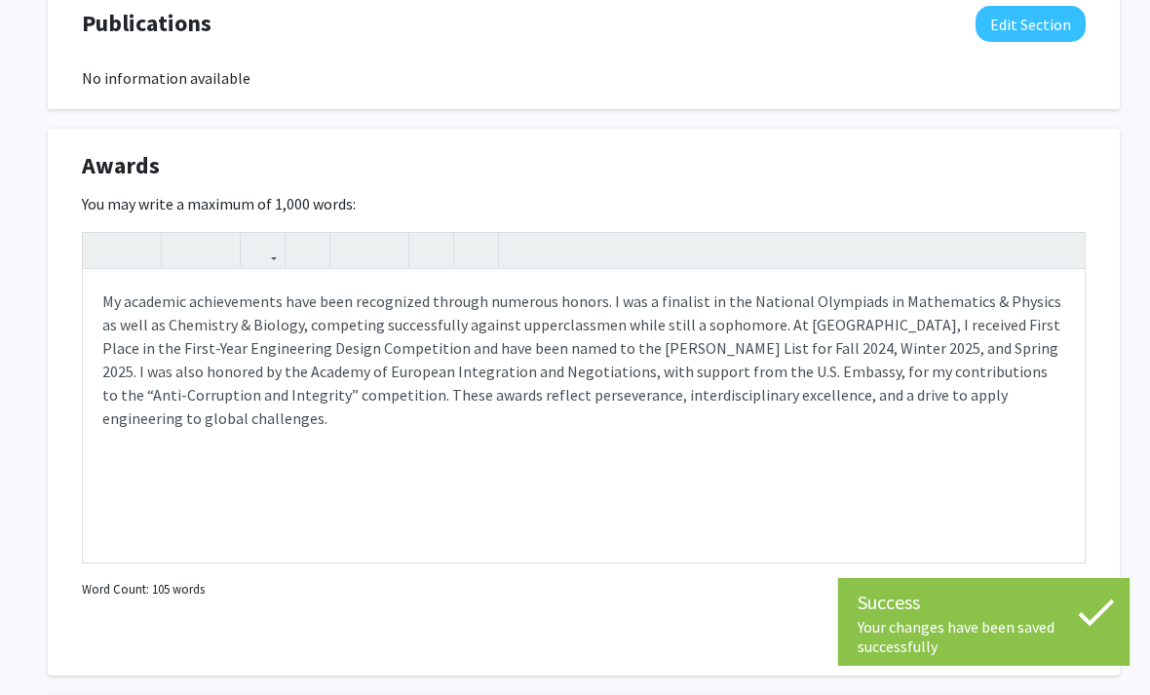
scroll to position [2307, 0]
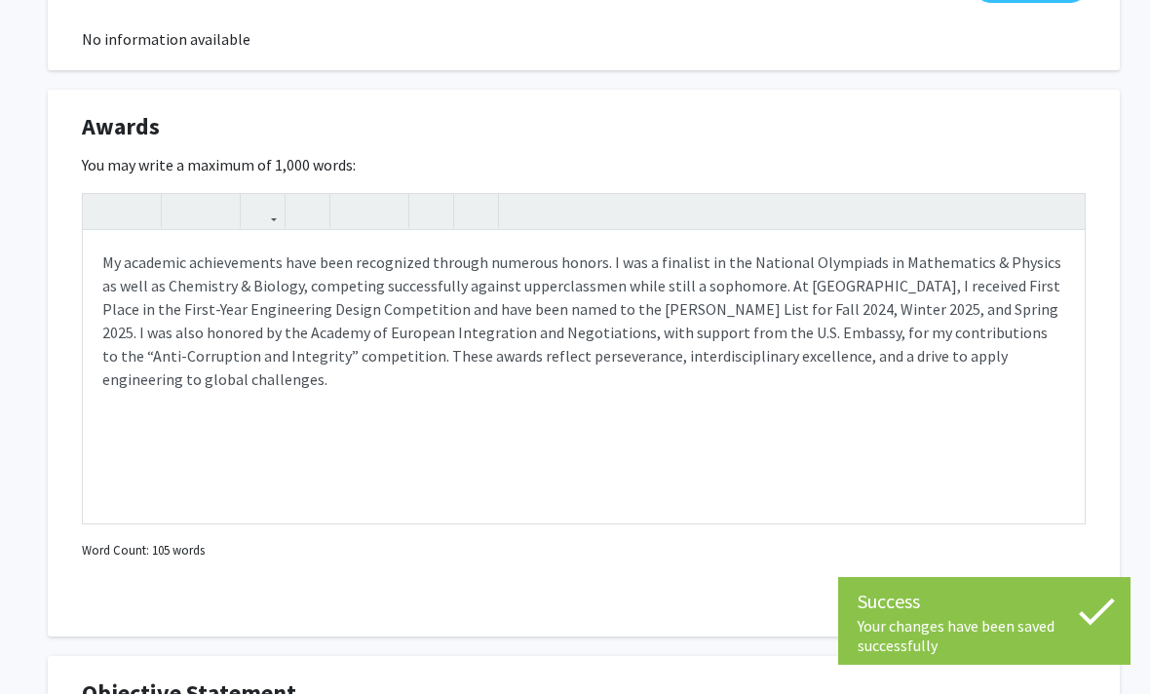
click at [1061, 581] on button "Save" at bounding box center [1059, 598] width 54 height 35
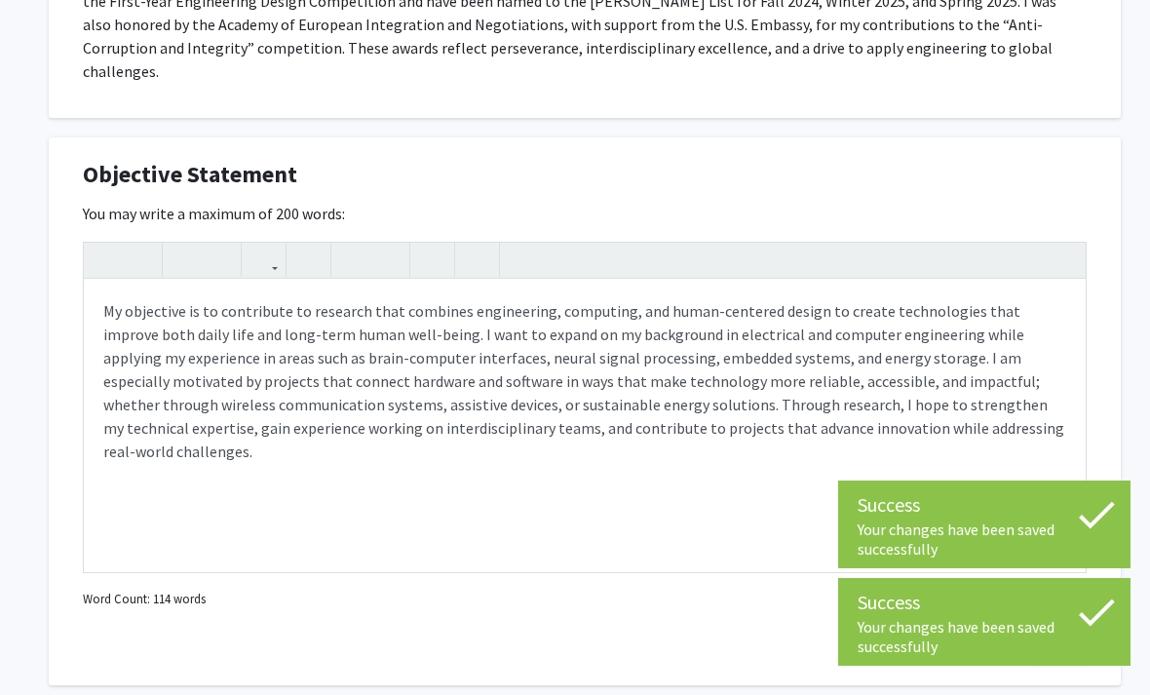
scroll to position [2540, 1]
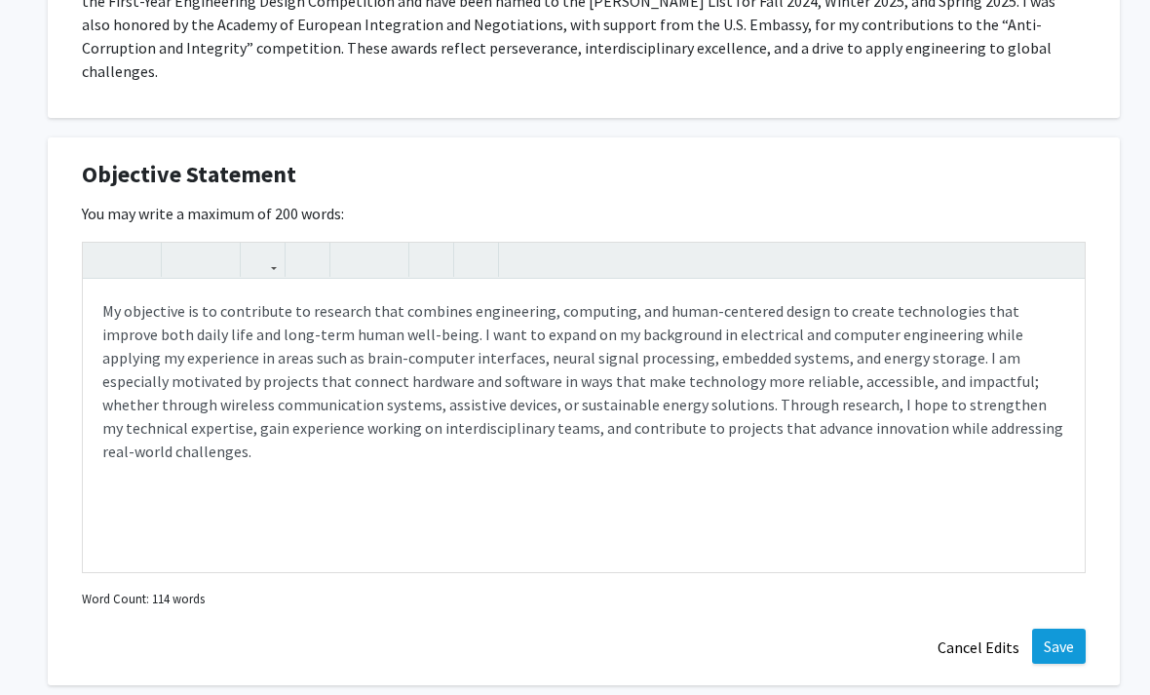
click at [1063, 629] on button "Save" at bounding box center [1059, 646] width 54 height 35
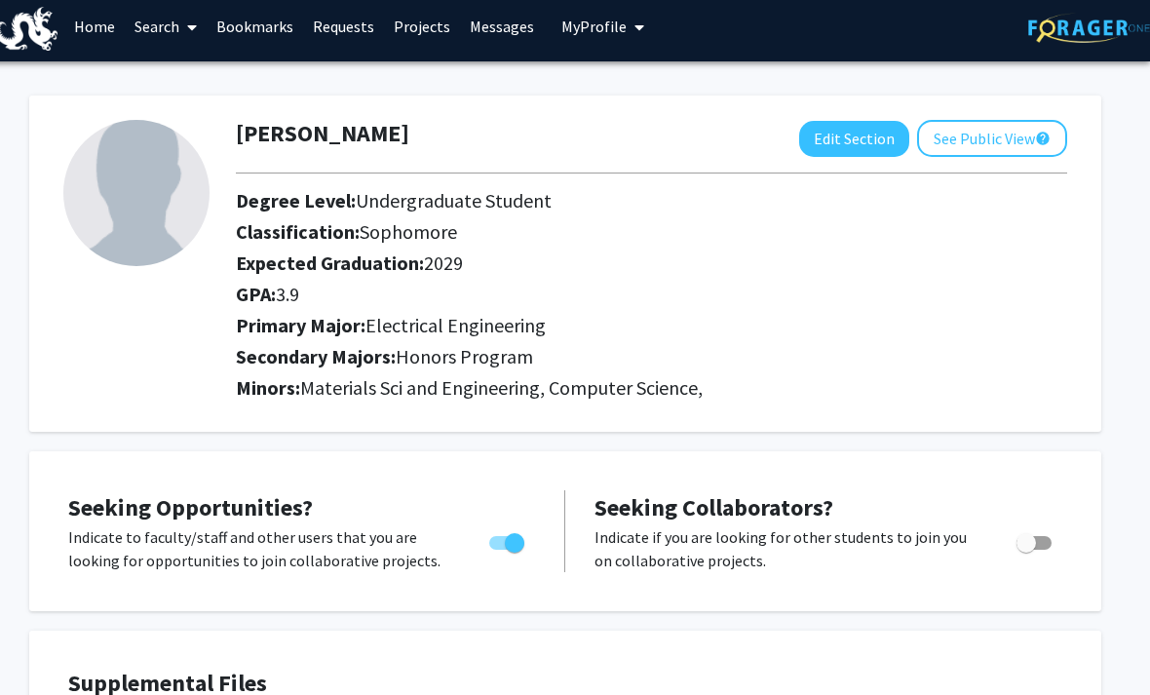
scroll to position [0, 19]
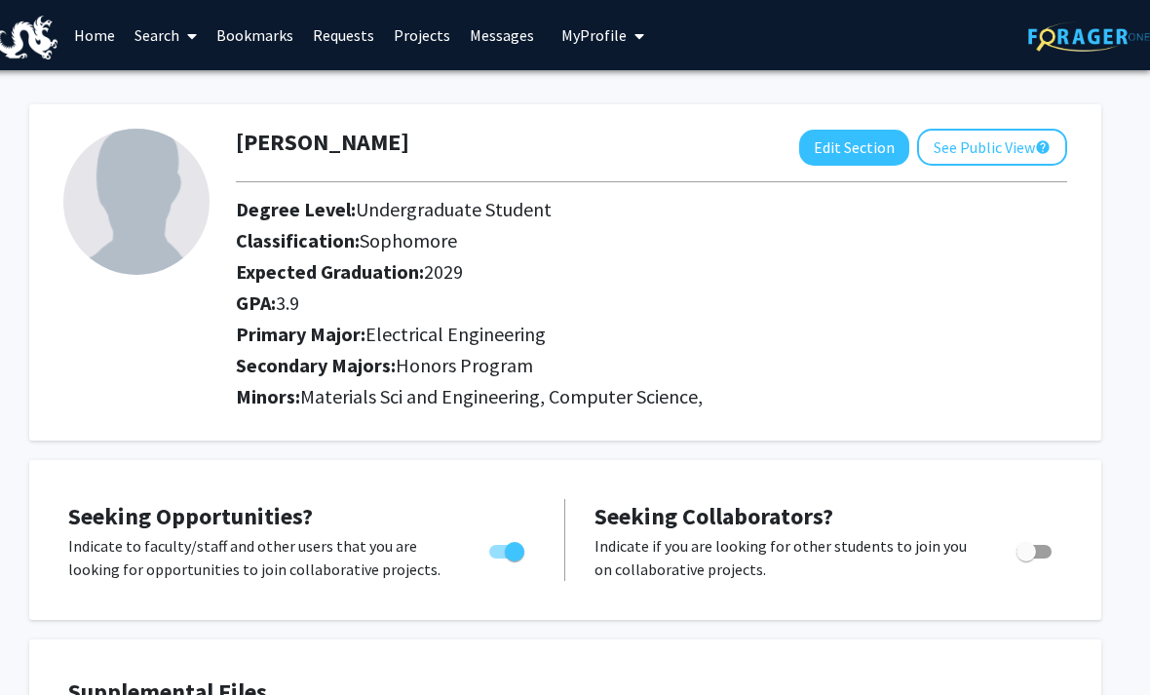
click at [608, 41] on span "My Profile" at bounding box center [594, 34] width 65 height 19
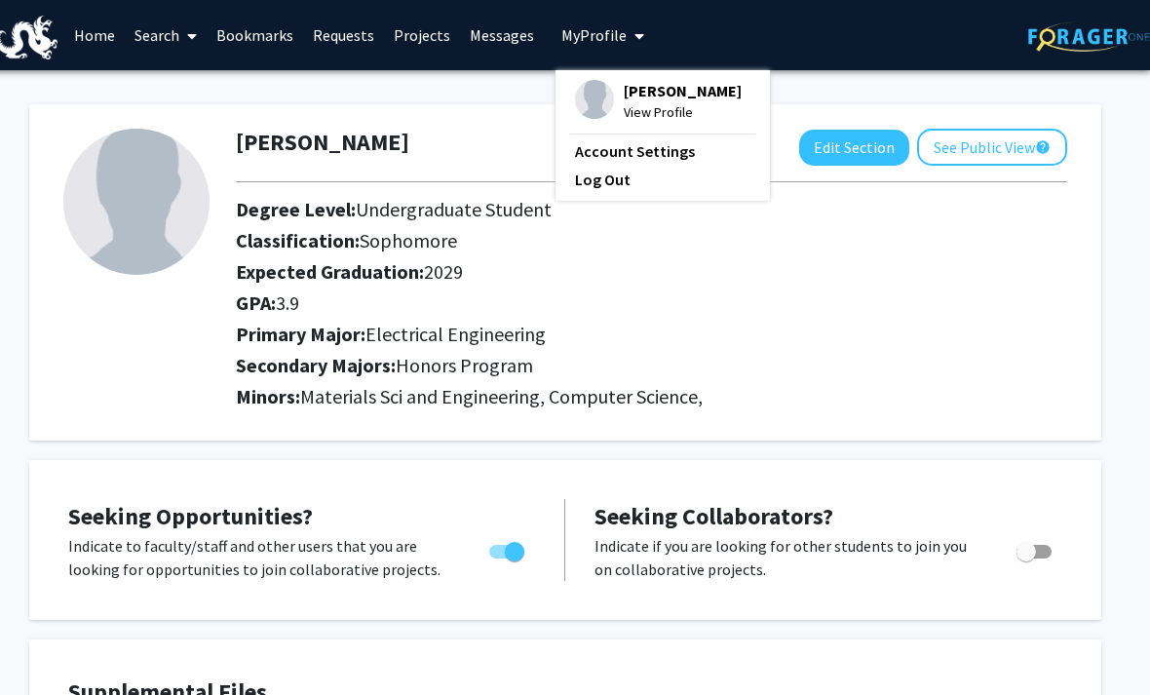
click at [673, 98] on span "[PERSON_NAME]" at bounding box center [683, 90] width 118 height 21
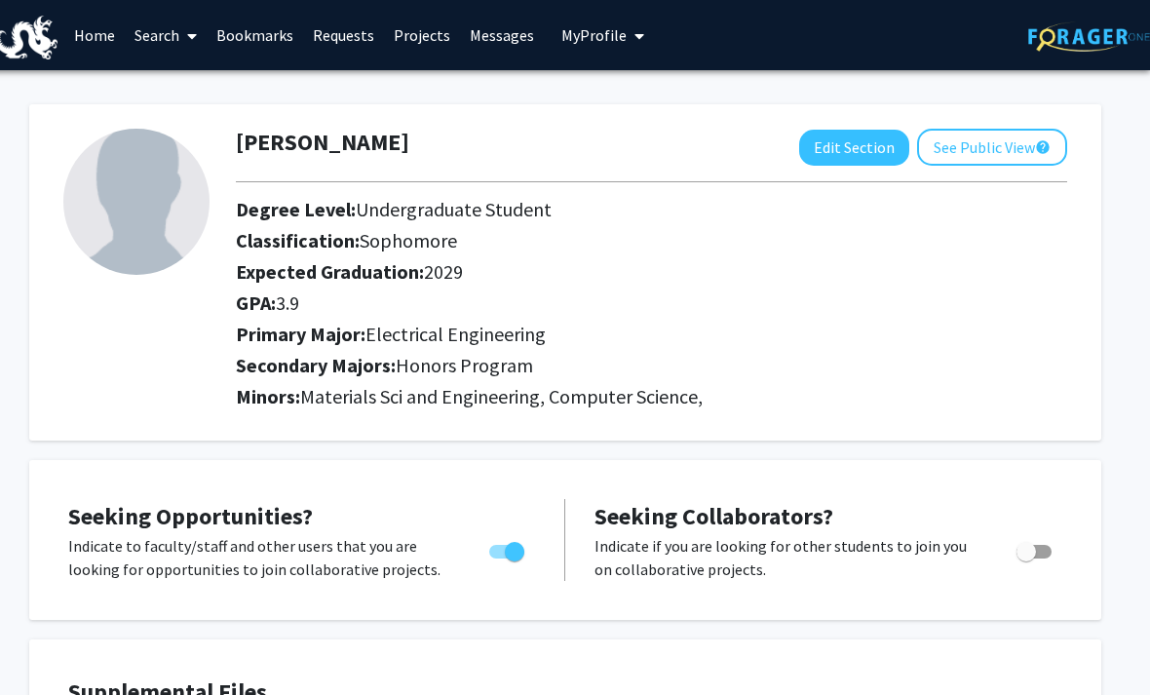
click at [175, 24] on link "Search" at bounding box center [166, 35] width 82 height 68
click at [108, 31] on link "Home" at bounding box center [94, 35] width 60 height 68
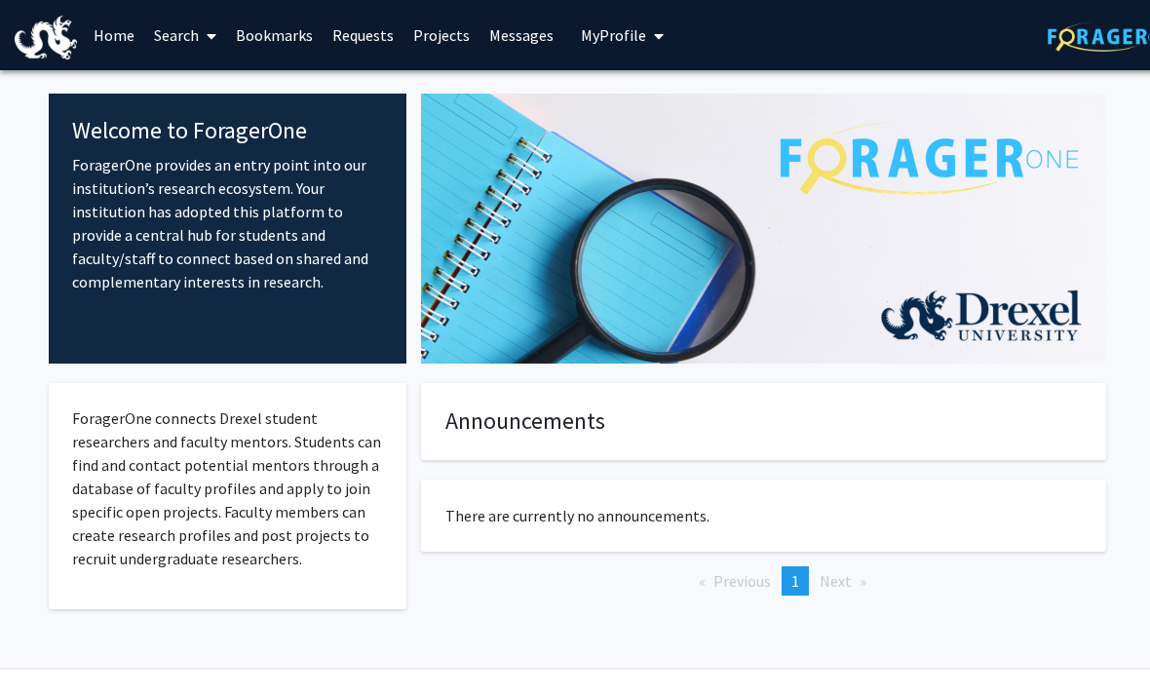
click at [378, 21] on link "Requests" at bounding box center [363, 35] width 81 height 68
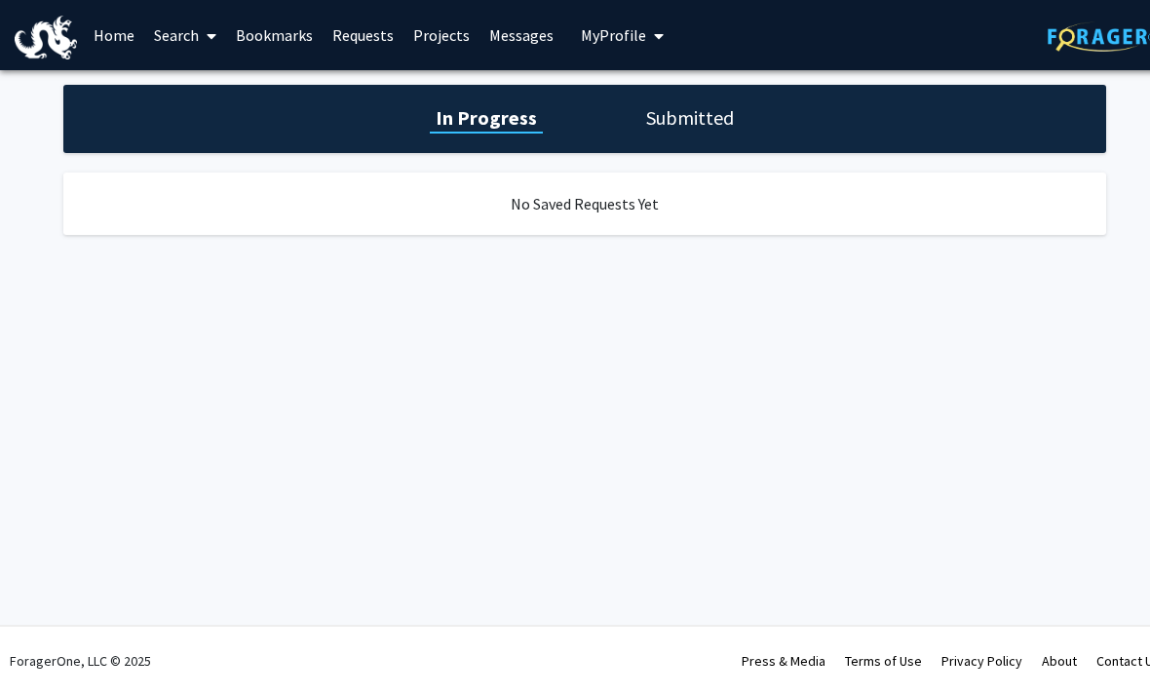
click at [698, 118] on h1 "Submitted" at bounding box center [689, 117] width 99 height 27
click at [626, 208] on div "No Submitted Requests Yet" at bounding box center [584, 204] width 1043 height 62
click at [524, 36] on link "Messages" at bounding box center [522, 35] width 84 height 68
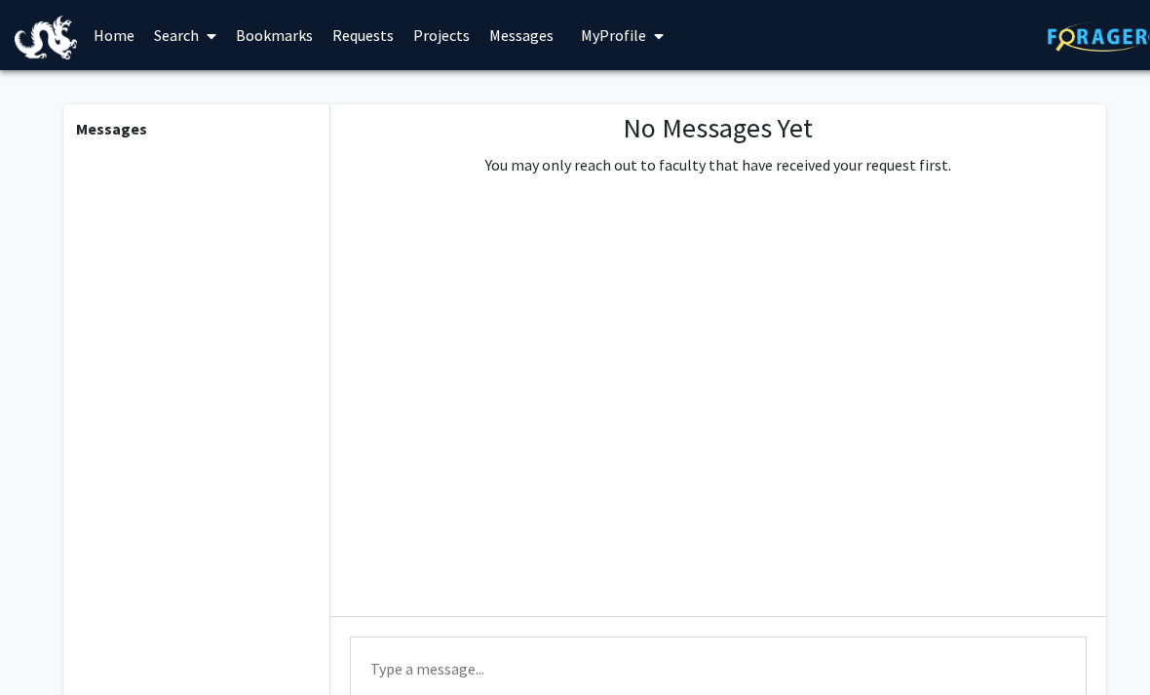
click at [452, 38] on link "Projects" at bounding box center [442, 35] width 76 height 68
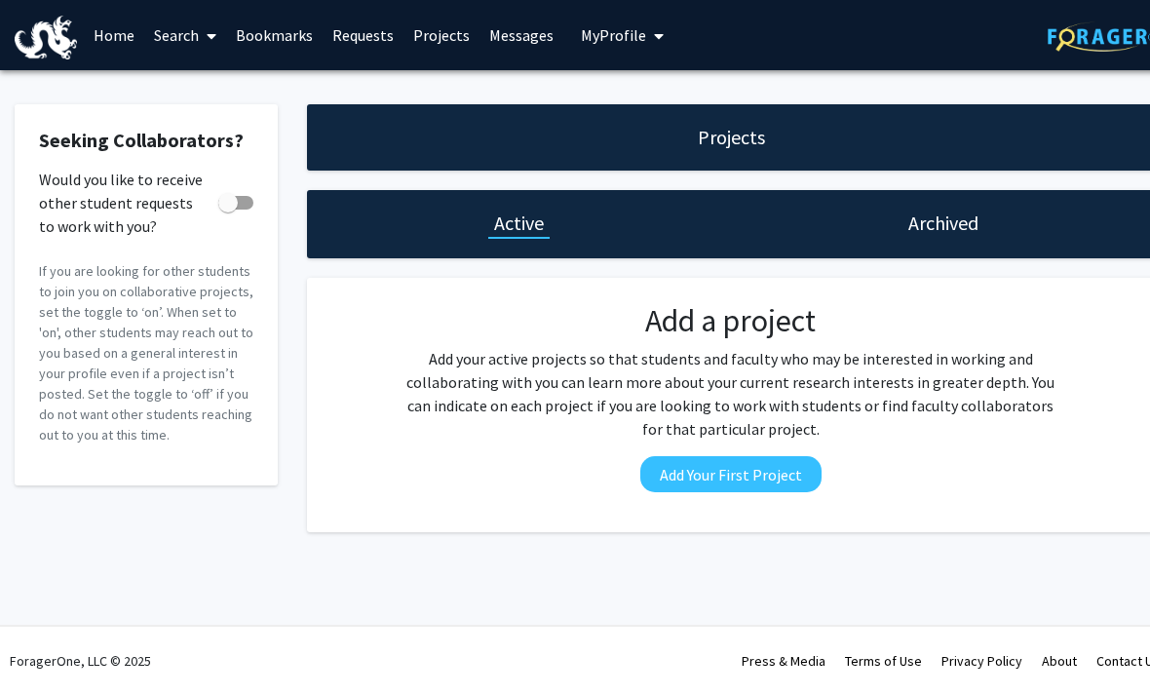
click at [194, 33] on link "Search" at bounding box center [185, 35] width 82 height 68
click at [254, 89] on span "Faculty/Staff" at bounding box center [215, 89] width 143 height 39
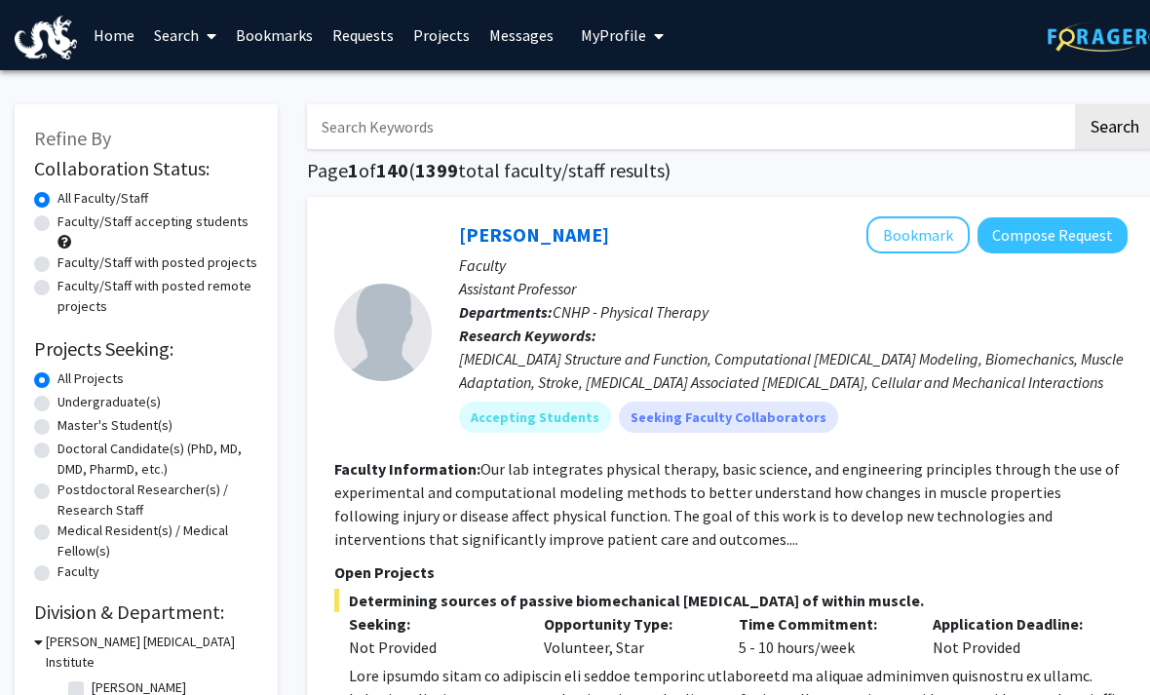
click at [483, 113] on input "Search Keywords" at bounding box center [689, 126] width 765 height 45
type input "VIP"
click at [1114, 125] on button "Search" at bounding box center [1115, 126] width 80 height 45
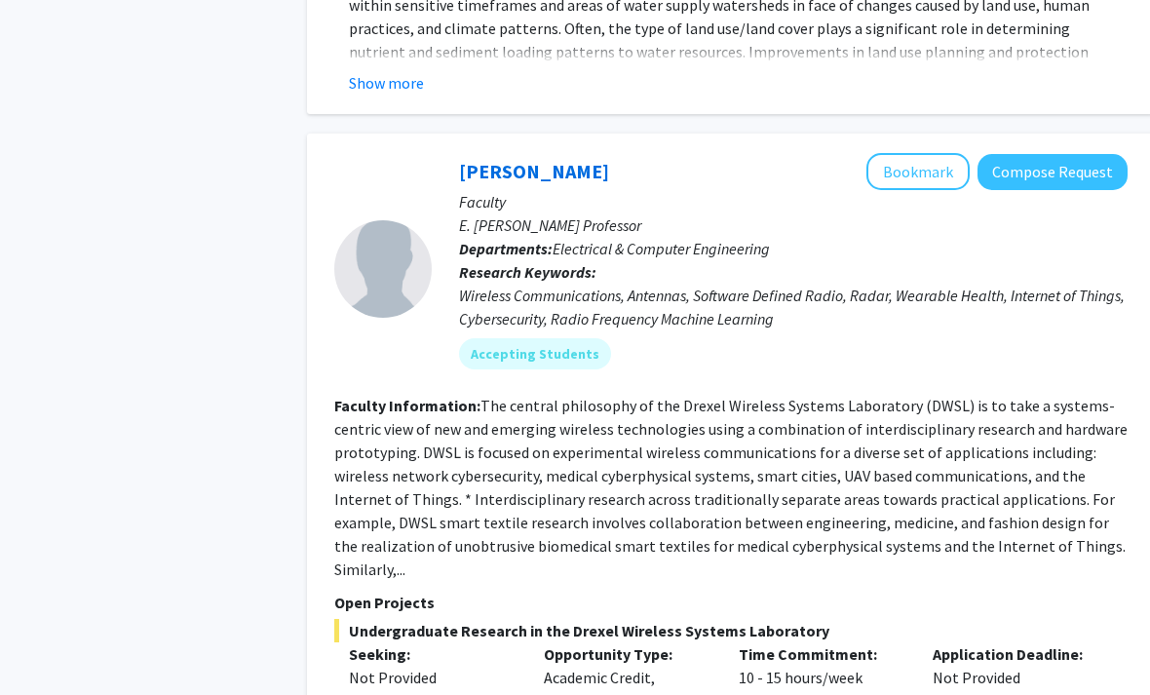
scroll to position [4919, 0]
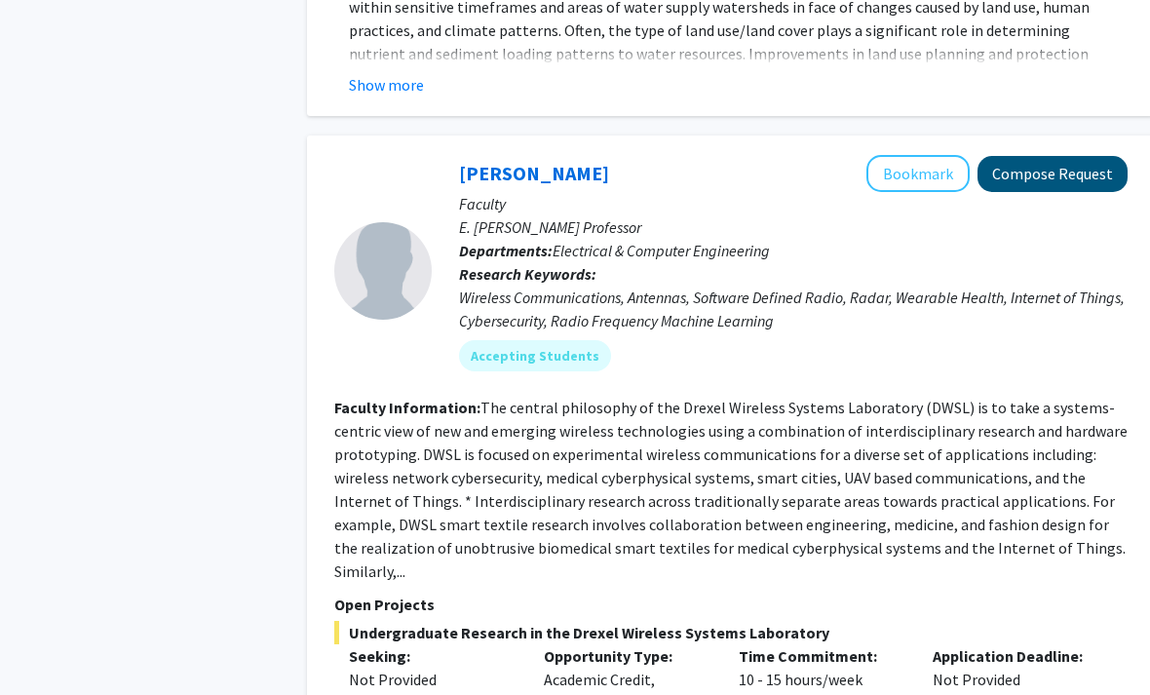
click at [1061, 156] on button "Compose Request" at bounding box center [1053, 174] width 150 height 36
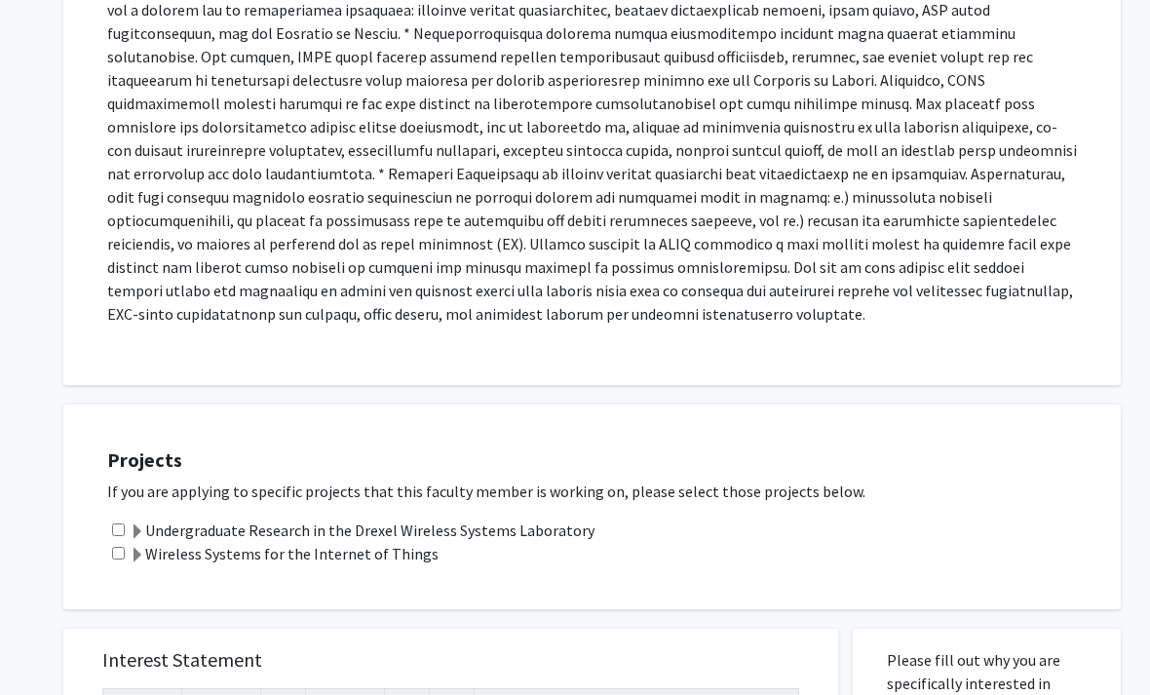
scroll to position [446, 0]
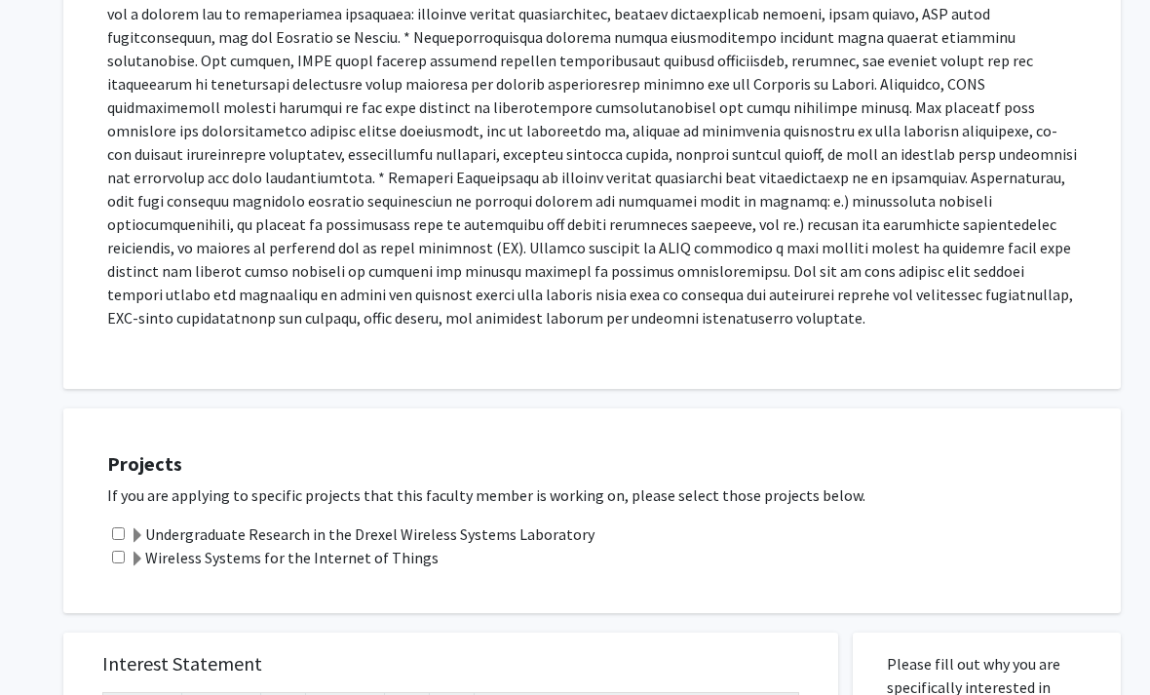
click at [125, 527] on input "checkbox" at bounding box center [118, 533] width 13 height 13
click at [134, 552] on span at bounding box center [138, 560] width 16 height 16
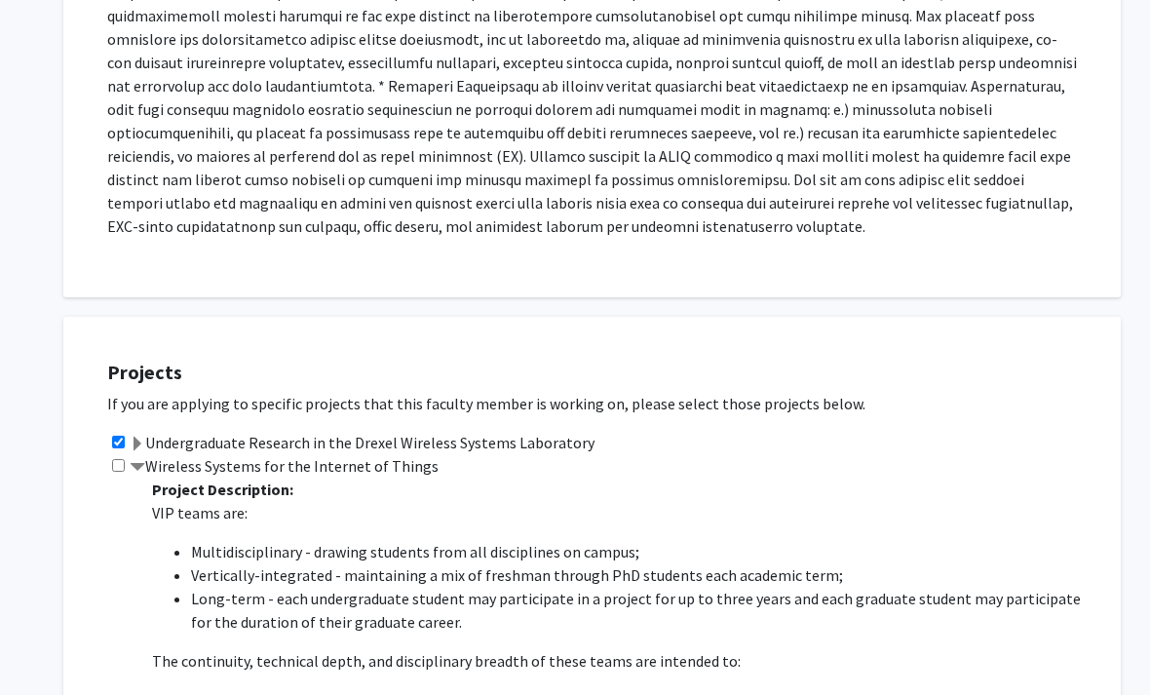
scroll to position [540, 0]
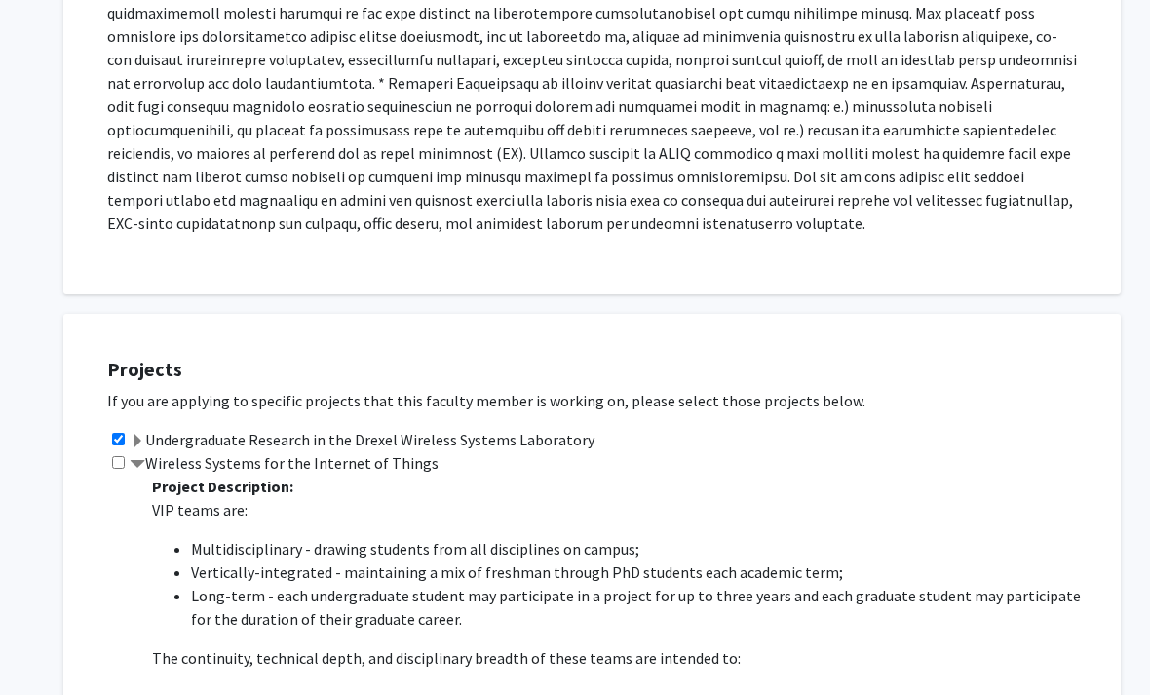
click at [157, 428] on label "Undergraduate Research in the Drexel Wireless Systems Laboratory" at bounding box center [362, 439] width 465 height 23
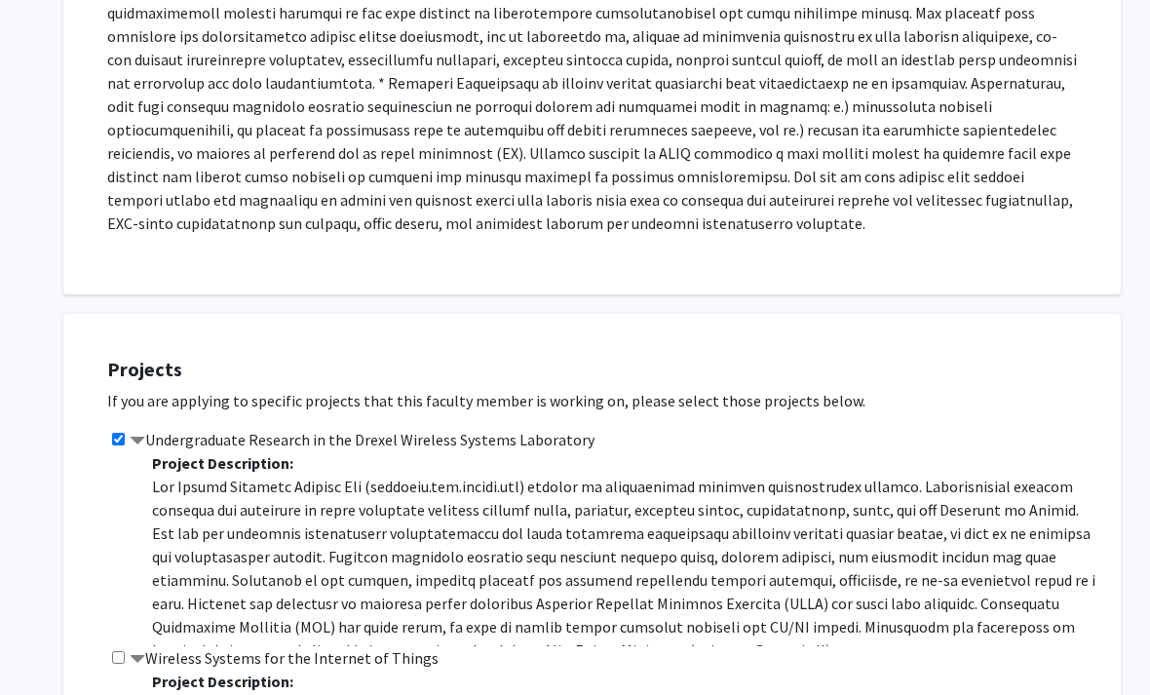
click at [165, 428] on label "Undergraduate Research in the Drexel Wireless Systems Laboratory" at bounding box center [362, 439] width 465 height 23
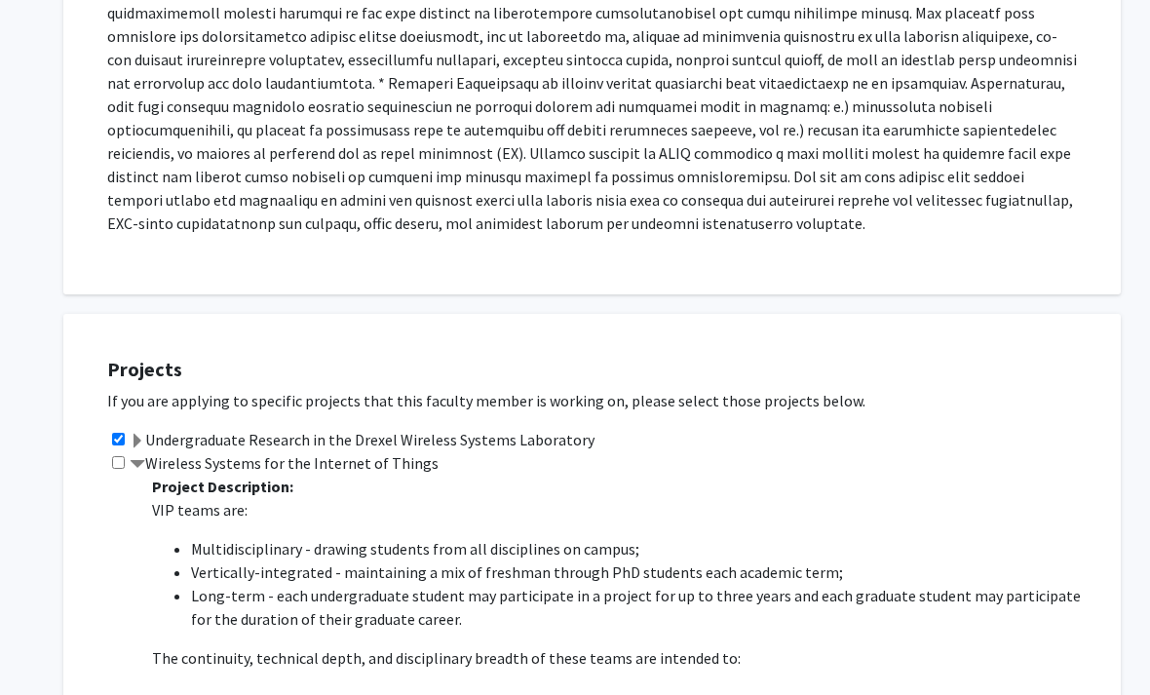
click at [125, 433] on input "checkbox" at bounding box center [118, 439] width 13 height 13
checkbox input "false"
click at [125, 456] on input "checkbox" at bounding box center [118, 462] width 13 height 13
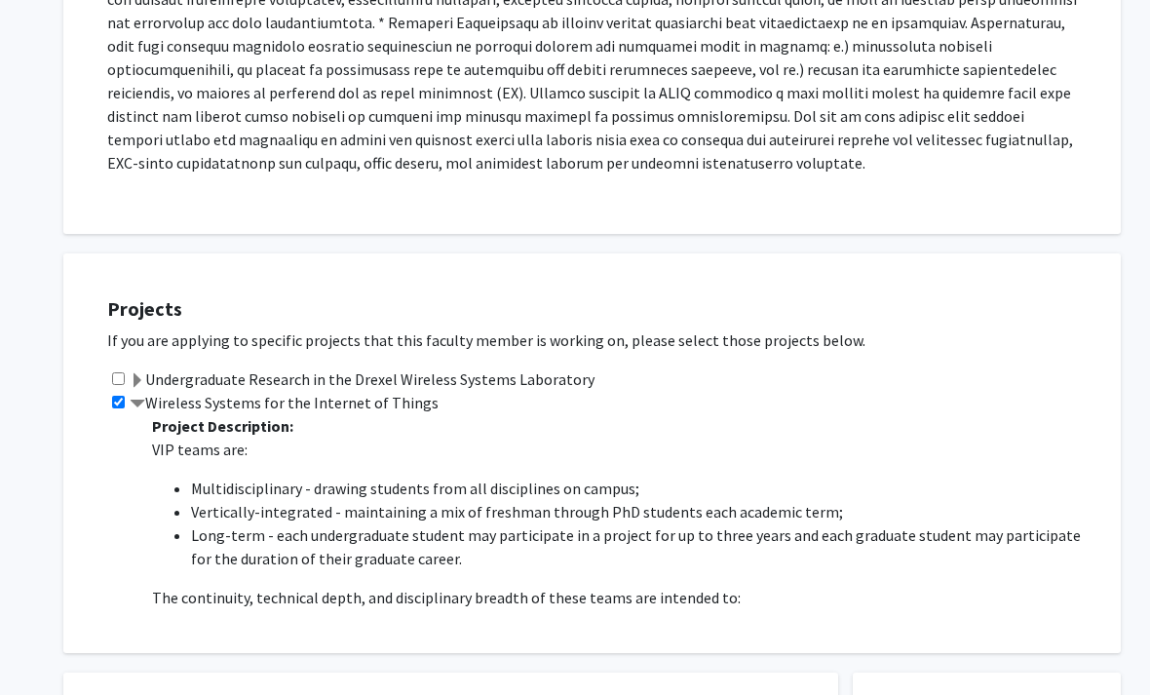
scroll to position [583, 0]
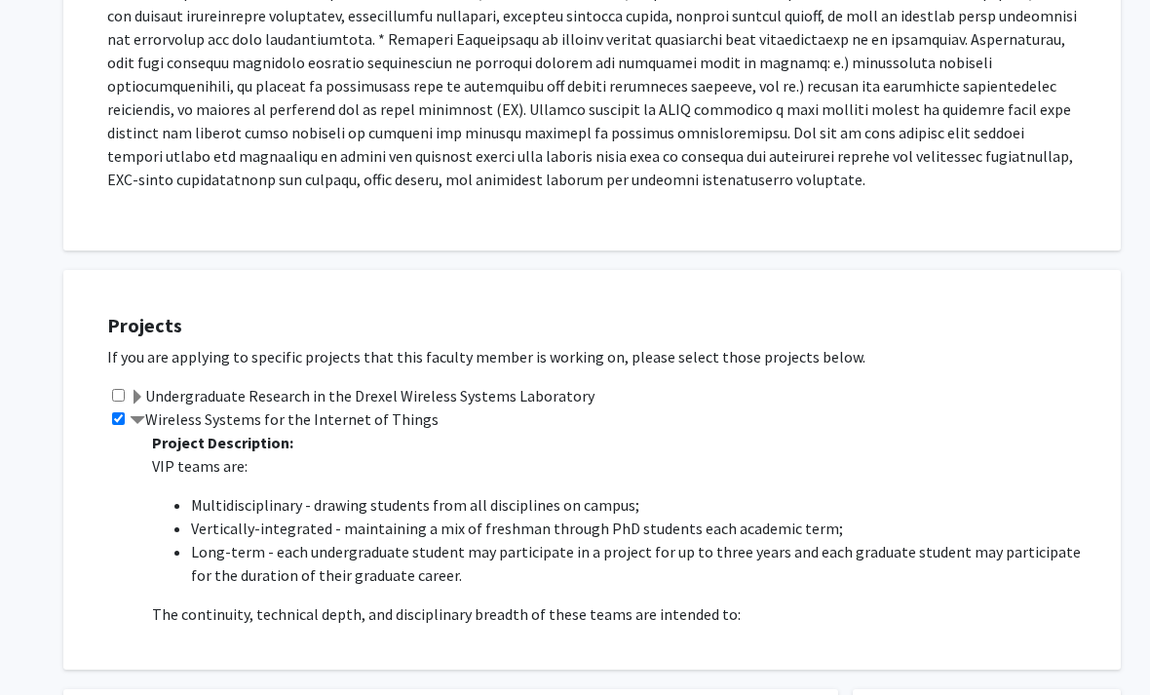
click at [125, 413] on input "checkbox" at bounding box center [118, 419] width 13 height 13
checkbox input "false"
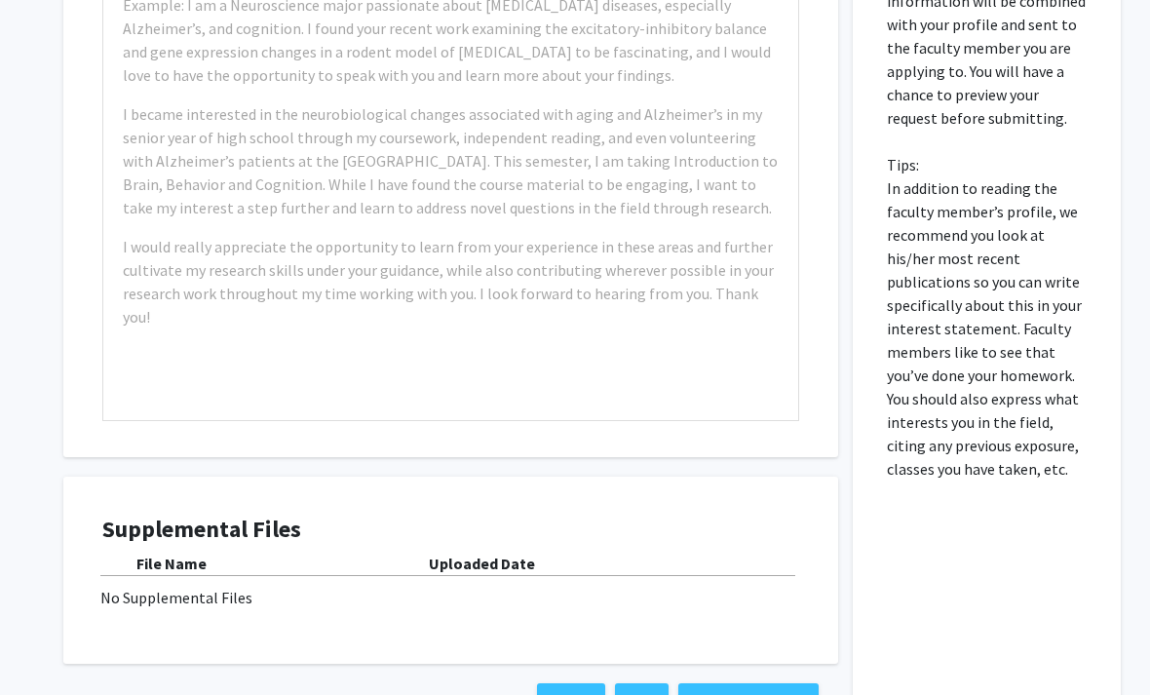
scroll to position [1453, 0]
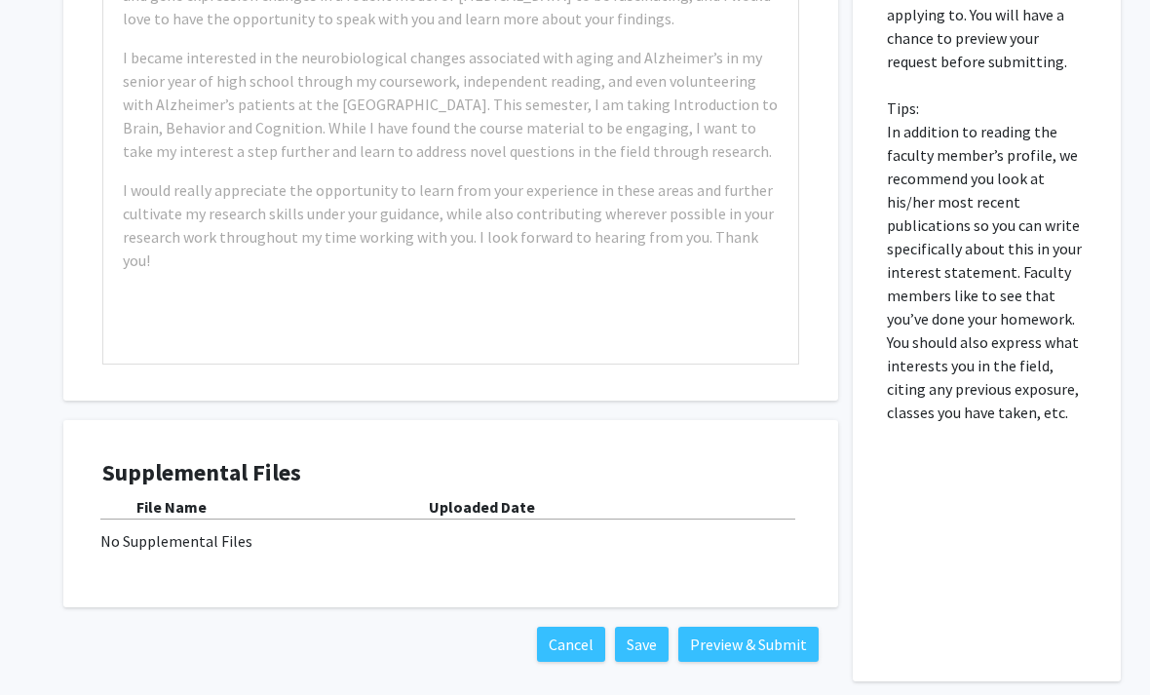
click at [346, 529] on div "No Supplemental Files" at bounding box center [450, 540] width 701 height 23
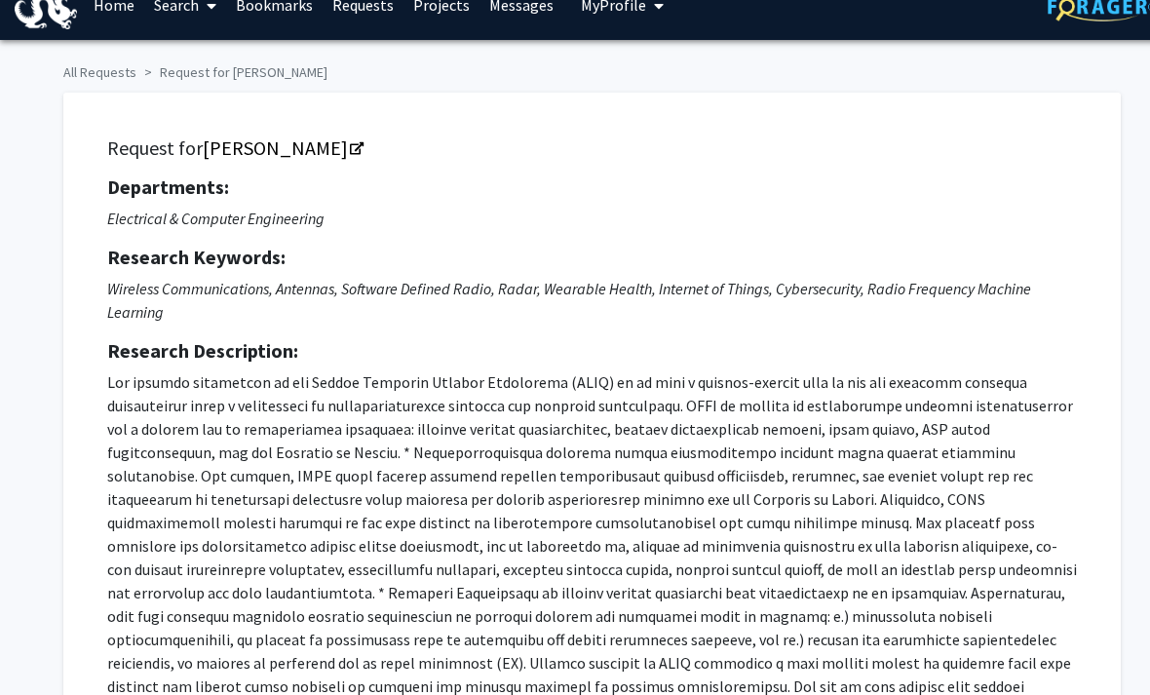
scroll to position [0, 0]
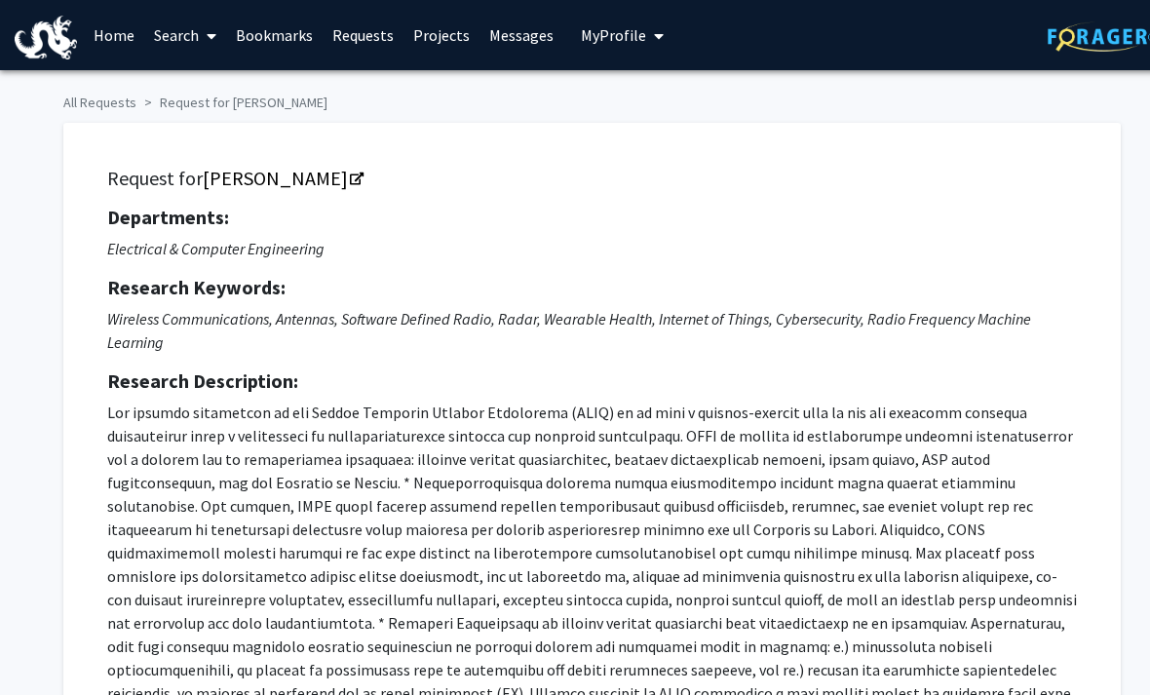
click at [204, 28] on span at bounding box center [208, 36] width 18 height 68
click at [267, 81] on span "Faculty/Staff" at bounding box center [215, 89] width 143 height 39
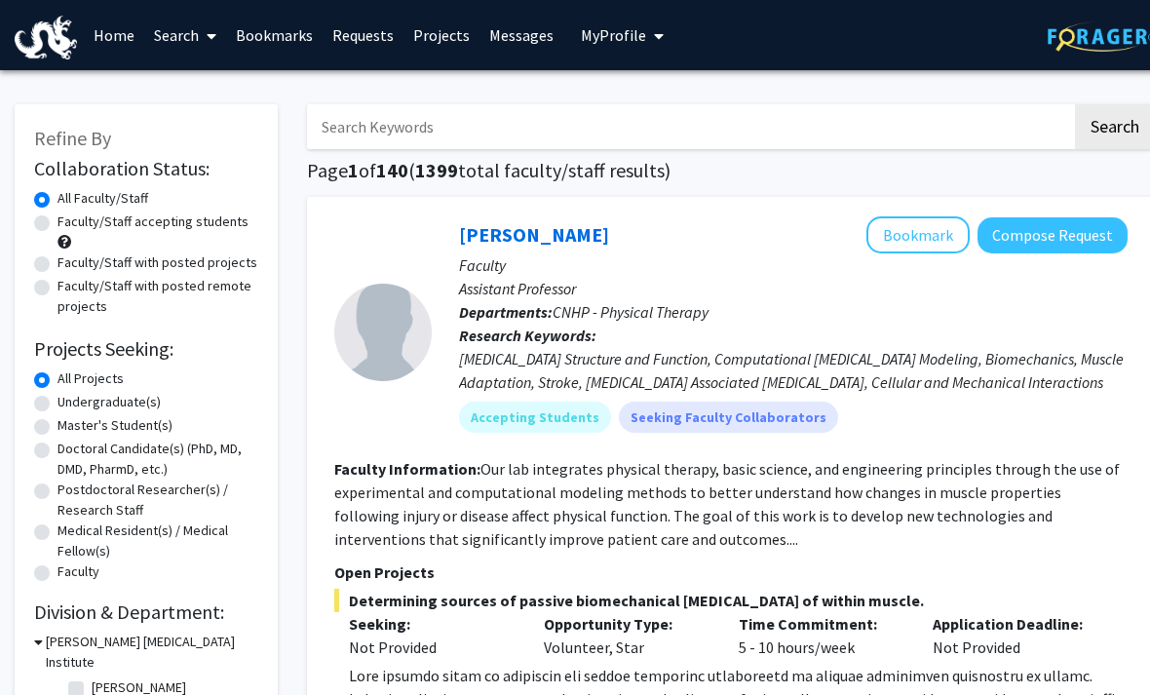
click at [288, 28] on link "Bookmarks" at bounding box center [274, 35] width 97 height 68
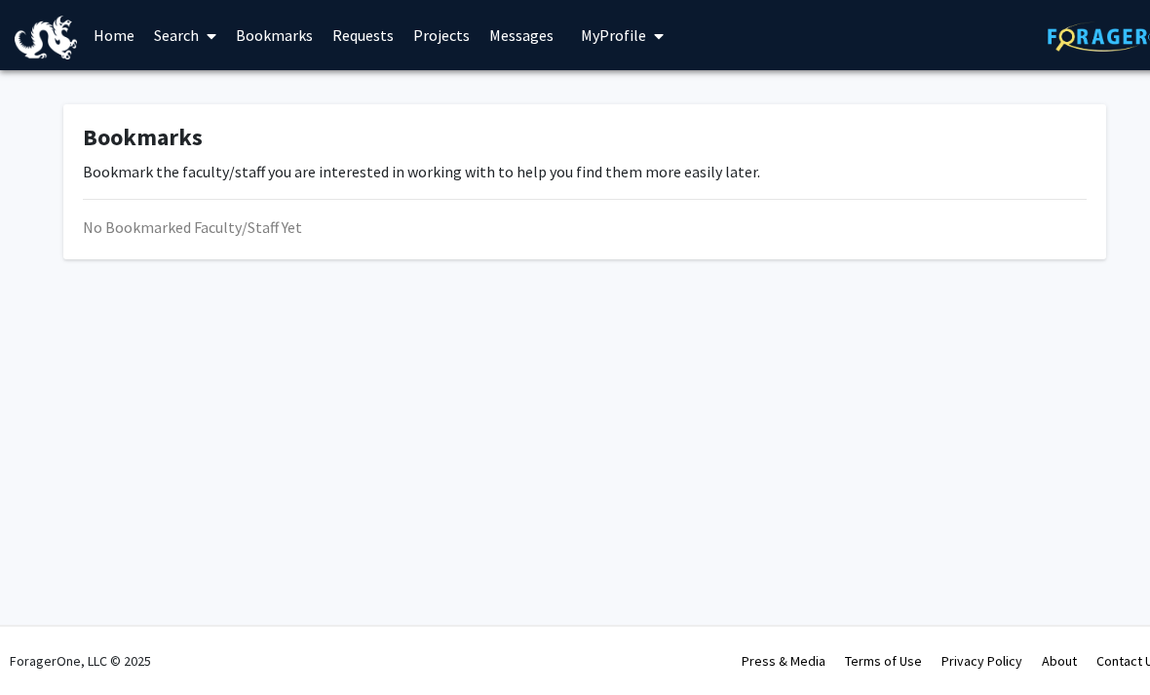
click at [188, 38] on link "Search" at bounding box center [185, 35] width 82 height 68
click at [234, 97] on span "Faculty/Staff" at bounding box center [215, 89] width 143 height 39
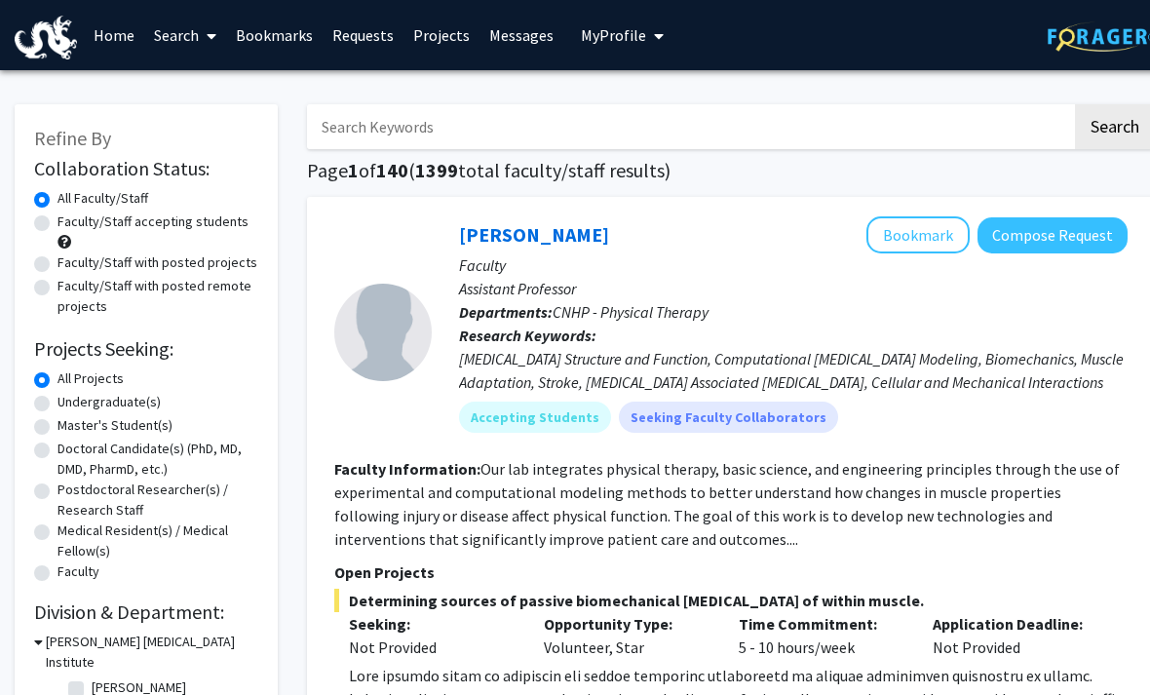
click at [705, 123] on input "Search Keywords" at bounding box center [689, 126] width 765 height 45
type input "VIP"
click at [1114, 125] on button "Search" at bounding box center [1115, 126] width 80 height 45
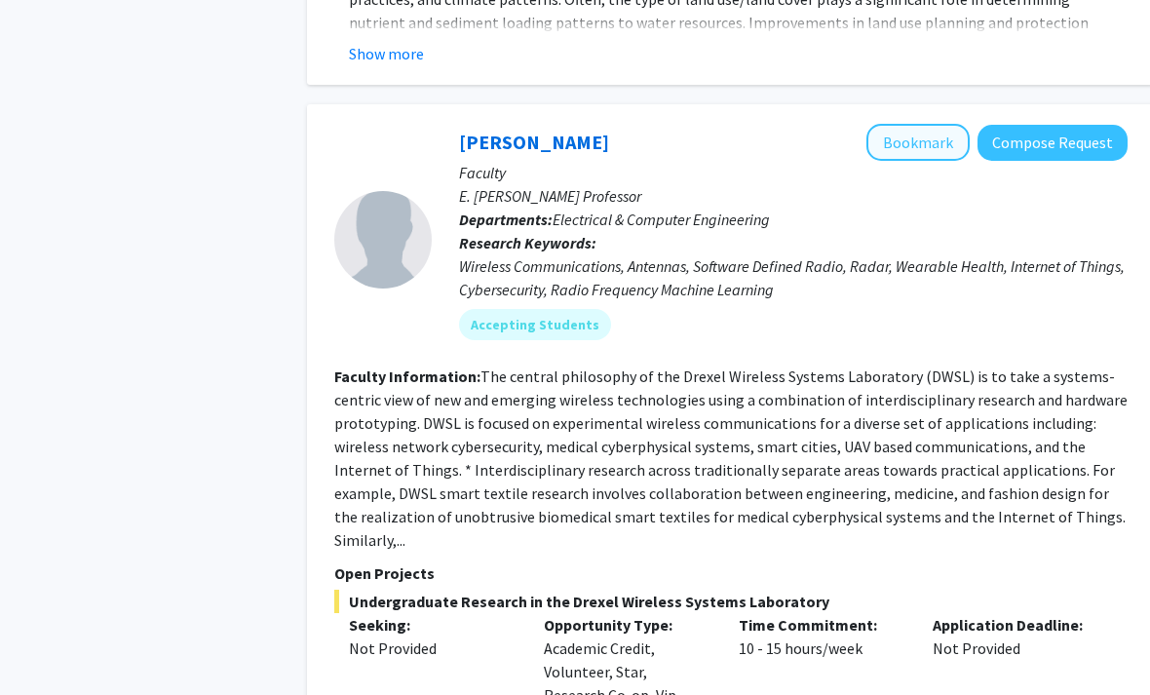
click at [937, 125] on button "Bookmark" at bounding box center [918, 143] width 103 height 37
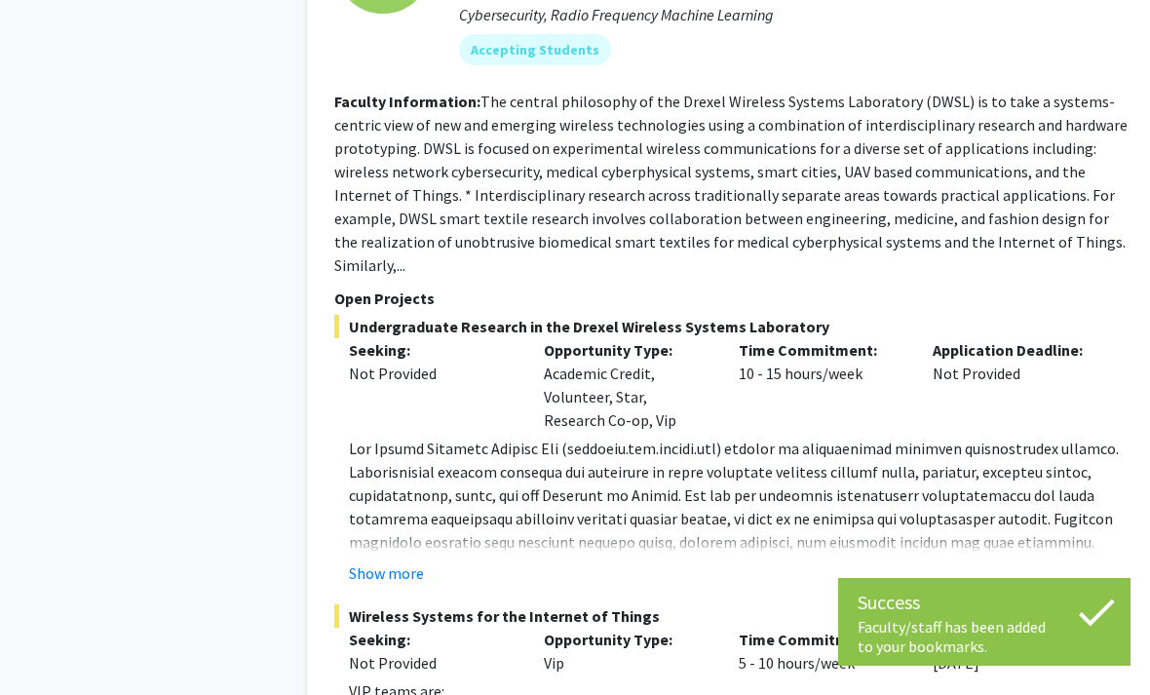
scroll to position [5458, 0]
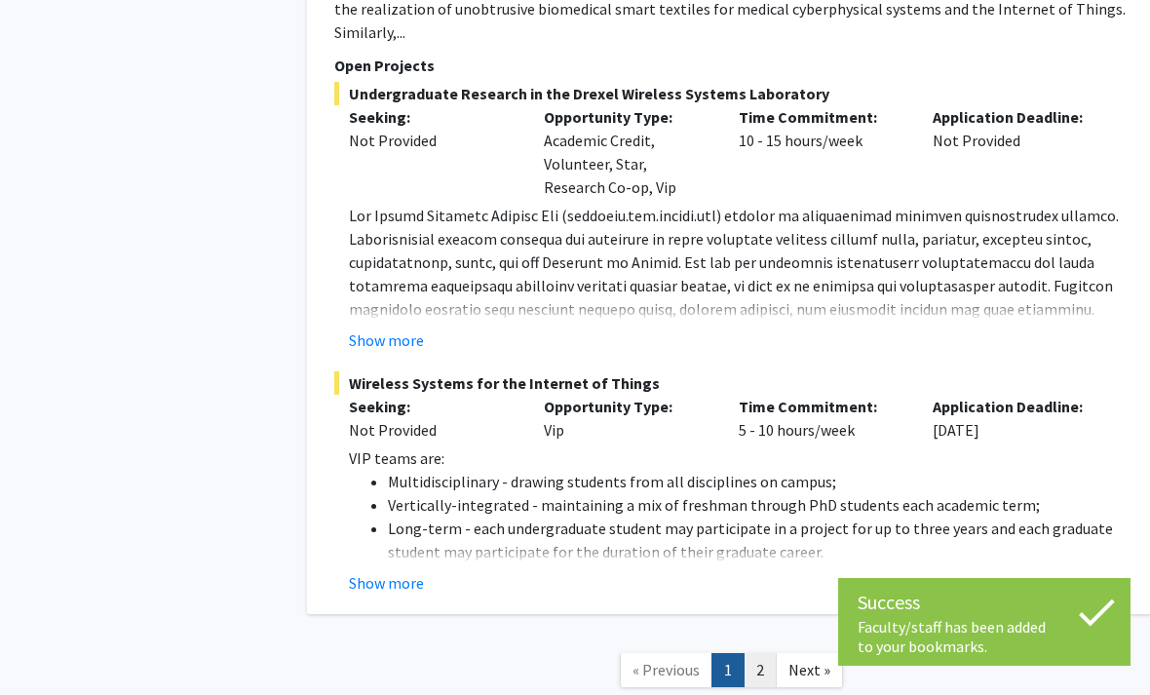
click at [769, 653] on link "2" at bounding box center [760, 670] width 33 height 34
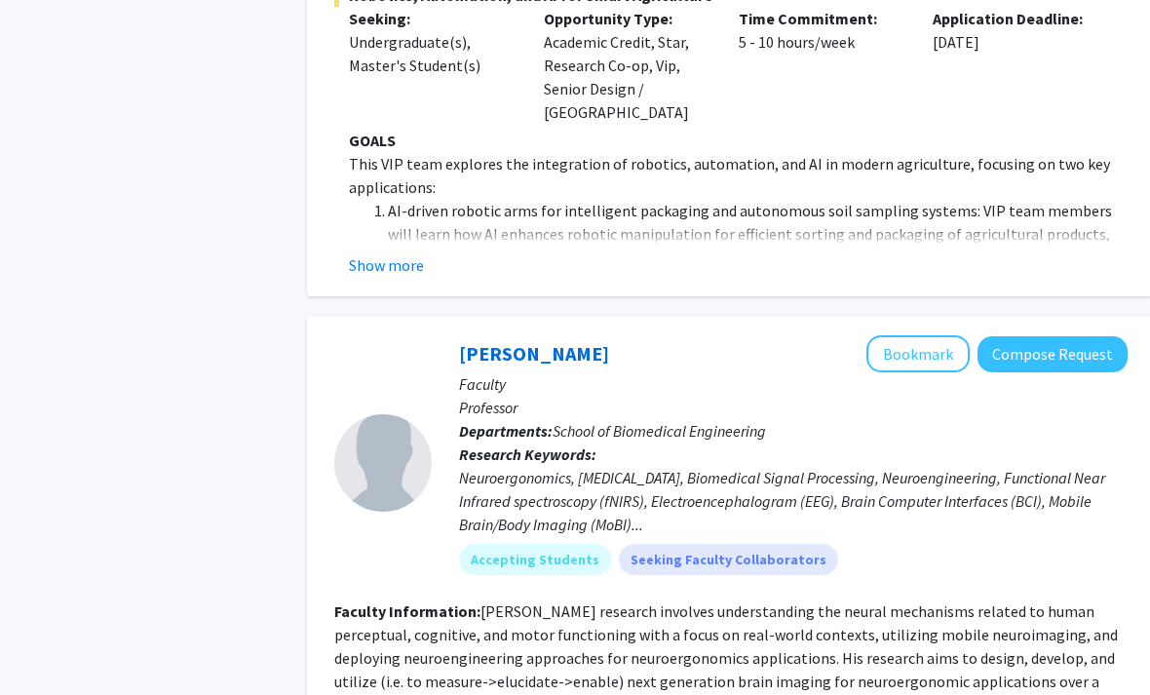
scroll to position [2689, 0]
click at [933, 335] on button "Bookmark" at bounding box center [918, 353] width 103 height 37
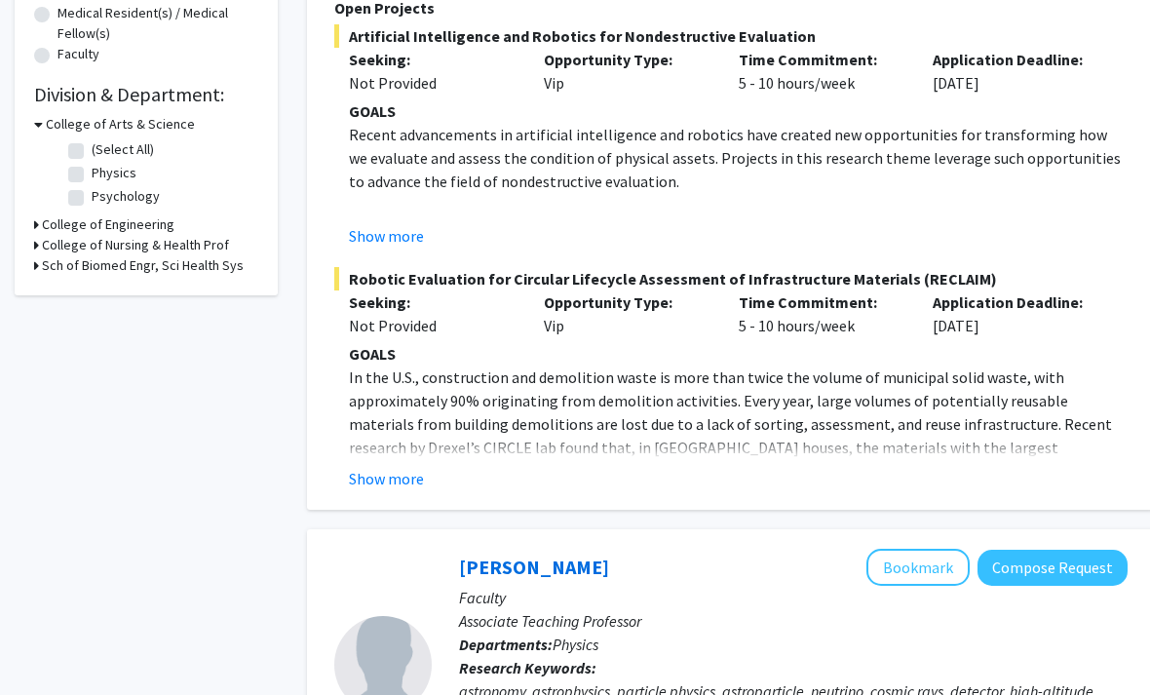
scroll to position [0, 0]
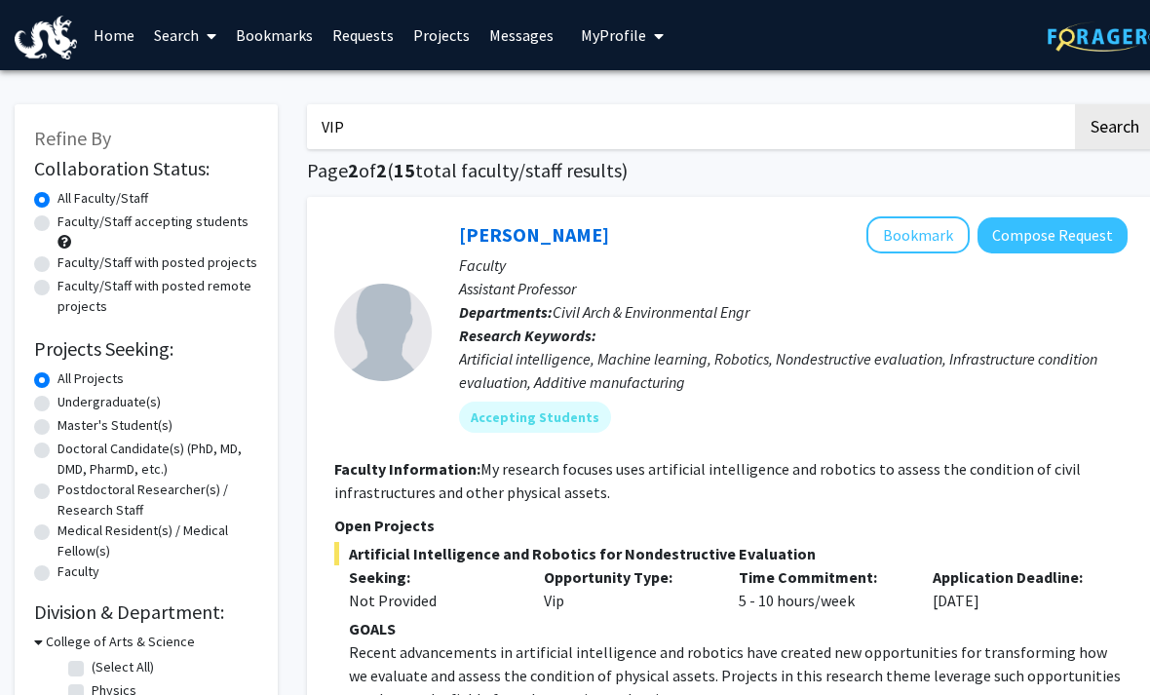
click at [280, 38] on link "Bookmarks" at bounding box center [274, 35] width 97 height 68
